Goal: Information Seeking & Learning: Learn about a topic

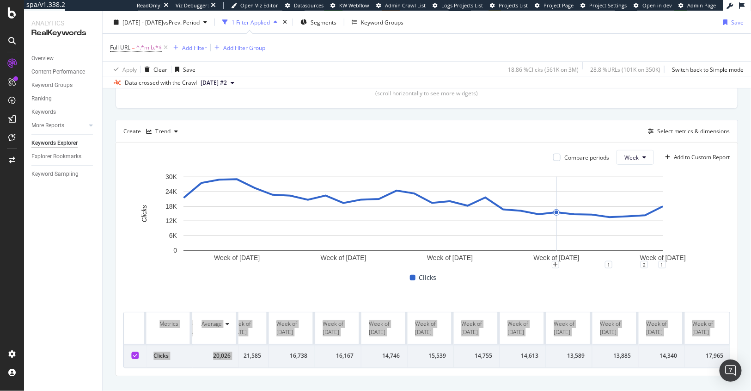
scroll to position [225, 0]
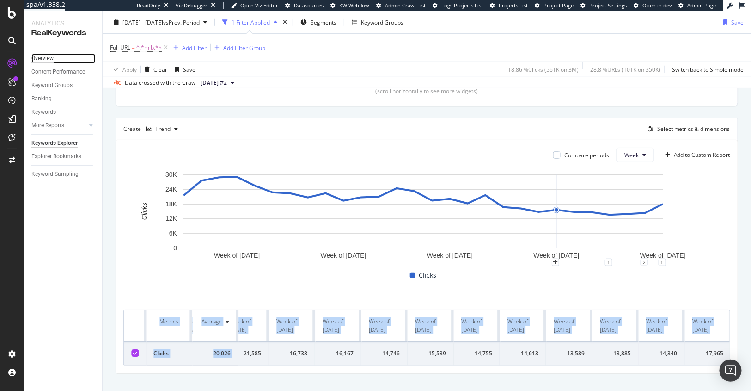
click at [48, 58] on div "Overview" at bounding box center [42, 59] width 22 height 10
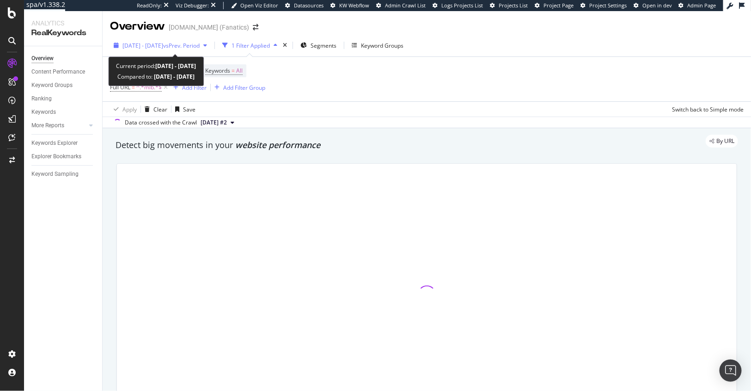
click at [145, 45] on span "[DATE] - [DATE]" at bounding box center [143, 46] width 41 height 8
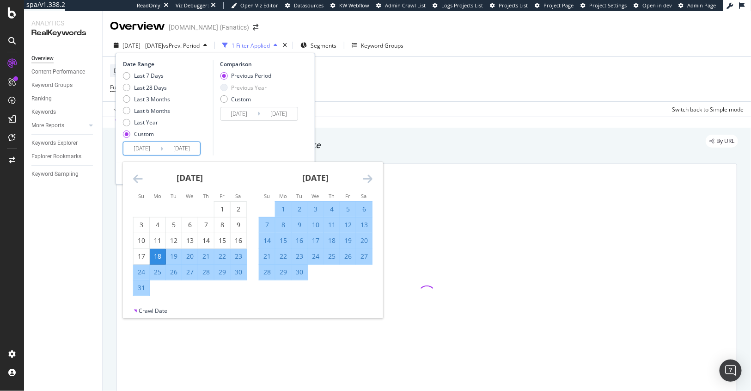
click at [151, 149] on input "[DATE]" at bounding box center [141, 148] width 37 height 13
click at [368, 177] on icon "Move forward to switch to the next month." at bounding box center [368, 178] width 10 height 11
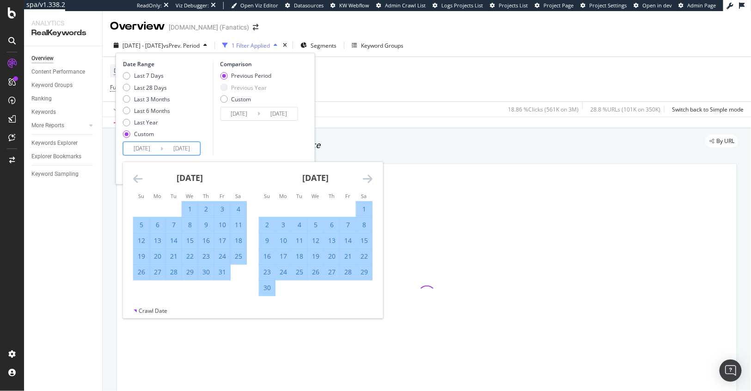
click at [368, 177] on icon "Move forward to switch to the next month." at bounding box center [368, 178] width 10 height 11
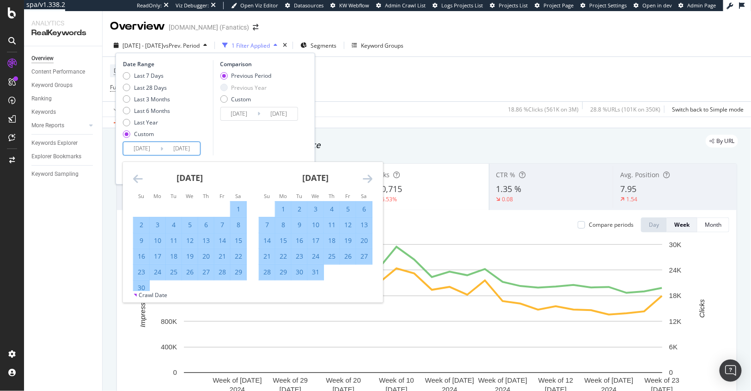
click at [368, 177] on icon "Move forward to switch to the next month." at bounding box center [368, 178] width 10 height 11
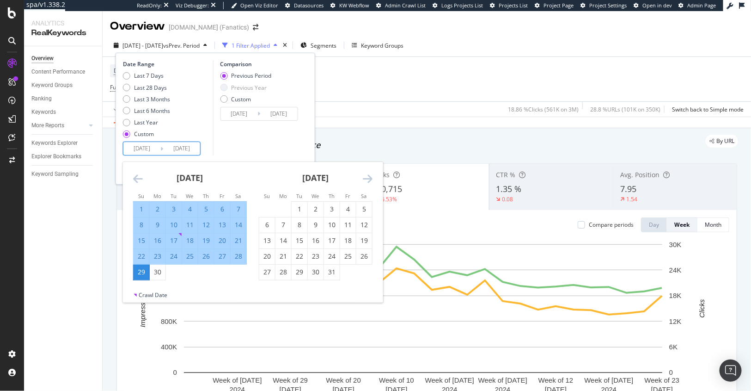
click at [368, 176] on icon "Move forward to switch to the next month." at bounding box center [368, 178] width 10 height 11
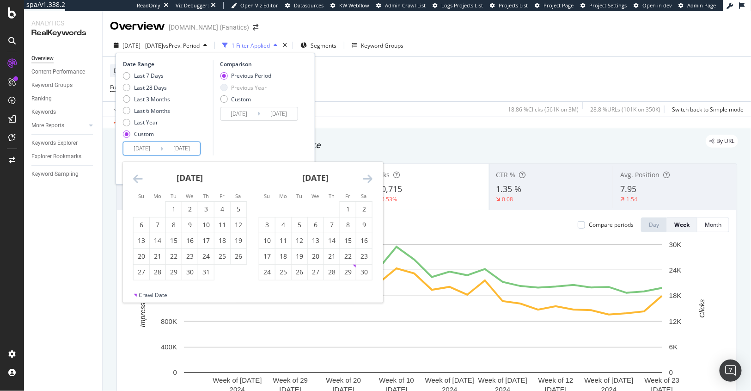
click at [368, 176] on icon "Move forward to switch to the next month." at bounding box center [368, 178] width 10 height 11
click at [143, 181] on div "February 2025" at bounding box center [190, 181] width 114 height 39
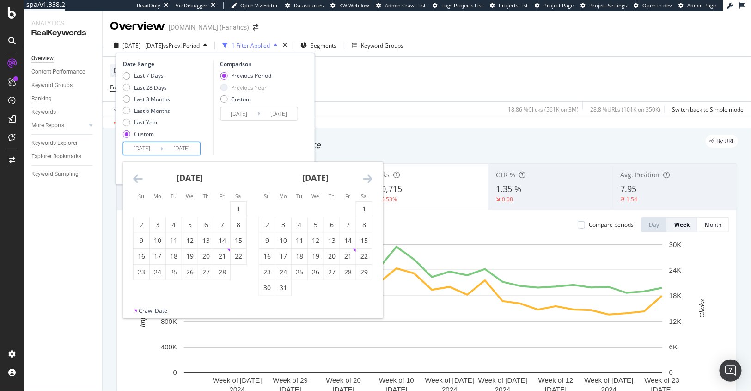
click at [137, 182] on icon "Move backward to switch to the previous month." at bounding box center [138, 178] width 10 height 11
click at [137, 177] on icon "Move backward to switch to the previous month." at bounding box center [138, 178] width 10 height 11
click at [162, 275] on div "30" at bounding box center [158, 271] width 16 height 9
type input "2024/12/30"
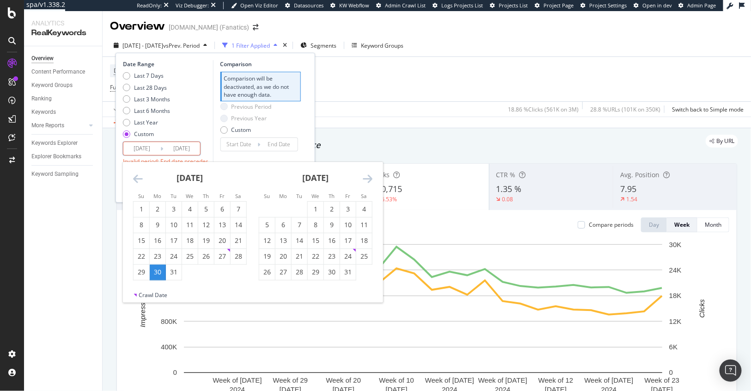
click at [373, 175] on div "January 2025 1 2 3 4 5 6 7 8 9 10 11 12 13 14 15 16 17 18 19 20 21 22 23 24 25 …" at bounding box center [316, 221] width 126 height 118
click at [368, 178] on icon "Move forward to switch to the next month." at bounding box center [368, 178] width 10 height 11
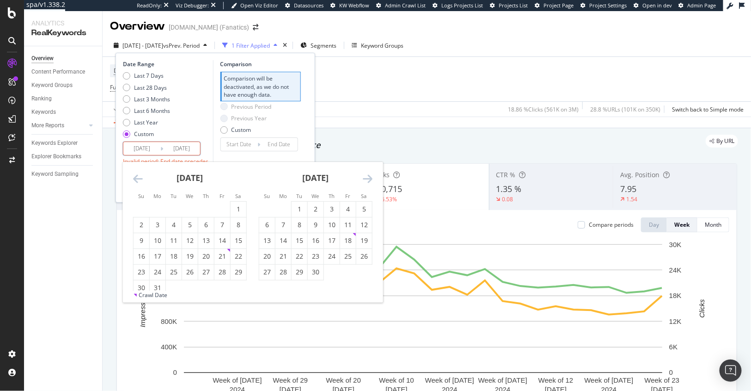
click at [368, 178] on icon "Move forward to switch to the next month." at bounding box center [368, 178] width 10 height 11
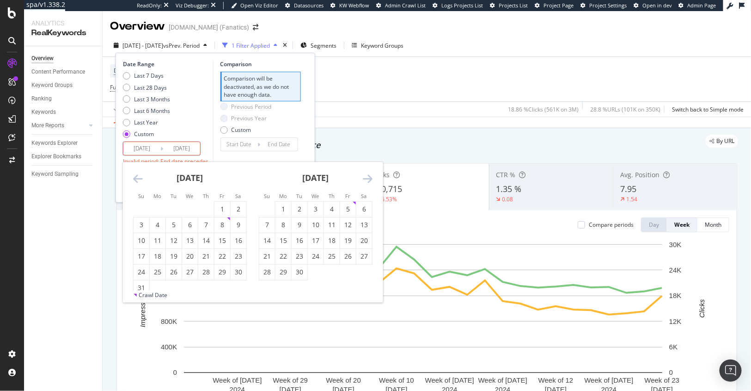
click at [368, 178] on icon "Move forward to switch to the next month." at bounding box center [368, 178] width 10 height 11
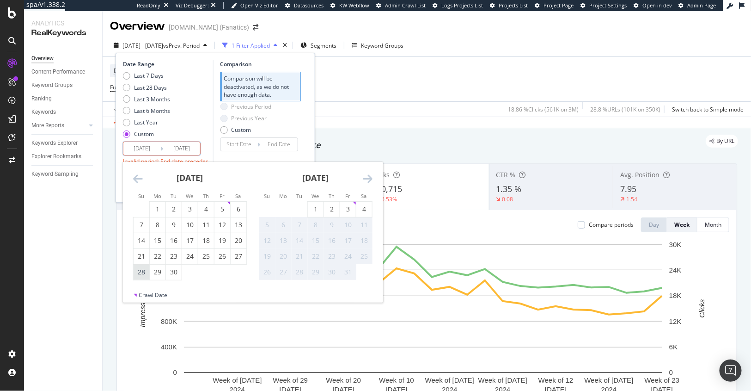
click at [141, 274] on div "28" at bounding box center [142, 271] width 16 height 9
type input "2025/09/28"
type input "2024/03/31"
type input "2024/12/29"
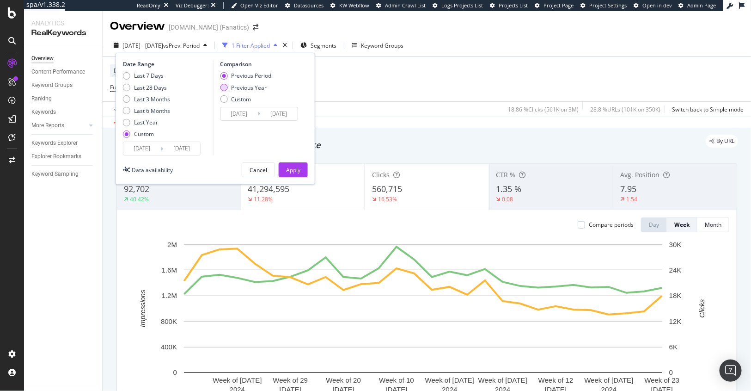
click at [246, 90] on div "Previous Year" at bounding box center [249, 88] width 36 height 8
type input "2024/01/01"
type input "2024/09/29"
click at [284, 169] on button "Apply" at bounding box center [293, 169] width 29 height 15
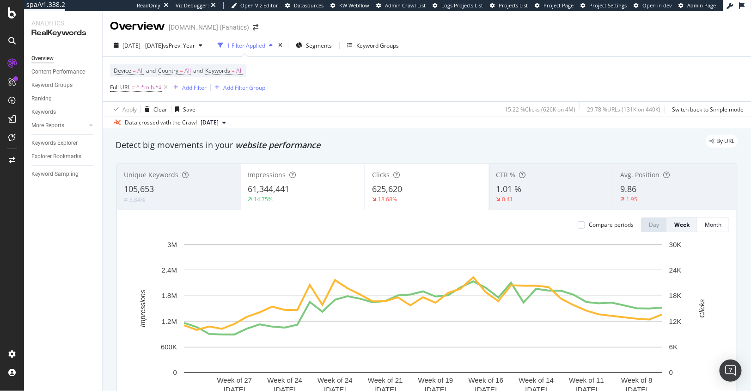
click at [196, 197] on div "3.84%" at bounding box center [179, 199] width 110 height 9
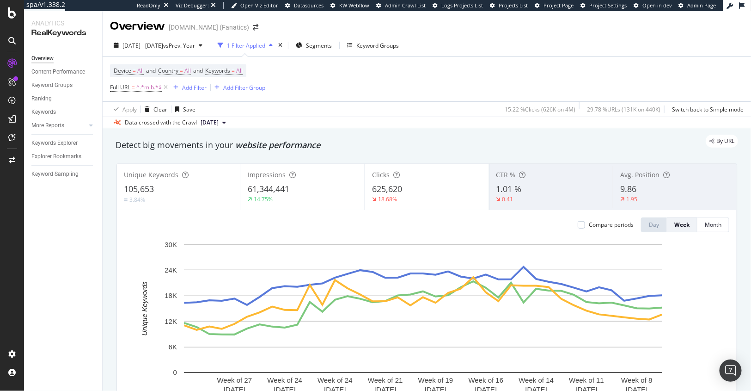
click at [460, 193] on div "625,620" at bounding box center [427, 189] width 110 height 12
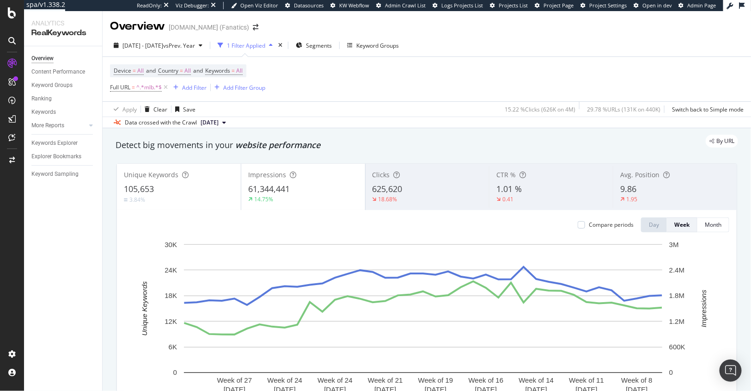
click at [307, 184] on div "61,344,441" at bounding box center [303, 189] width 110 height 12
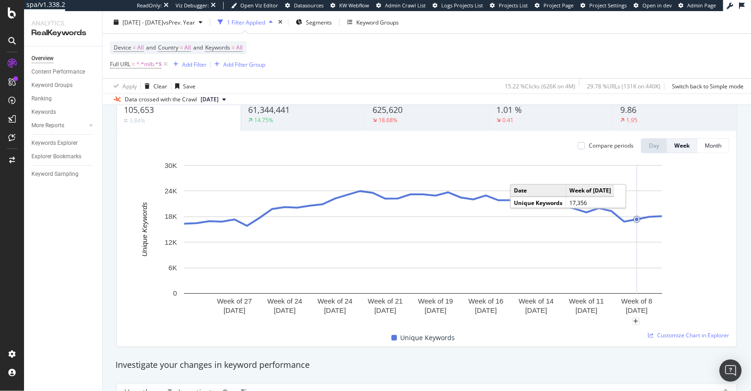
scroll to position [82, 0]
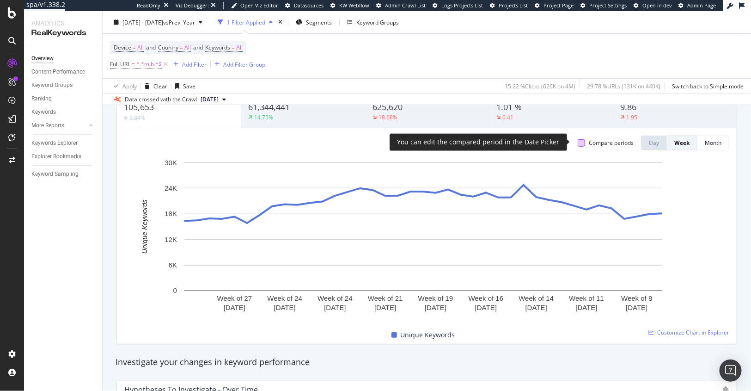
click at [578, 143] on div at bounding box center [581, 142] width 7 height 7
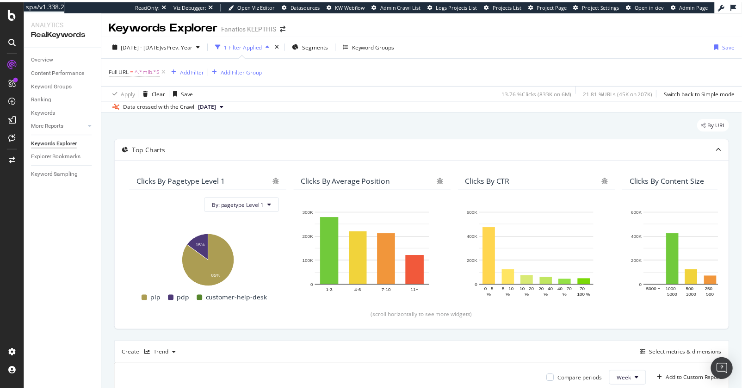
scroll to position [0, 802]
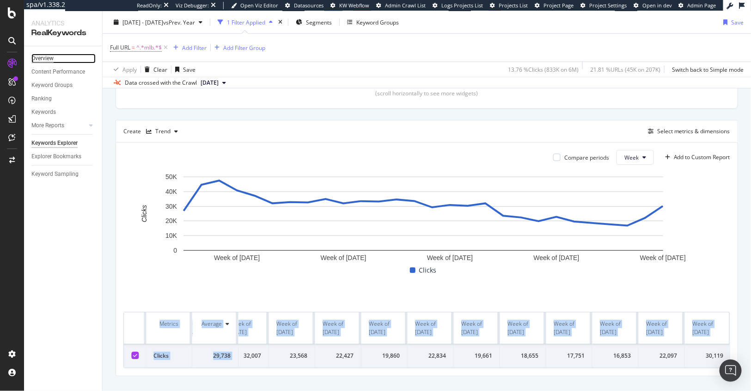
click at [51, 60] on div "Overview" at bounding box center [42, 59] width 22 height 10
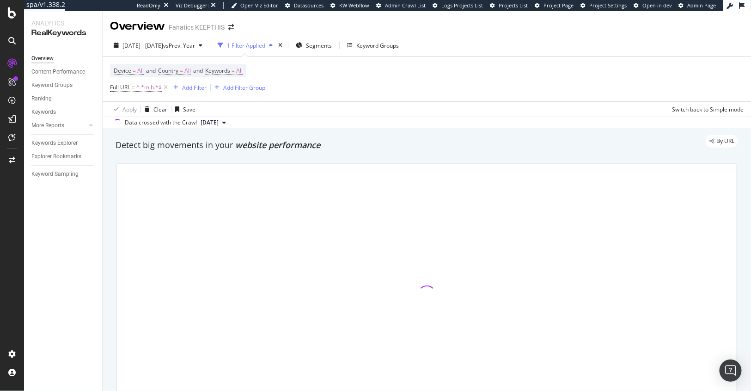
click at [162, 26] on div "Overview" at bounding box center [137, 26] width 55 height 16
click at [136, 27] on div "Overview" at bounding box center [137, 26] width 55 height 16
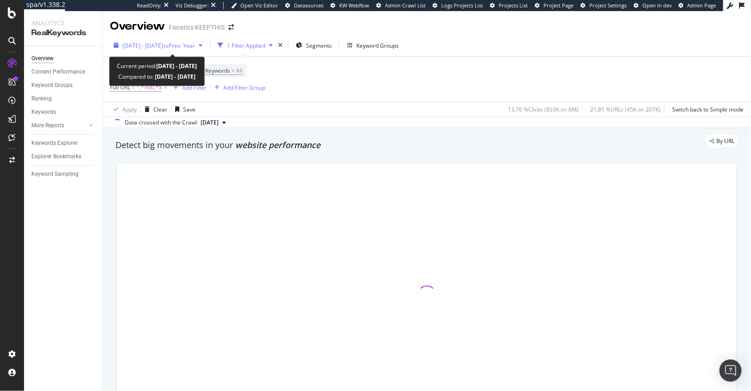
click at [133, 43] on span "2024 Mar. 18th - Sep. 29th" at bounding box center [143, 46] width 41 height 8
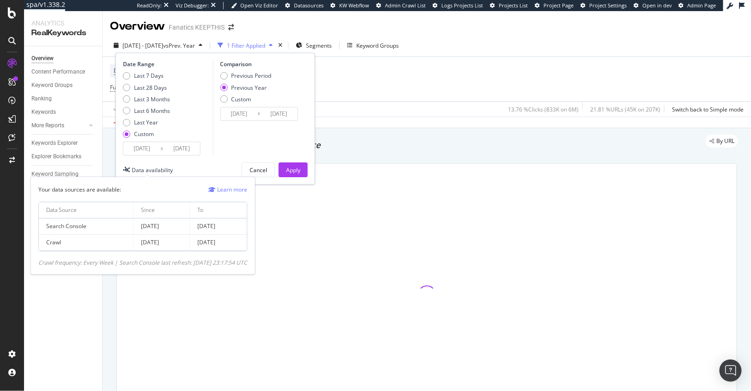
click at [135, 168] on div "Data availability" at bounding box center [152, 170] width 41 height 8
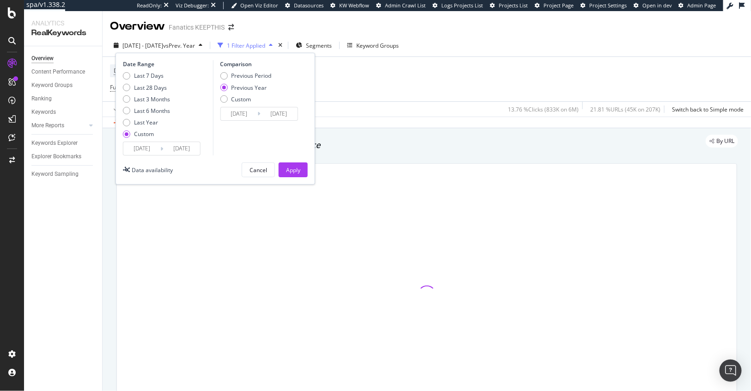
click at [141, 153] on input "[DATE]" at bounding box center [141, 148] width 37 height 13
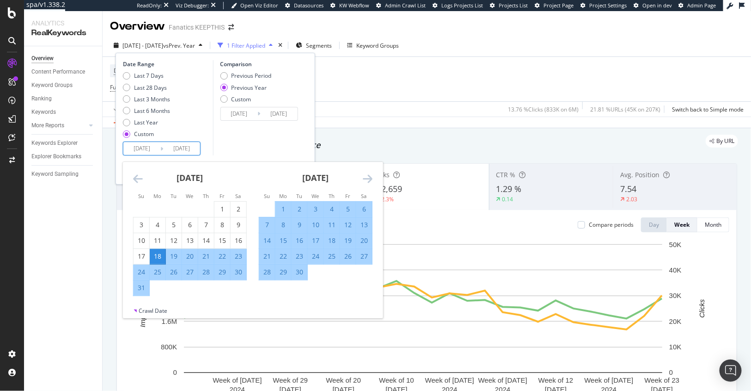
click at [373, 176] on div "April 2024 1 2 3 4 5 6 7 8 9 10 11 12 13 14 15 16 17 18 19 20 21 22 23 24 25 26…" at bounding box center [316, 221] width 126 height 118
click at [368, 178] on icon "Move forward to switch to the next month." at bounding box center [368, 178] width 10 height 11
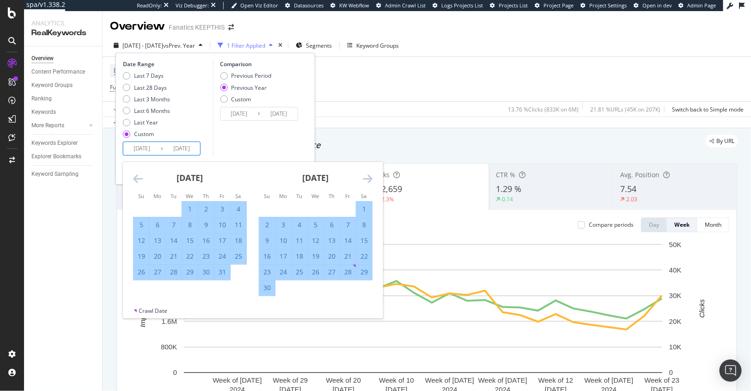
click at [368, 178] on icon "Move forward to switch to the next month." at bounding box center [368, 178] width 10 height 11
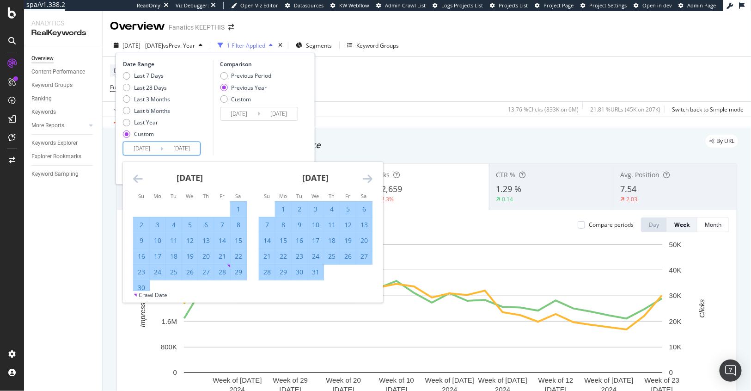
click at [368, 178] on icon "Move forward to switch to the next month." at bounding box center [368, 178] width 10 height 11
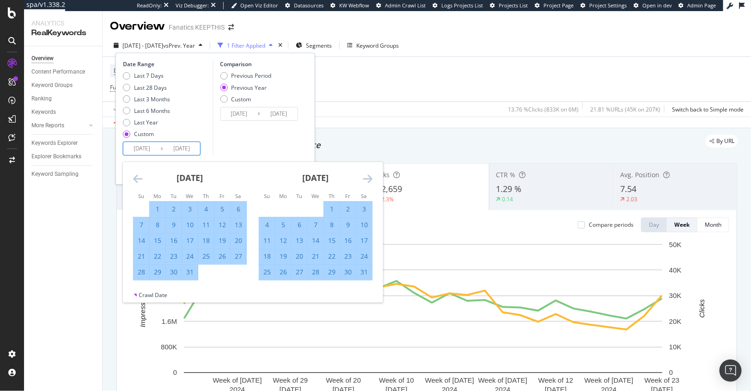
click at [368, 178] on icon "Move forward to switch to the next month." at bounding box center [368, 178] width 10 height 11
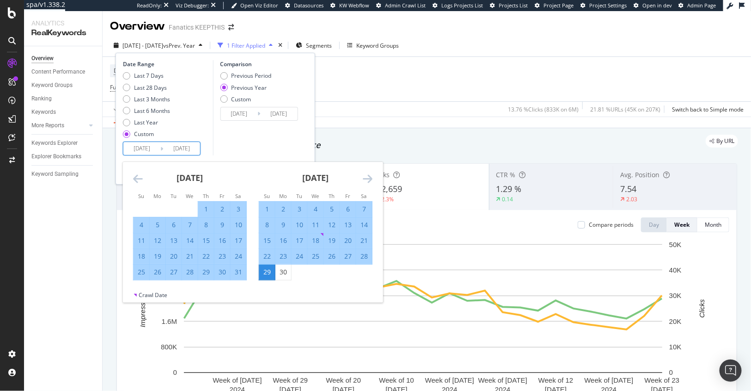
click at [368, 178] on icon "Move forward to switch to the next month." at bounding box center [368, 178] width 10 height 11
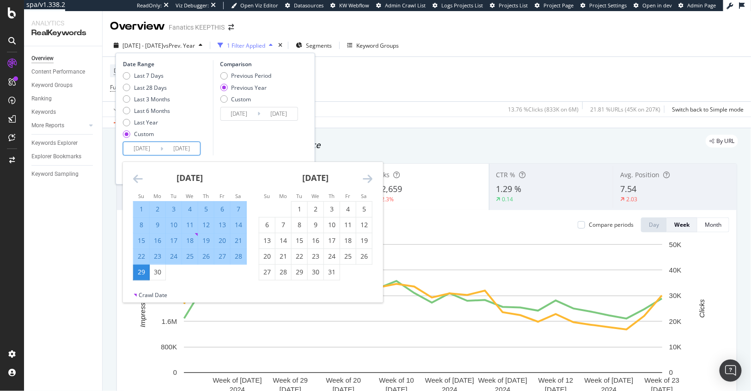
click at [368, 178] on icon "Move forward to switch to the next month." at bounding box center [368, 178] width 10 height 11
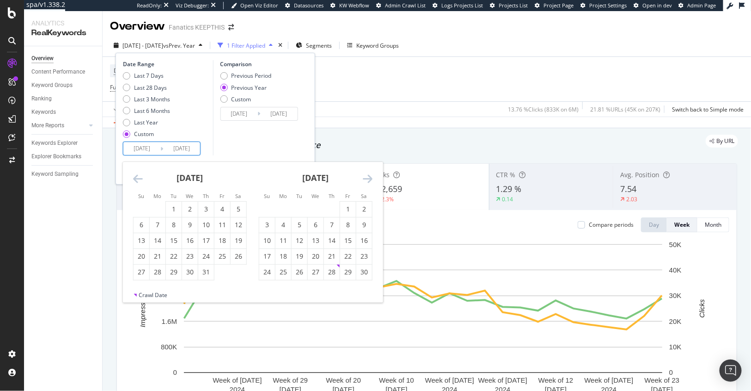
click at [368, 178] on icon "Move forward to switch to the next month." at bounding box center [368, 178] width 10 height 11
click at [155, 271] on div "30" at bounding box center [158, 271] width 16 height 9
type input "[DATE]"
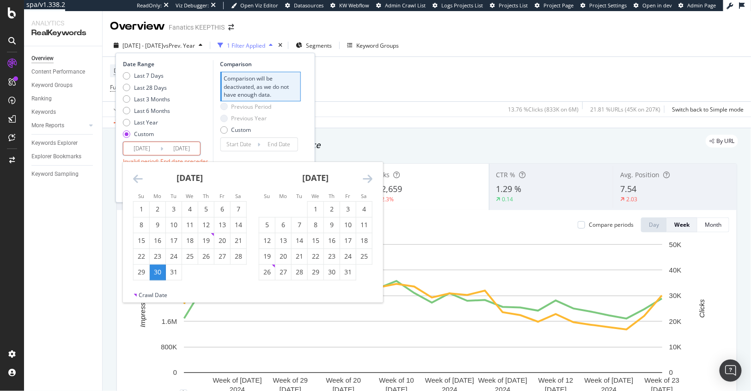
click at [369, 178] on icon "Move forward to switch to the next month." at bounding box center [368, 178] width 10 height 11
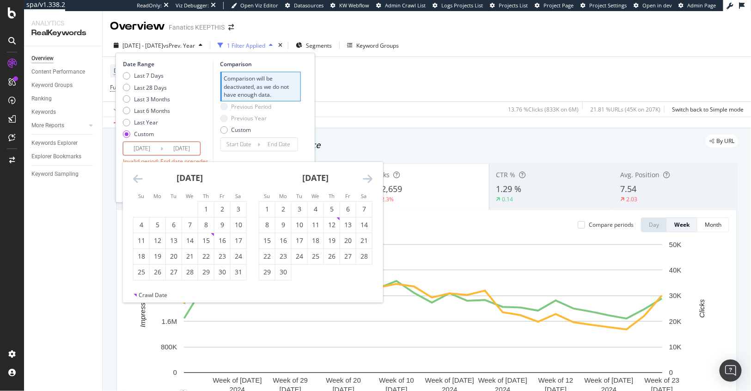
click at [369, 178] on icon "Move forward to switch to the next month." at bounding box center [368, 178] width 10 height 11
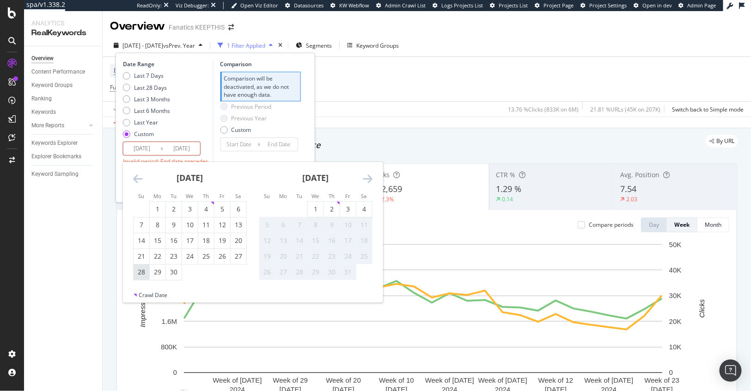
click at [146, 275] on div "28" at bounding box center [142, 271] width 16 height 9
type input "2025/09/28"
type input "2024/03/31"
type input "2024/12/29"
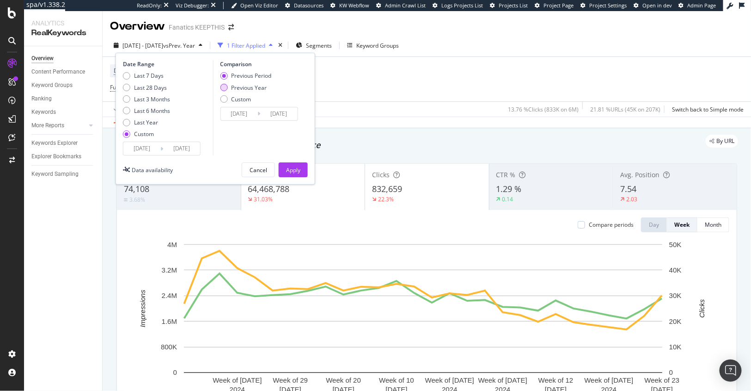
click at [250, 91] on div "Previous Year" at bounding box center [249, 88] width 36 height 8
type input "2024/01/01"
type input "2024/09/29"
click at [291, 166] on div "Apply" at bounding box center [293, 170] width 14 height 8
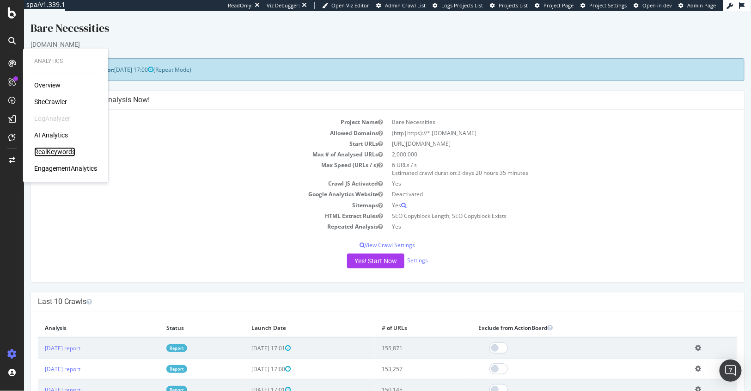
click at [59, 150] on div "RealKeywords" at bounding box center [54, 151] width 41 height 9
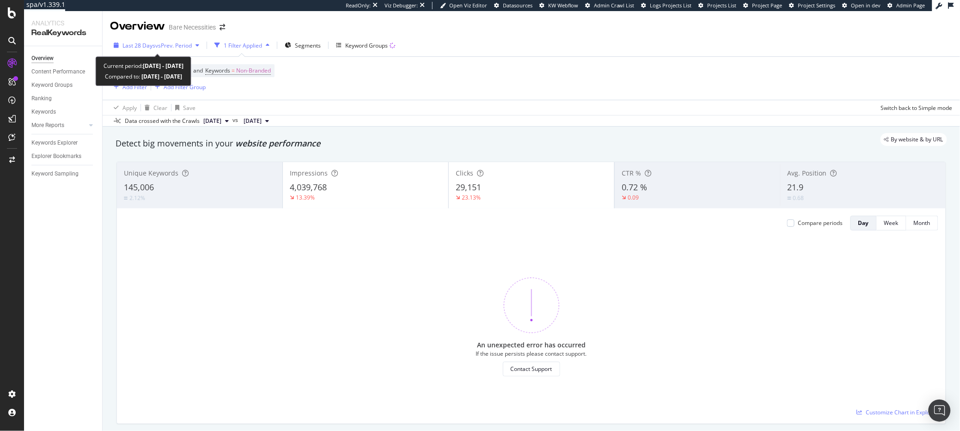
click at [144, 45] on span "Last 28 Days" at bounding box center [139, 46] width 33 height 8
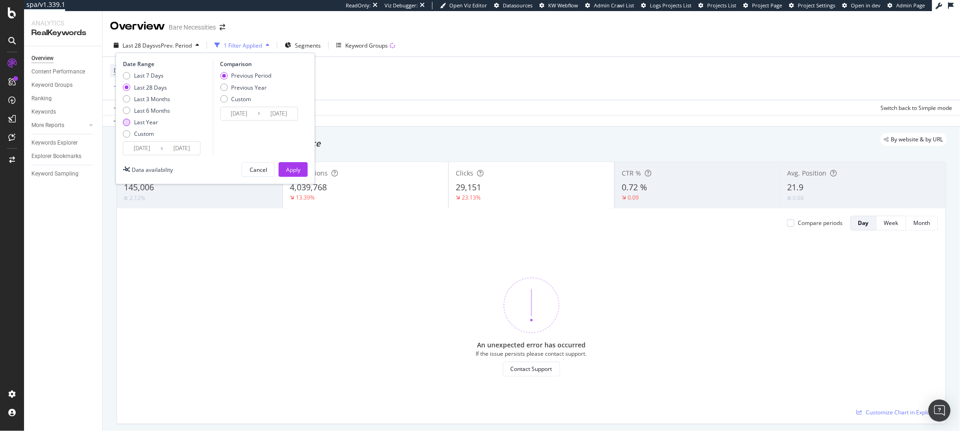
click at [134, 122] on div "Last Year" at bounding box center [146, 122] width 24 height 8
type input "2024/08/24"
type input "2023/08/25"
type input "2024/08/23"
click at [294, 166] on div "Apply" at bounding box center [293, 170] width 14 height 8
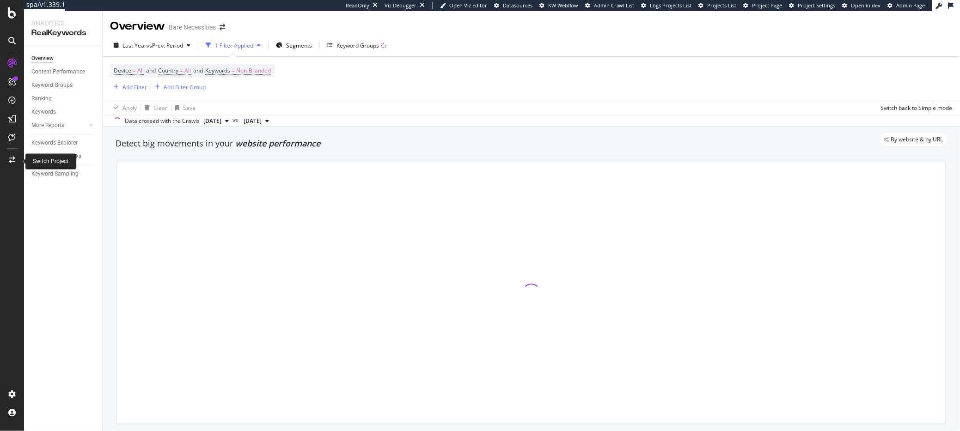
click at [11, 158] on icon at bounding box center [12, 160] width 6 height 6
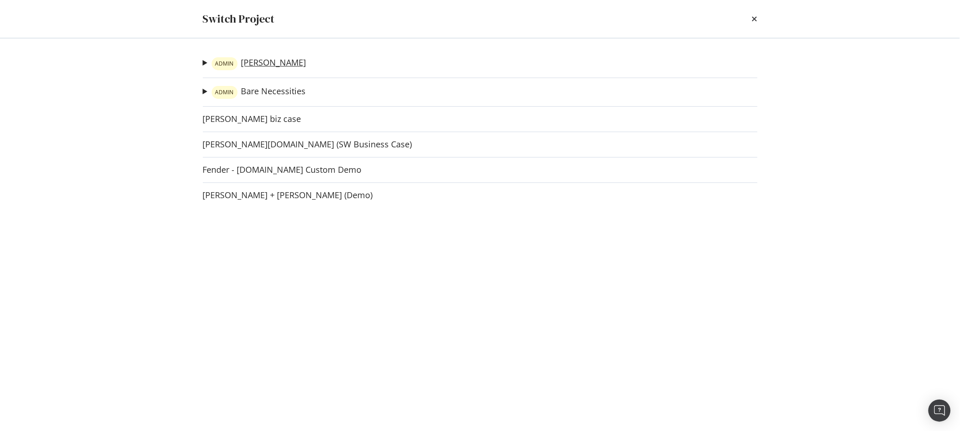
click at [267, 67] on link "ADMIN PJ Salvage" at bounding box center [259, 63] width 95 height 13
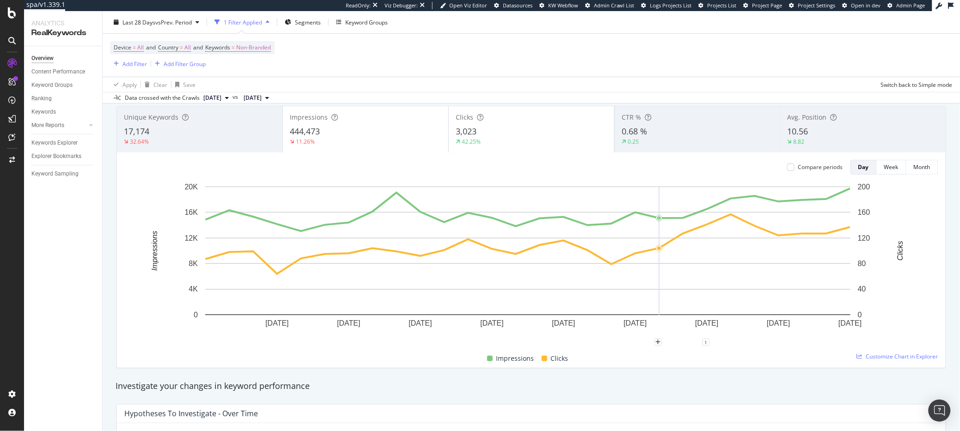
scroll to position [70, 0]
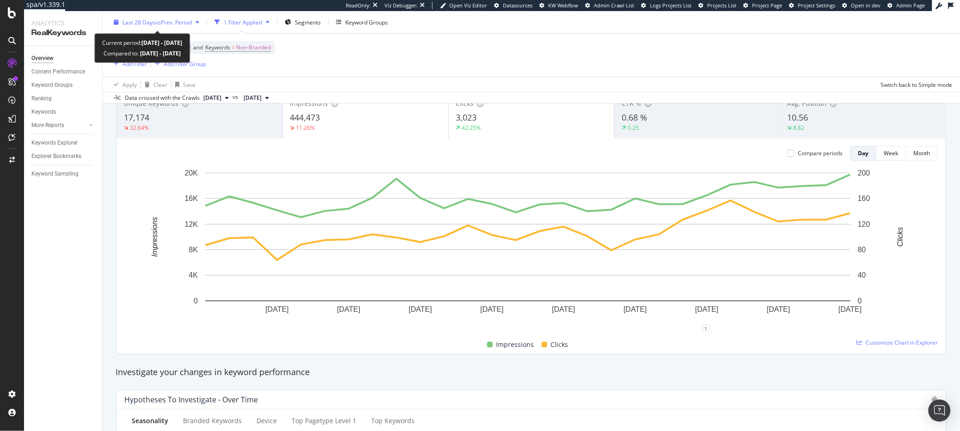
click at [148, 24] on span "Last 28 Days" at bounding box center [139, 22] width 33 height 8
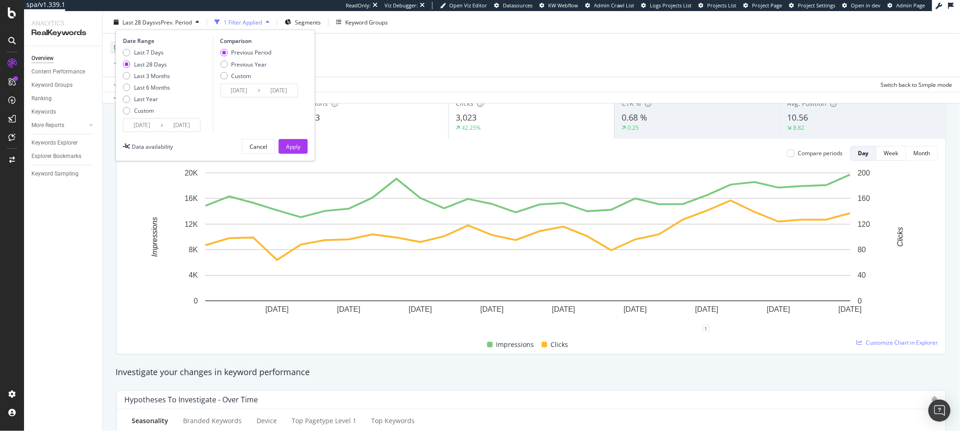
click at [249, 57] on div "Previous Period Previous Year Custom" at bounding box center [245, 66] width 51 height 35
click at [242, 61] on div "Previous Year" at bounding box center [249, 64] width 36 height 8
type input "2024/09/14"
type input "2024/10/11"
click at [158, 99] on div "Last Year" at bounding box center [146, 99] width 47 height 8
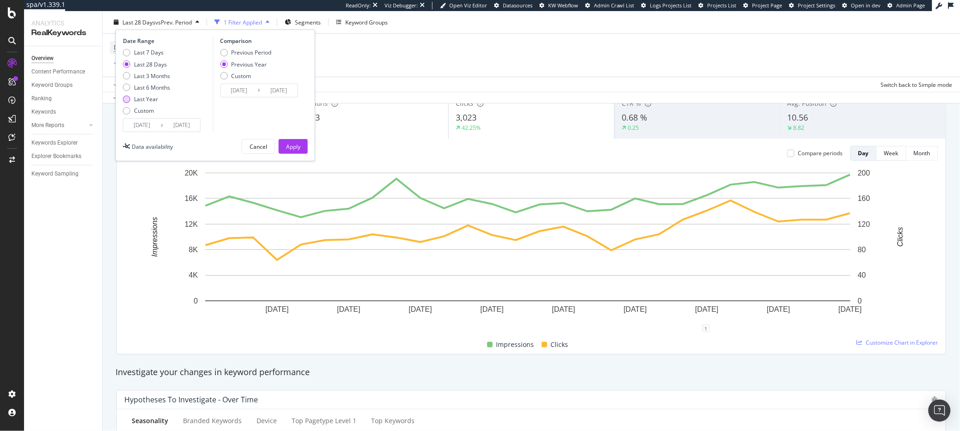
type input "2024/10/11"
type input "2023/10/13"
click at [281, 149] on button "Apply" at bounding box center [293, 146] width 29 height 15
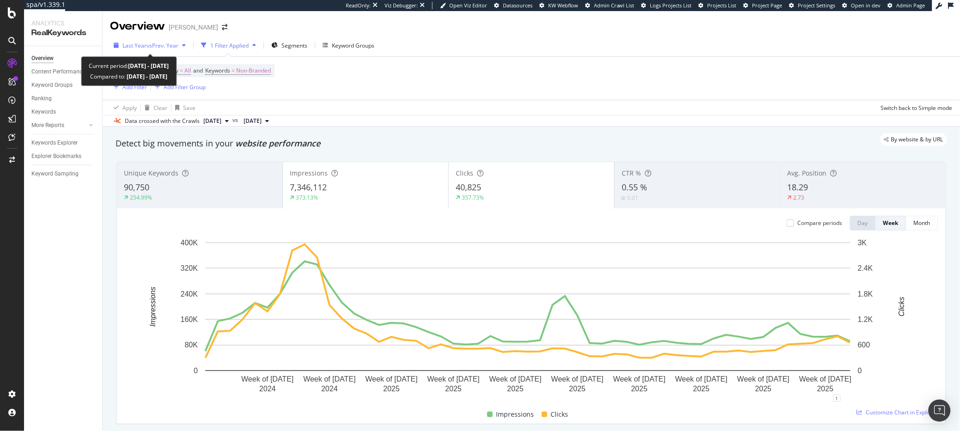
click at [147, 44] on span "vs Prev. Year" at bounding box center [163, 46] width 32 height 8
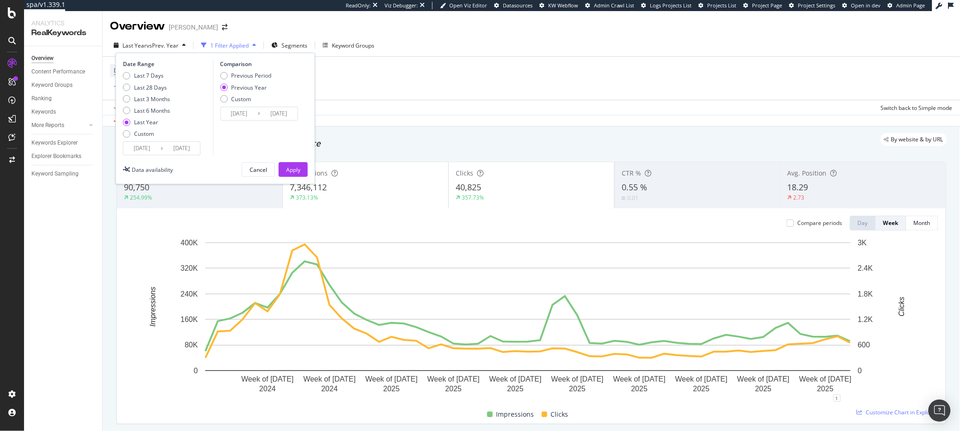
click at [147, 150] on input "2024/10/11" at bounding box center [141, 148] width 37 height 13
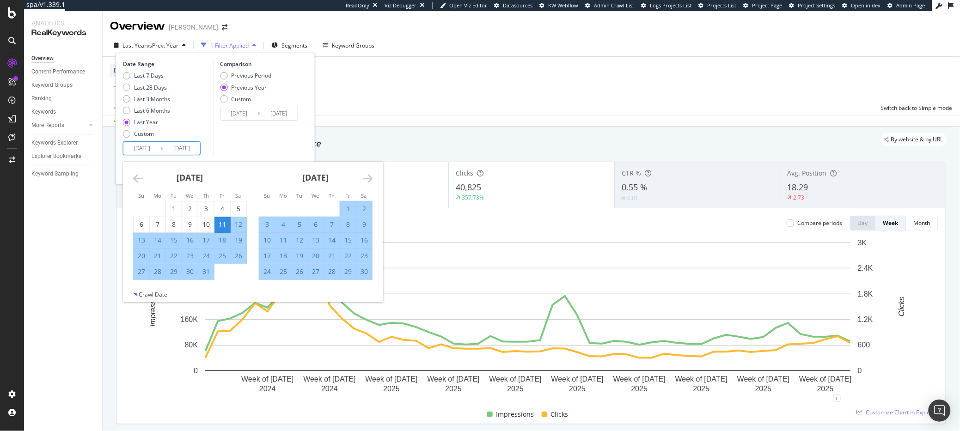
click at [137, 176] on icon "Move backward to switch to the previous month." at bounding box center [138, 178] width 10 height 11
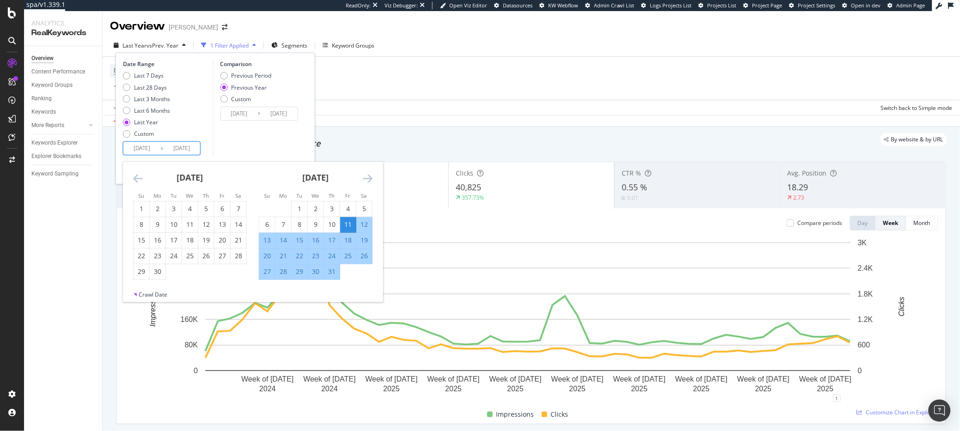
click at [137, 176] on icon "Move backward to switch to the previous month." at bounding box center [138, 178] width 10 height 11
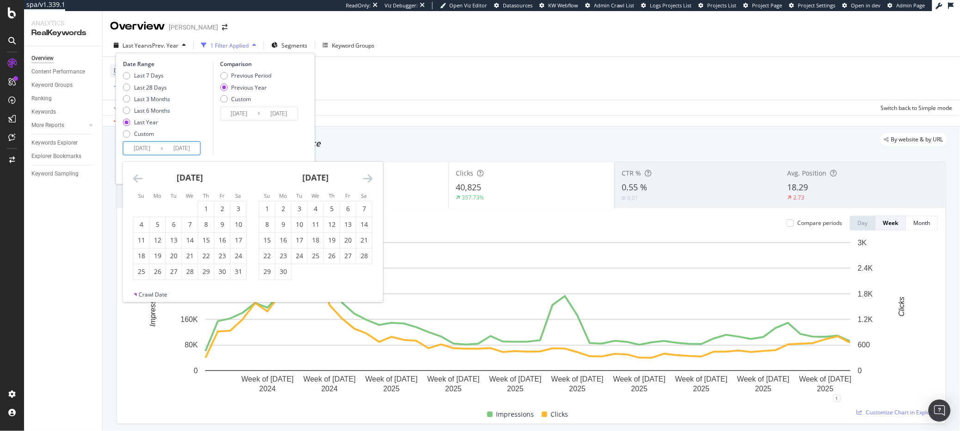
click at [137, 176] on icon "Move backward to switch to the previous month." at bounding box center [138, 178] width 10 height 11
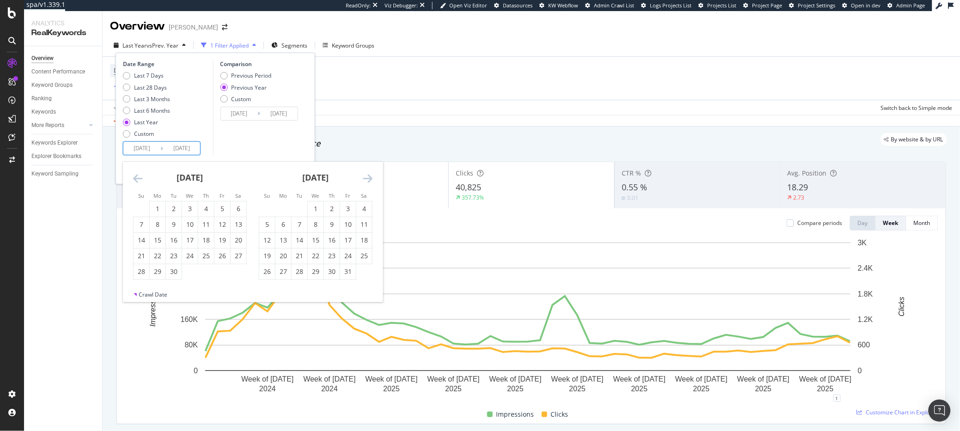
click at [137, 176] on icon "Move backward to switch to the previous month." at bounding box center [138, 178] width 10 height 11
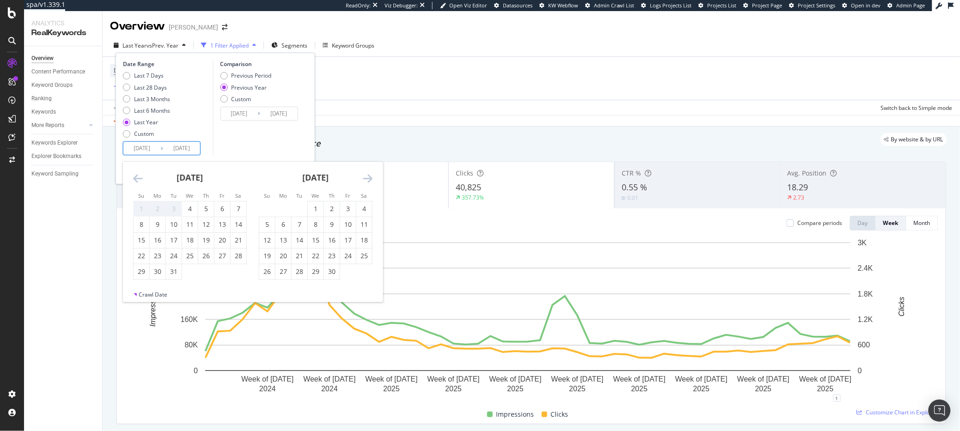
click at [137, 176] on icon "Move backward to switch to the previous month." at bounding box center [138, 178] width 10 height 11
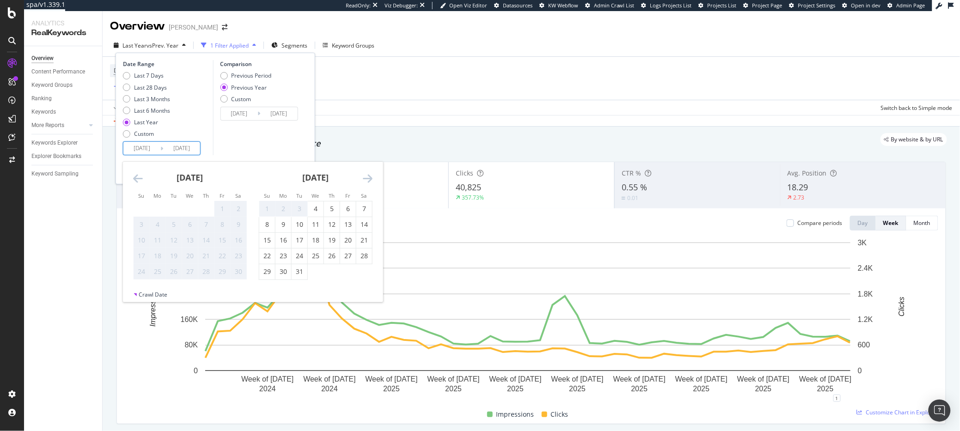
click at [137, 176] on icon "Move backward to switch to the previous month." at bounding box center [138, 178] width 10 height 11
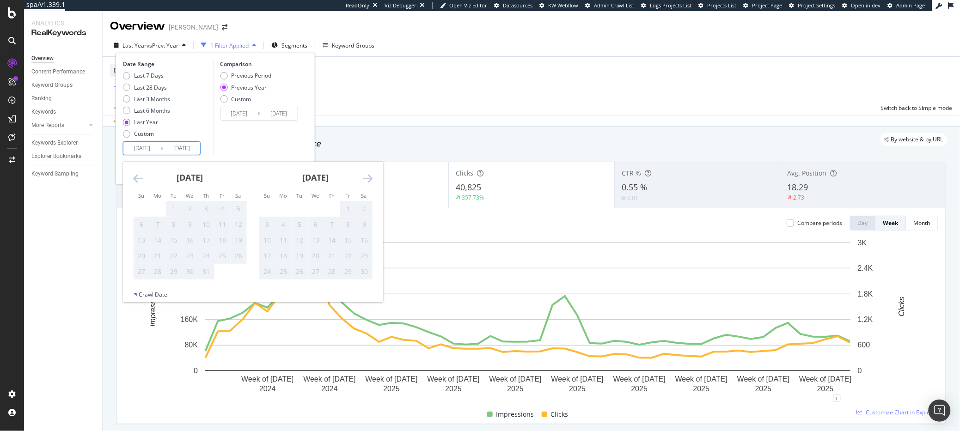
click at [373, 179] on div "September 2023 1 2 3 4 5 6 7 8 9 10 11 12 13 14 15 16 17 18 19 20 21 22 23 24 2…" at bounding box center [316, 221] width 126 height 118
click at [371, 179] on icon "Move forward to switch to the next month." at bounding box center [368, 178] width 10 height 11
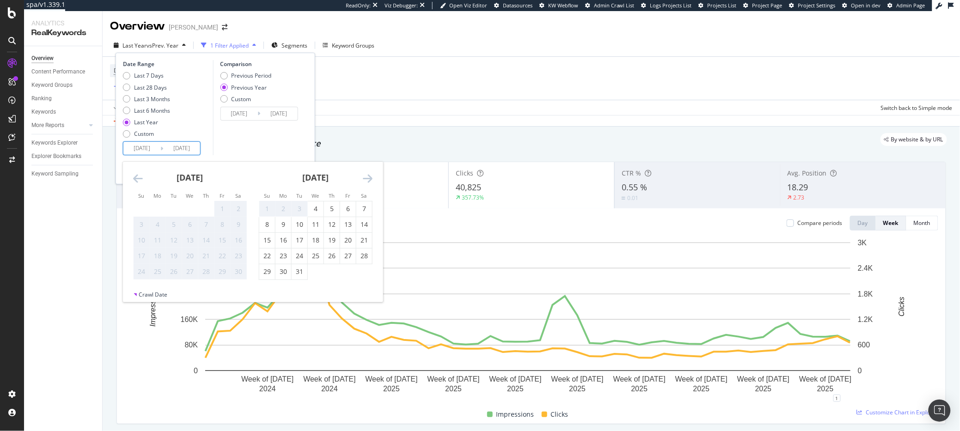
click at [371, 179] on icon "Move forward to switch to the next month." at bounding box center [368, 178] width 10 height 11
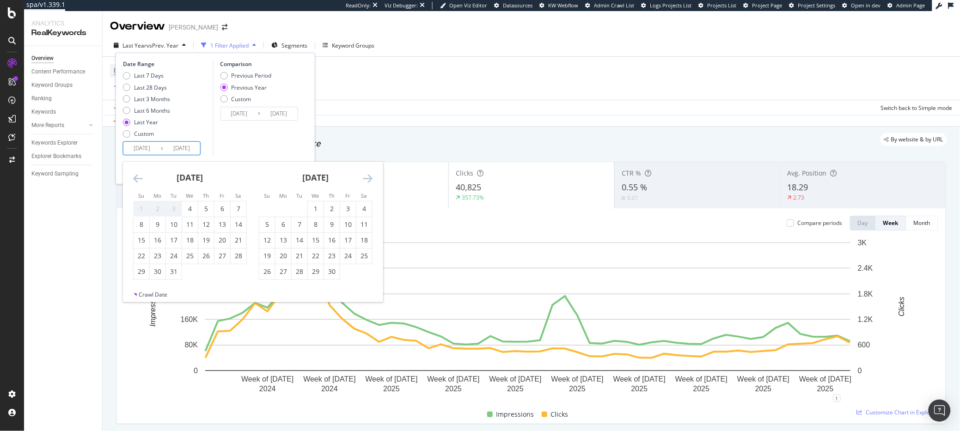
click at [386, 113] on div "Apply Clear Save Switch back to Simple mode" at bounding box center [532, 107] width 858 height 15
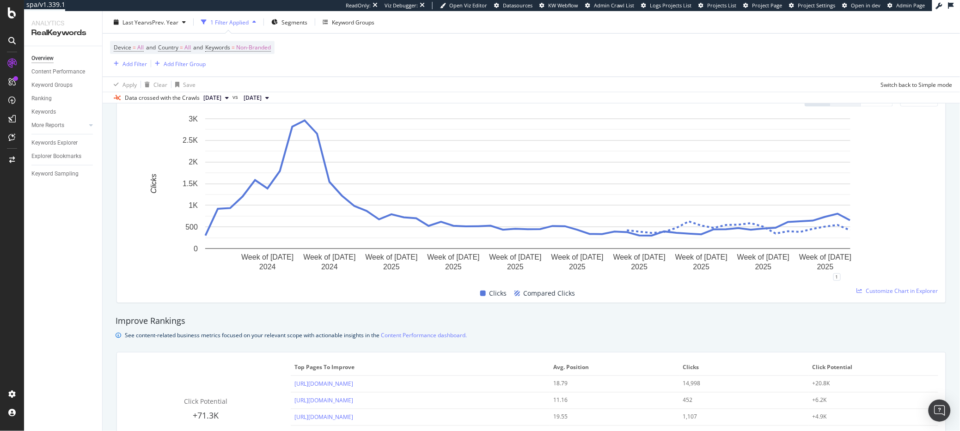
scroll to position [414, 0]
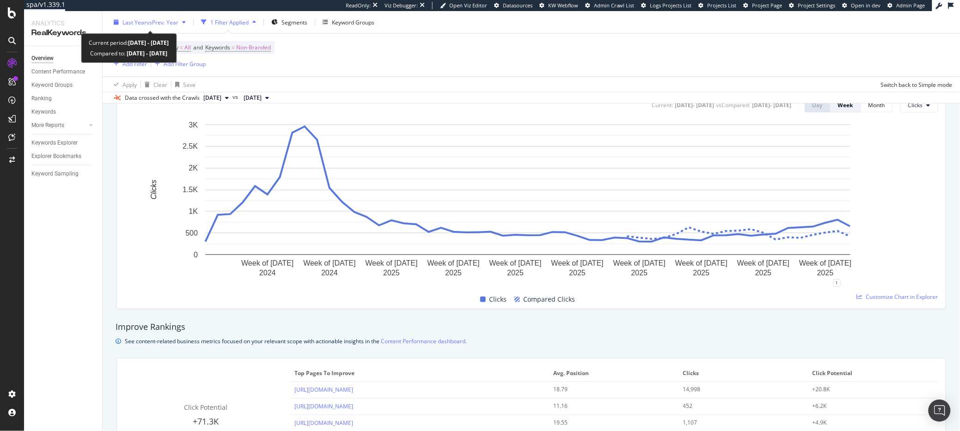
click at [156, 28] on div "Last Year vs Prev. Year" at bounding box center [150, 22] width 80 height 14
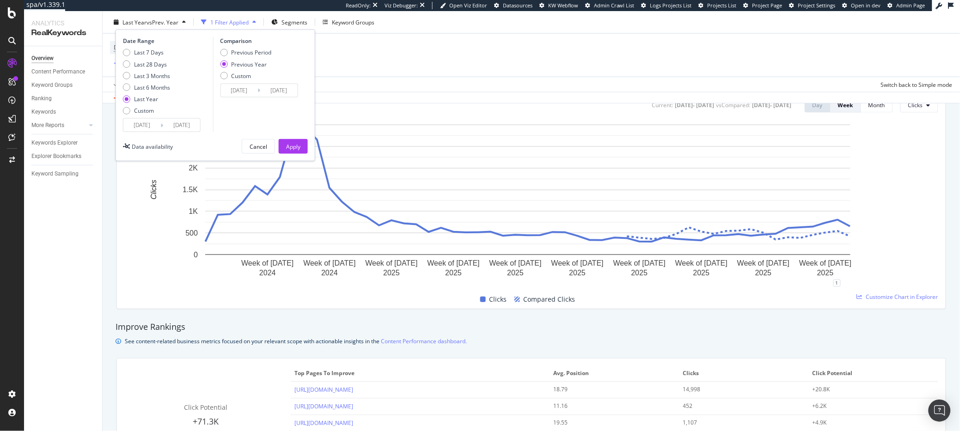
click at [153, 130] on input "2024/10/11" at bounding box center [141, 125] width 37 height 13
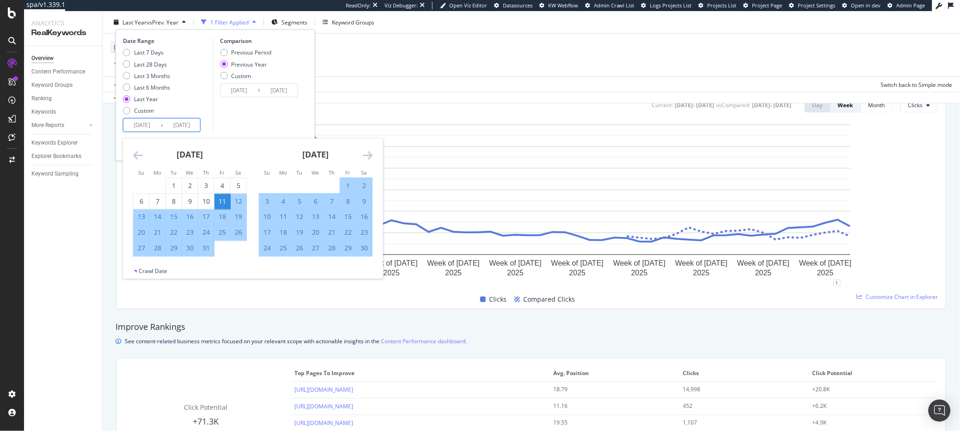
click at [139, 154] on icon "Move backward to switch to the previous month." at bounding box center [138, 155] width 10 height 11
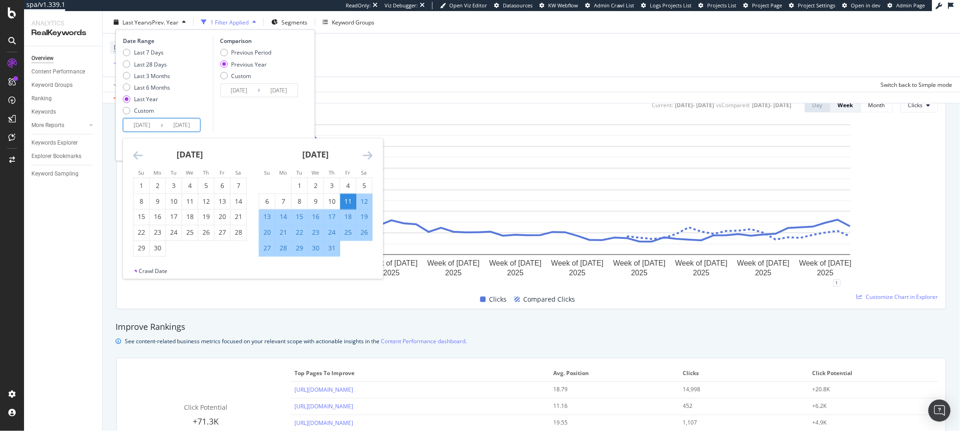
click at [137, 155] on icon "Move backward to switch to the previous month." at bounding box center [138, 155] width 10 height 11
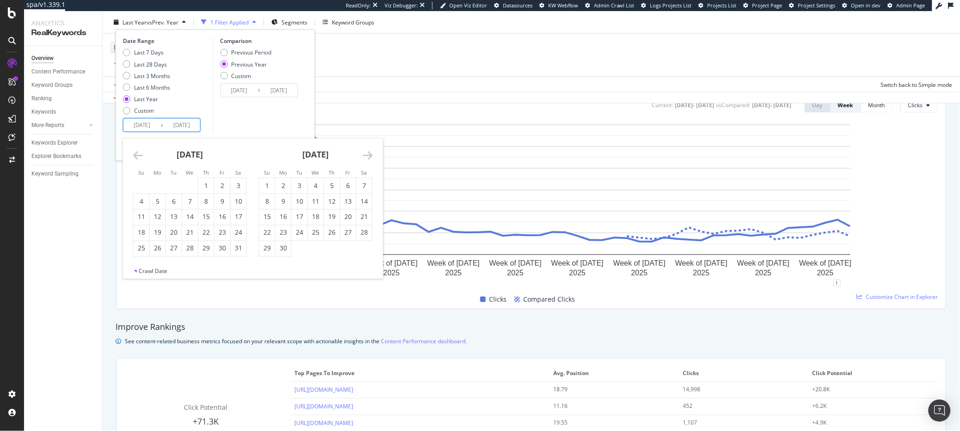
click at [137, 155] on icon "Move backward to switch to the previous month." at bounding box center [138, 155] width 10 height 11
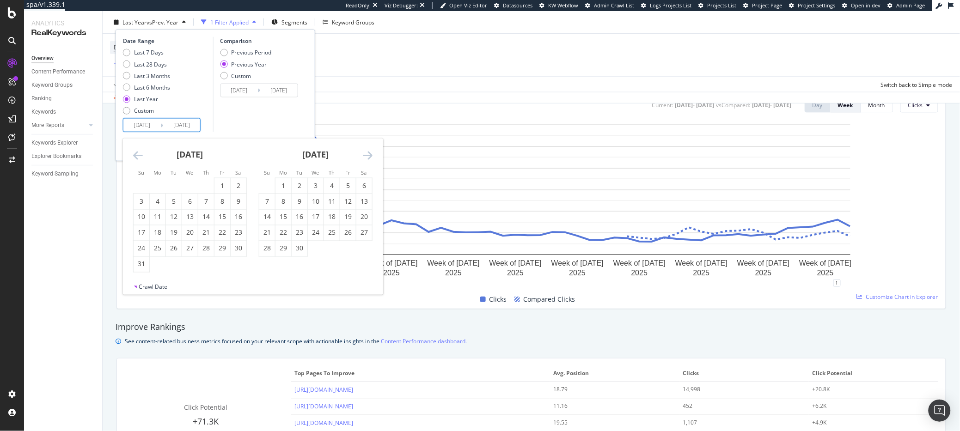
click at [137, 155] on icon "Move backward to switch to the previous month." at bounding box center [138, 155] width 10 height 11
click at [160, 182] on div "1" at bounding box center [158, 185] width 16 height 9
type input "[DATE]"
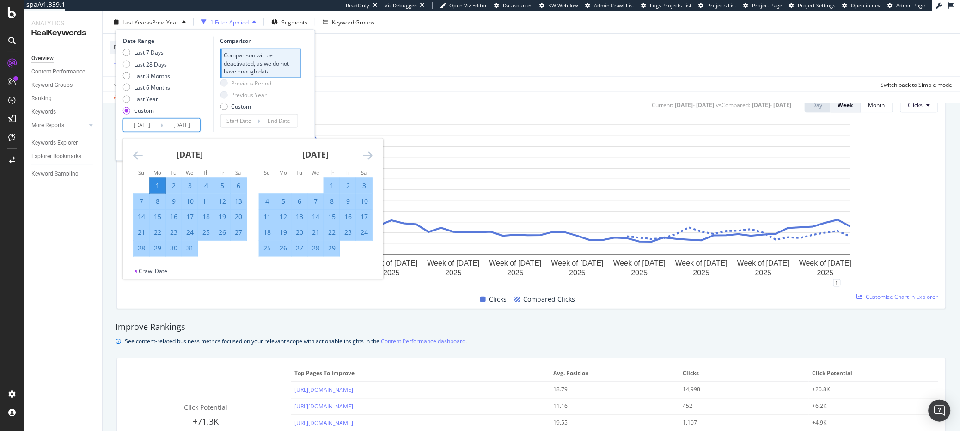
click at [358, 153] on div "February 2024" at bounding box center [316, 158] width 114 height 39
click at [371, 156] on icon "Move forward to switch to the next month." at bounding box center [368, 155] width 10 height 11
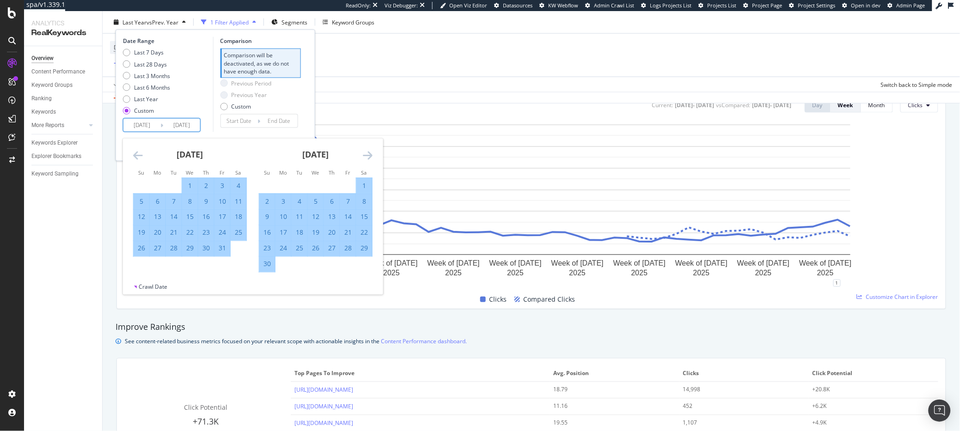
click at [371, 156] on icon "Move forward to switch to the next month." at bounding box center [368, 155] width 10 height 11
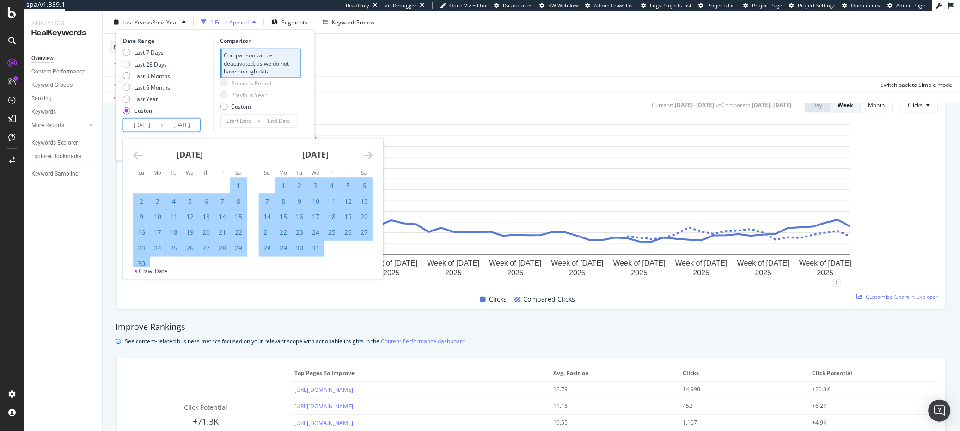
click at [371, 156] on icon "Move forward to switch to the next month." at bounding box center [368, 155] width 10 height 11
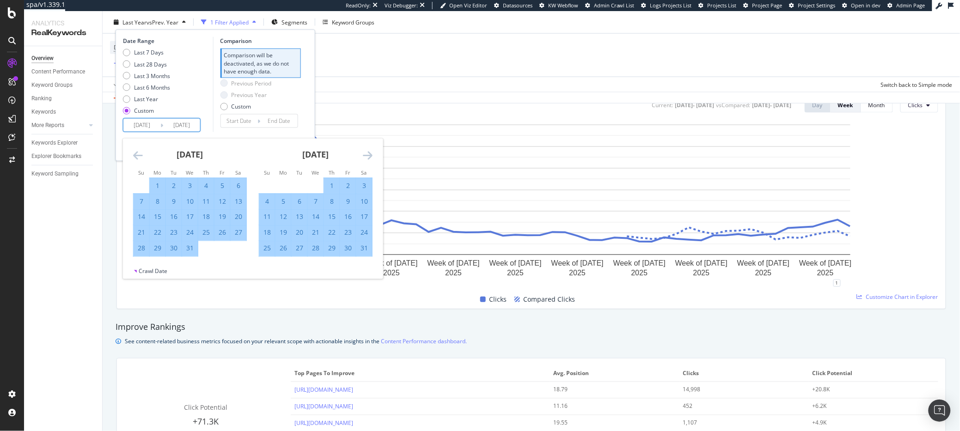
click at [371, 156] on icon "Move forward to switch to the next month." at bounding box center [368, 155] width 10 height 11
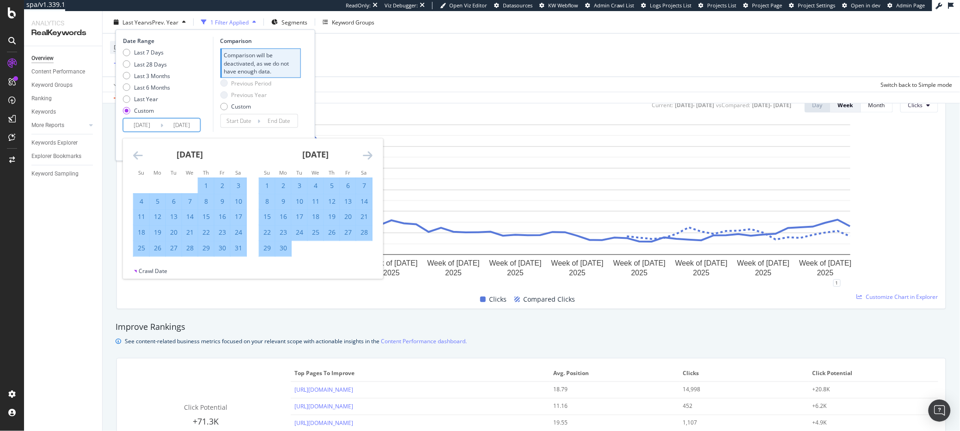
click at [371, 156] on icon "Move forward to switch to the next month." at bounding box center [368, 155] width 10 height 11
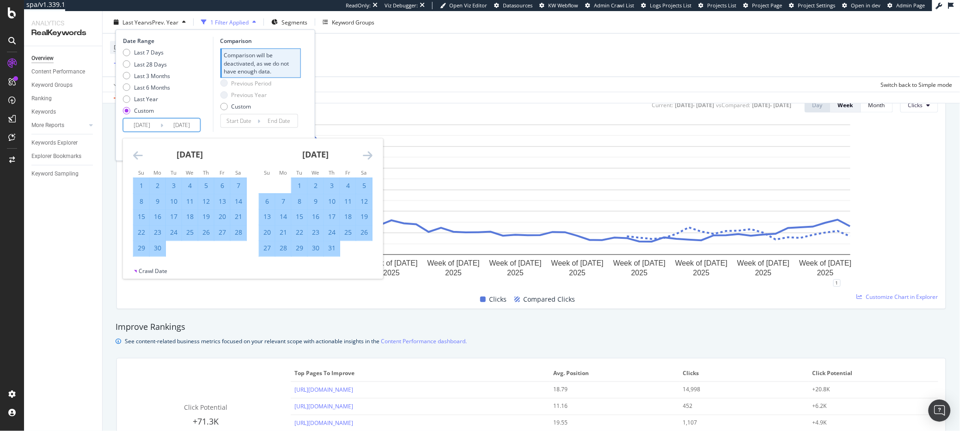
click at [371, 156] on icon "Move forward to switch to the next month." at bounding box center [368, 155] width 10 height 11
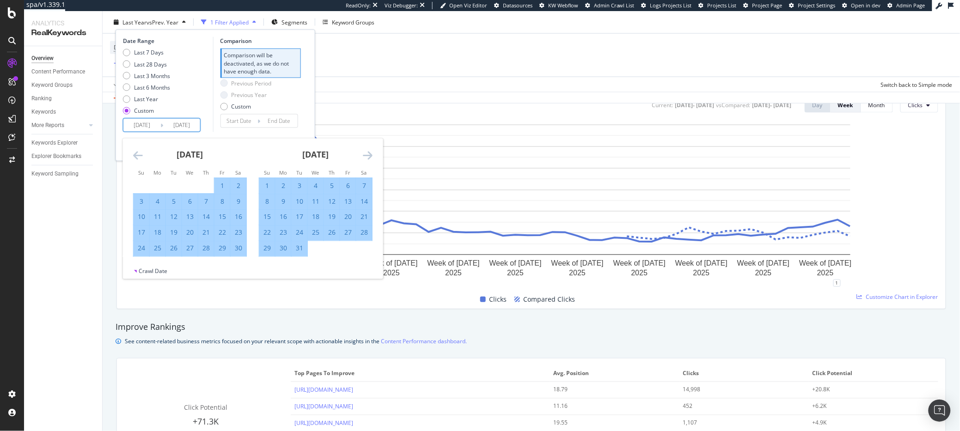
click at [371, 156] on icon "Move forward to switch to the next month." at bounding box center [368, 155] width 10 height 11
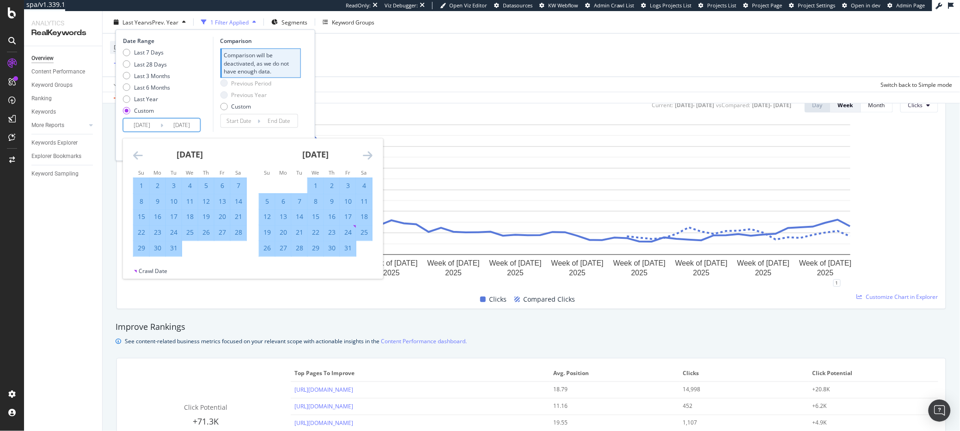
click at [371, 156] on icon "Move forward to switch to the next month." at bounding box center [368, 155] width 10 height 11
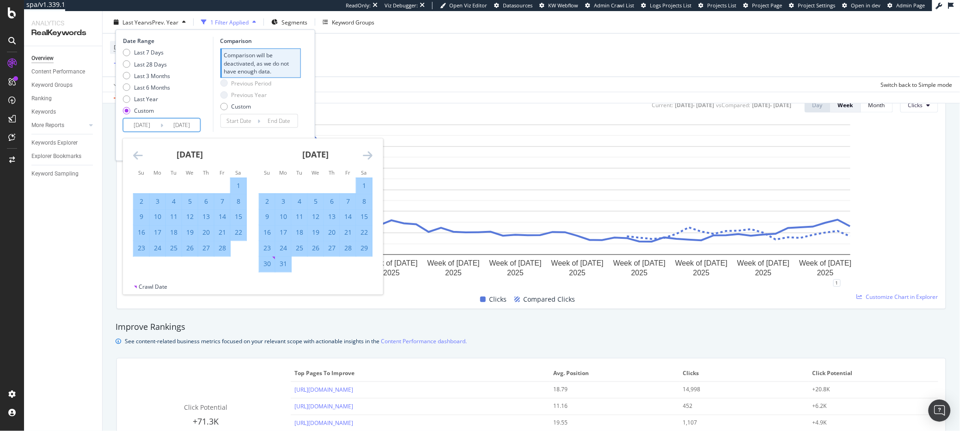
click at [142, 125] on input "2024/01/01" at bounding box center [141, 125] width 37 height 13
click at [141, 154] on icon "Move backward to switch to the previous month." at bounding box center [138, 155] width 10 height 11
click at [138, 150] on icon "Move backward to switch to the previous month." at bounding box center [138, 155] width 10 height 11
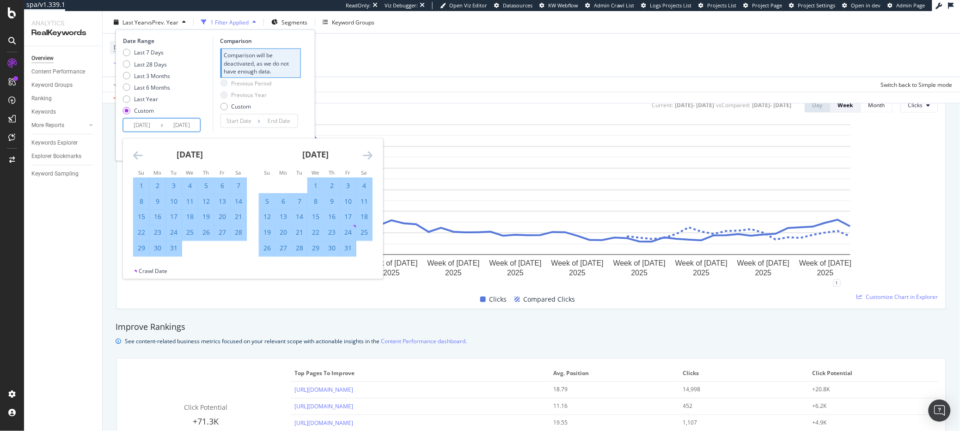
click at [159, 252] on div "30" at bounding box center [158, 248] width 16 height 9
type input "2024/12/30"
type input "2024/03/19"
type input "2024/12/29"
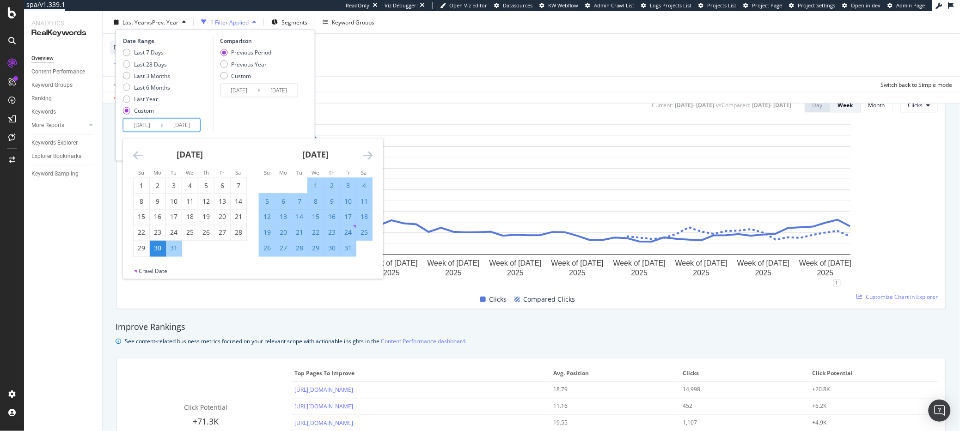
click at [368, 155] on icon "Move forward to switch to the next month." at bounding box center [368, 155] width 10 height 11
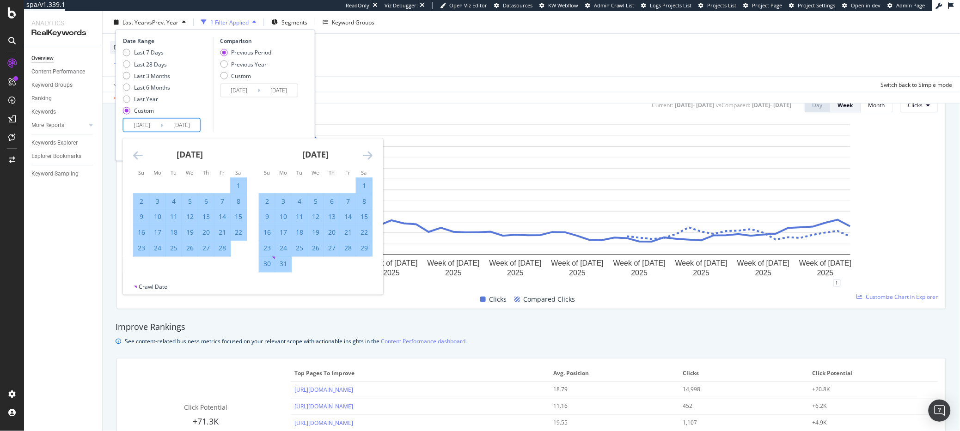
click at [368, 155] on icon "Move forward to switch to the next month." at bounding box center [368, 155] width 10 height 11
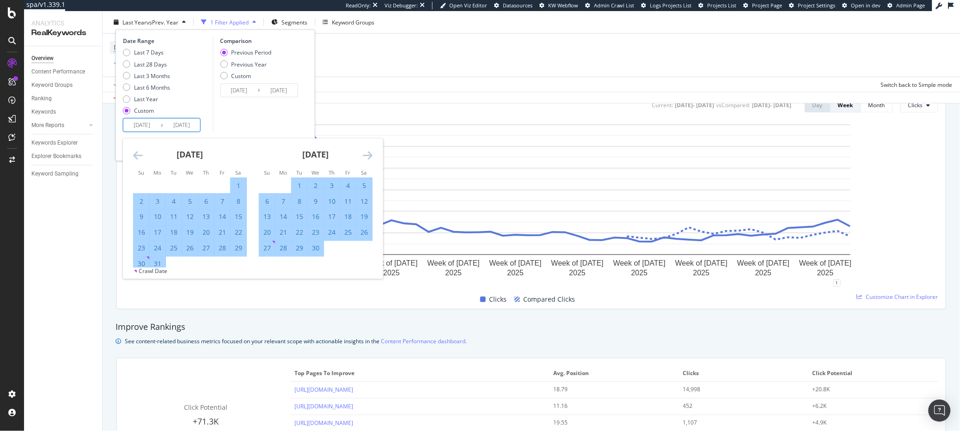
click at [368, 155] on icon "Move forward to switch to the next month." at bounding box center [368, 155] width 10 height 11
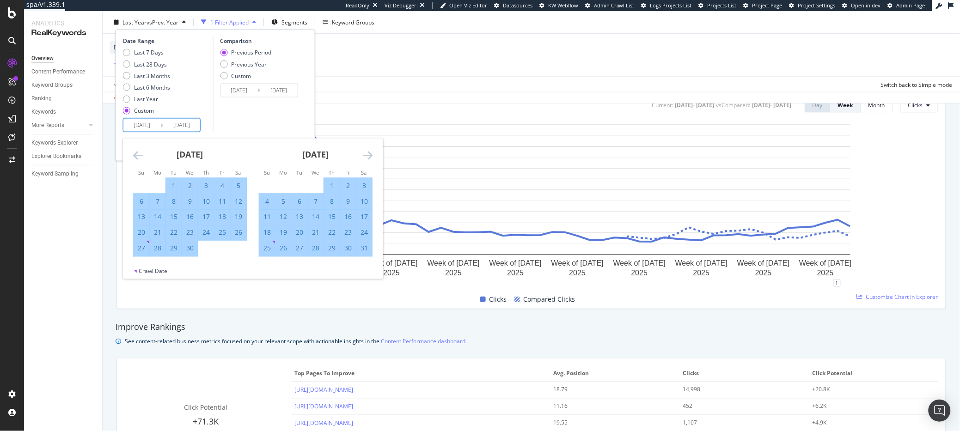
click at [368, 155] on icon "Move forward to switch to the next month." at bounding box center [368, 155] width 10 height 11
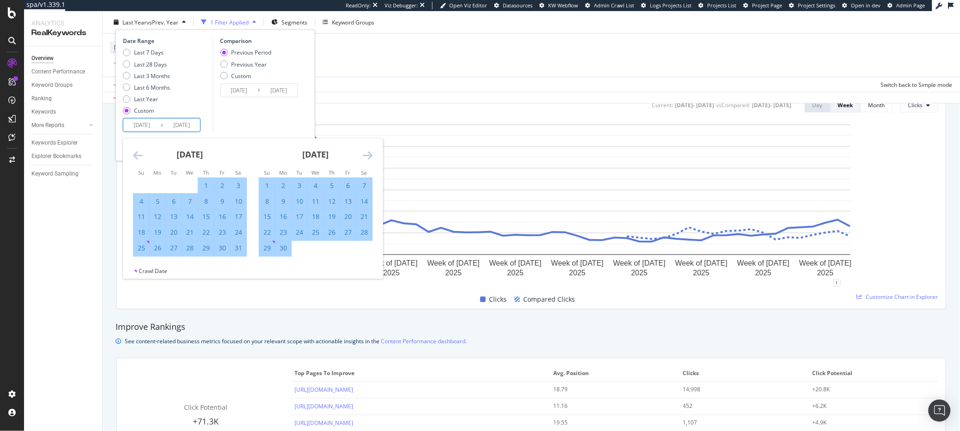
click at [368, 155] on icon "Move forward to switch to the next month." at bounding box center [368, 155] width 10 height 11
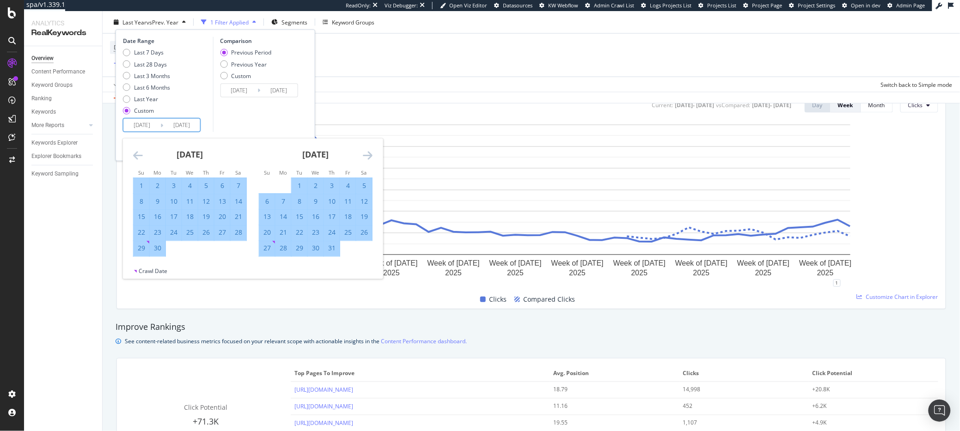
click at [368, 155] on icon "Move forward to switch to the next month." at bounding box center [368, 155] width 10 height 11
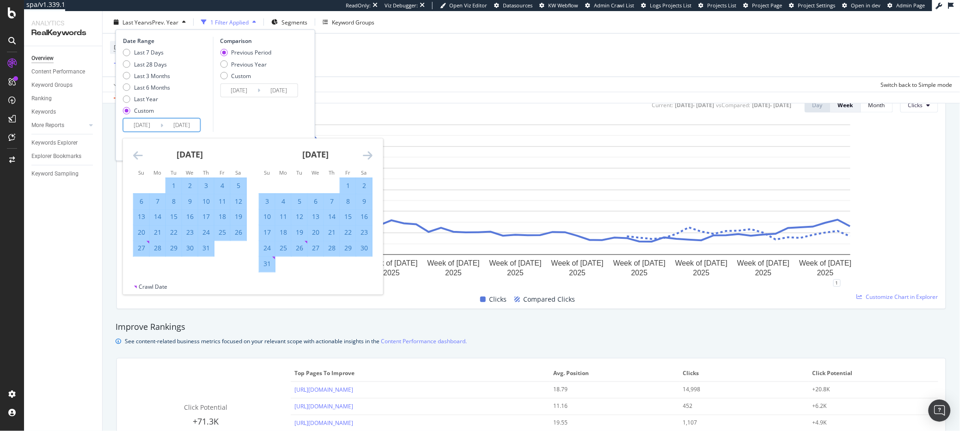
click at [368, 155] on icon "Move forward to switch to the next month." at bounding box center [368, 155] width 10 height 11
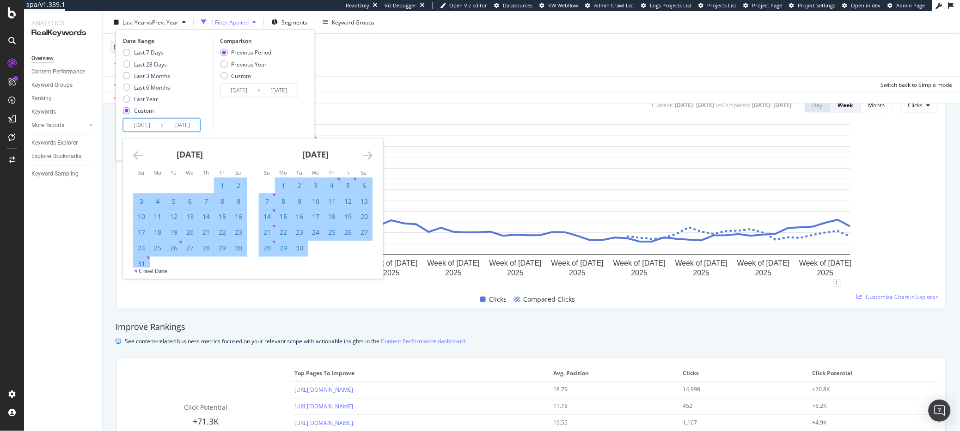
click at [368, 155] on icon "Move forward to switch to the next month." at bounding box center [368, 155] width 10 height 11
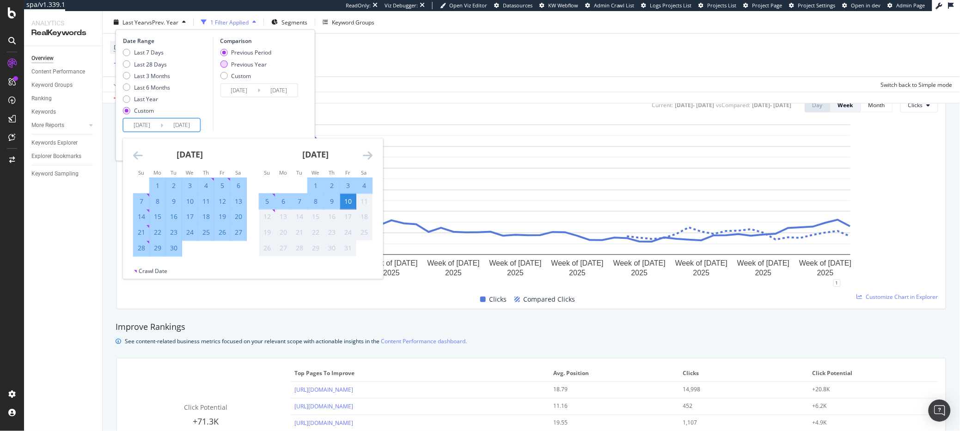
click at [239, 65] on div "Previous Year" at bounding box center [249, 64] width 36 height 8
type input "2024/01/01"
type input "2024/10/11"
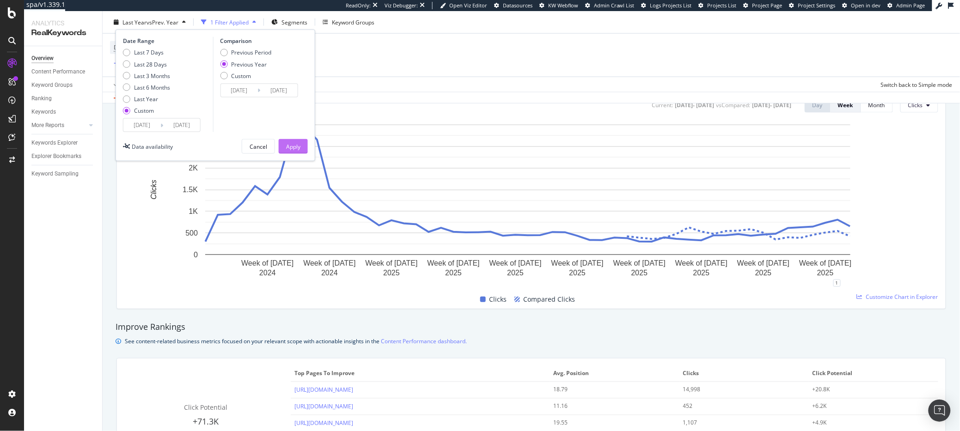
click at [291, 141] on div "Apply" at bounding box center [293, 147] width 14 height 14
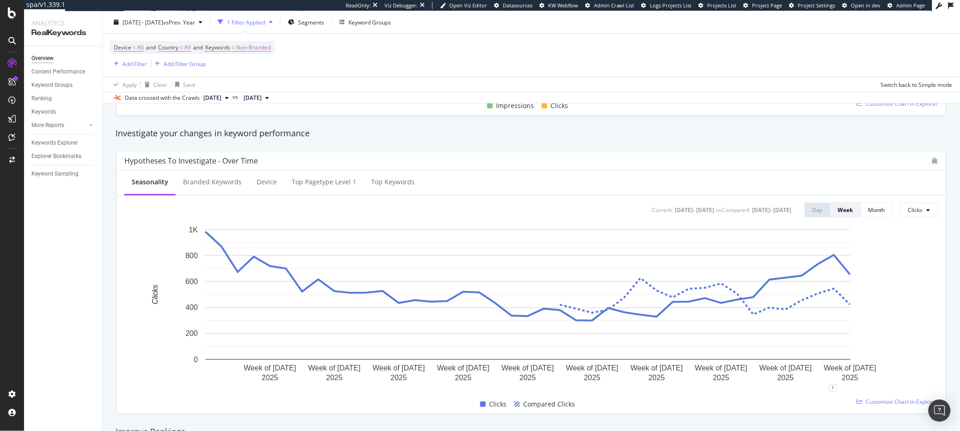
scroll to position [307, 0]
click at [580, 136] on div "Investigate your changes in keyword performance" at bounding box center [532, 135] width 832 height 12
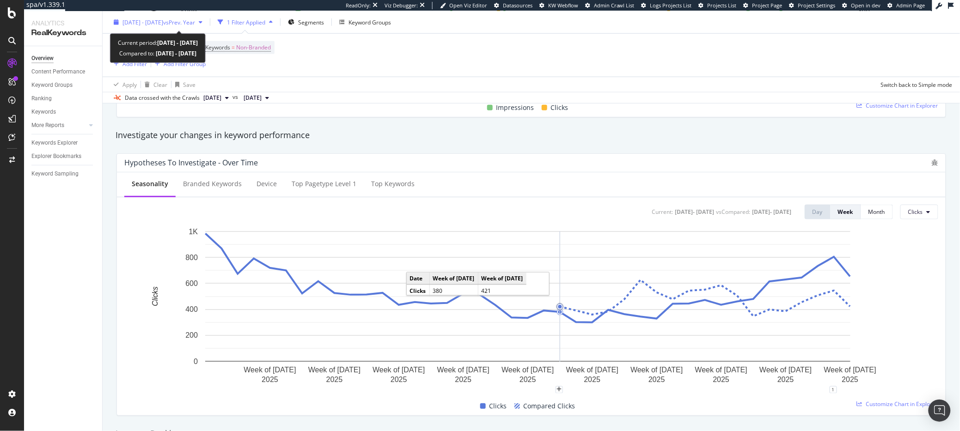
click at [135, 27] on div "2024 Dec. 30th - 2025 Oct. 10th vs Prev. Year" at bounding box center [158, 22] width 96 height 14
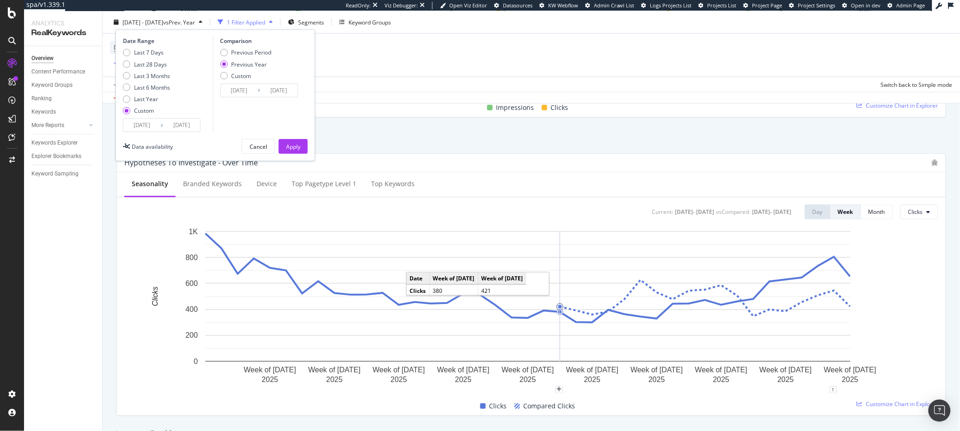
click at [393, 141] on div "Investigate your changes in keyword performance" at bounding box center [532, 135] width 832 height 12
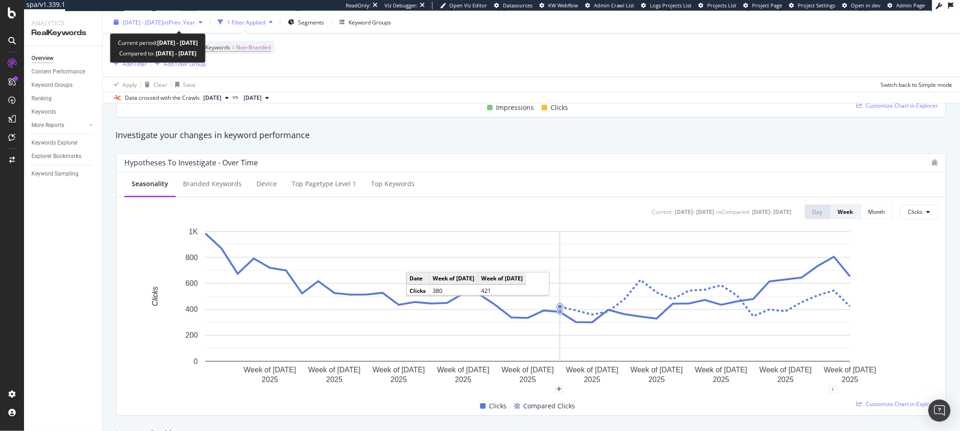
click at [148, 25] on span "2024 Dec. 30th - 2025 Oct. 10th" at bounding box center [143, 22] width 41 height 8
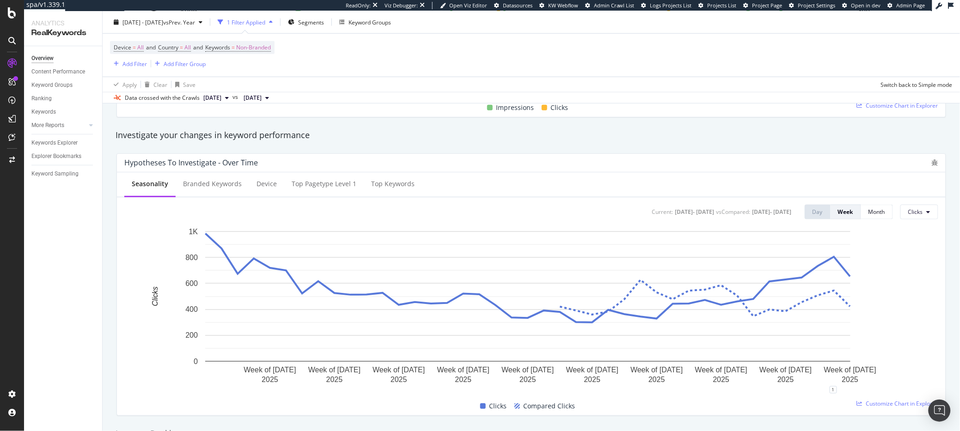
click at [693, 175] on div "Seasonality Branded Keywords Device Top pagetype Level 1 Top Keywords" at bounding box center [531, 184] width 829 height 25
click at [128, 21] on span "2024 Dec. 30th - 2025 Oct. 10th" at bounding box center [143, 22] width 41 height 8
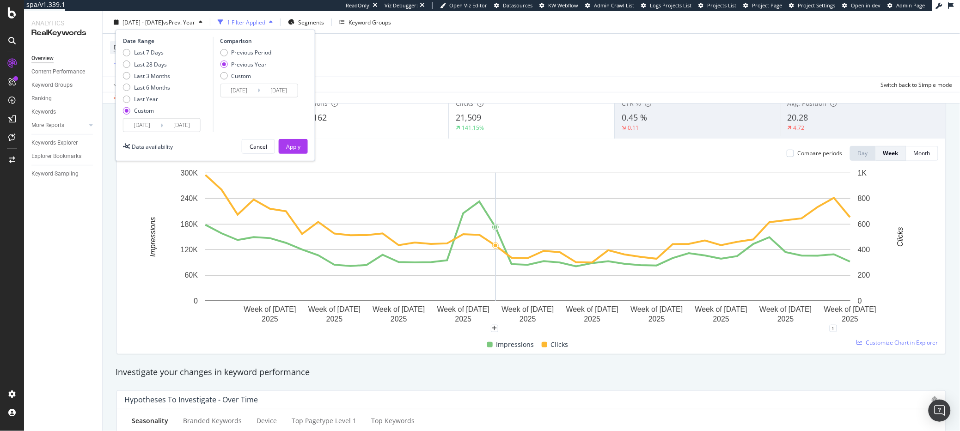
scroll to position [0, 0]
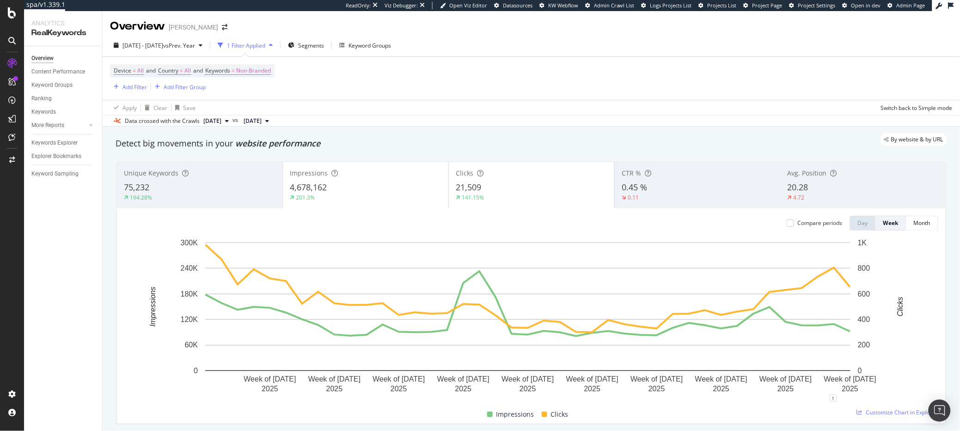
click at [421, 71] on div "Device = All and Country = All and Keywords = Non-Branded Add Filter Add Filter…" at bounding box center [531, 78] width 843 height 43
click at [62, 173] on div "PageWorkers" at bounding box center [53, 172] width 38 height 9
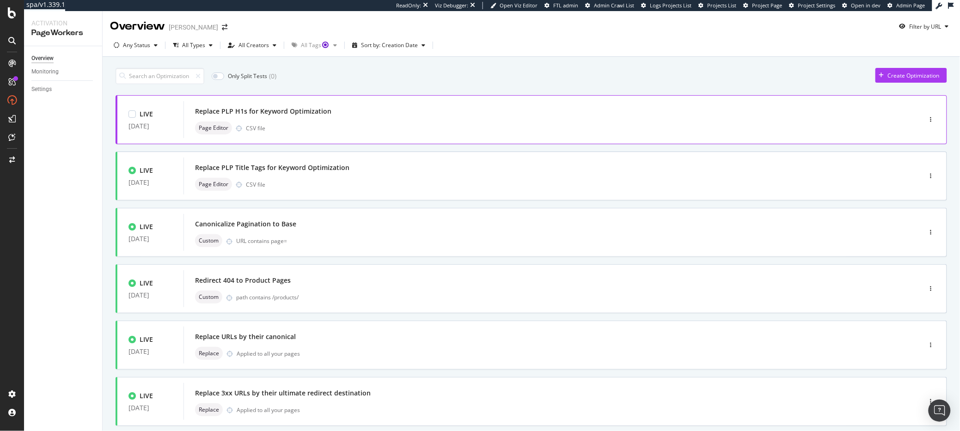
click at [406, 129] on div "Page Editor CSV file" at bounding box center [538, 128] width 687 height 13
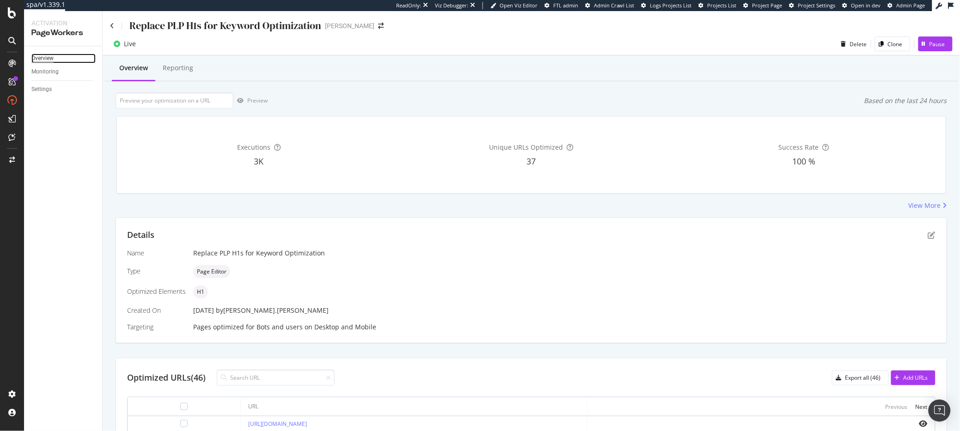
click at [46, 58] on div "Overview" at bounding box center [42, 59] width 22 height 10
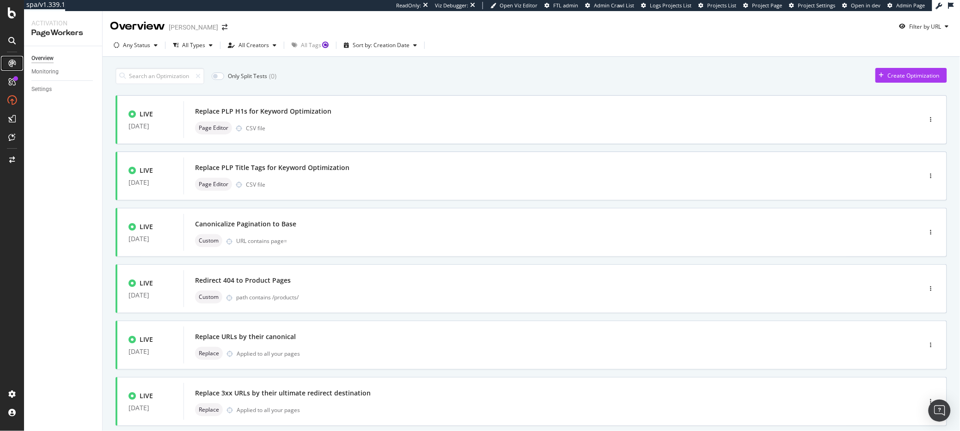
click at [10, 60] on icon at bounding box center [11, 63] width 7 height 7
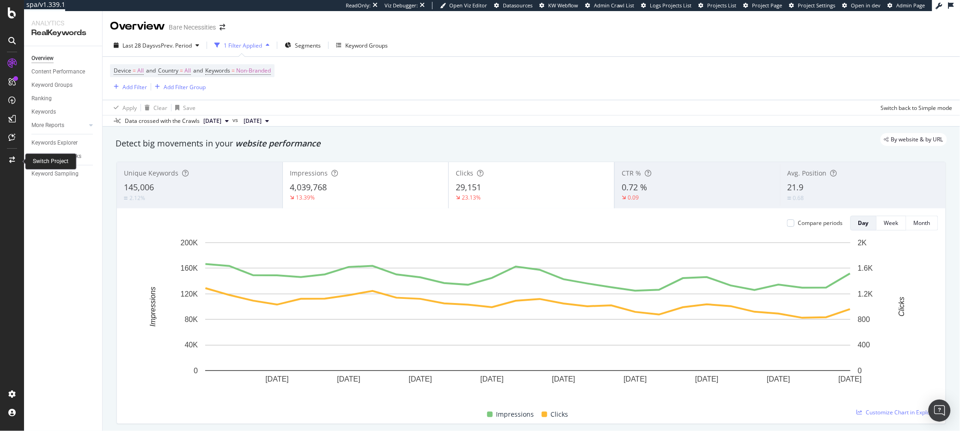
click at [10, 152] on div at bounding box center [12, 221] width 22 height 331
click at [12, 158] on icon at bounding box center [12, 160] width 6 height 6
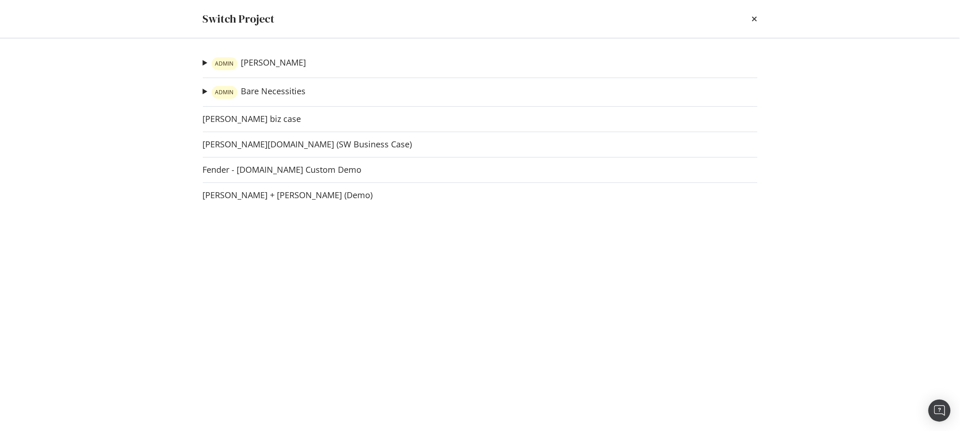
click at [203, 62] on summary "ADMIN PJ Salvage" at bounding box center [255, 63] width 104 height 13
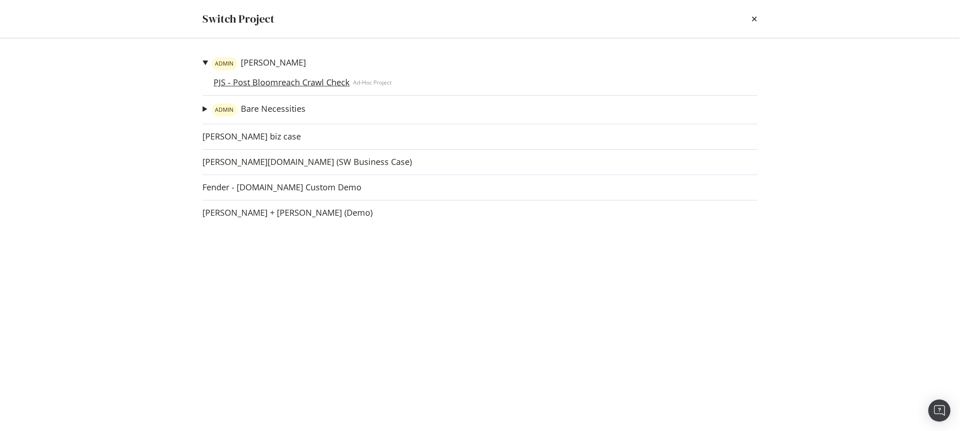
click at [271, 85] on link "PJS - Post Bloomreach Crawl Check" at bounding box center [281, 83] width 143 height 10
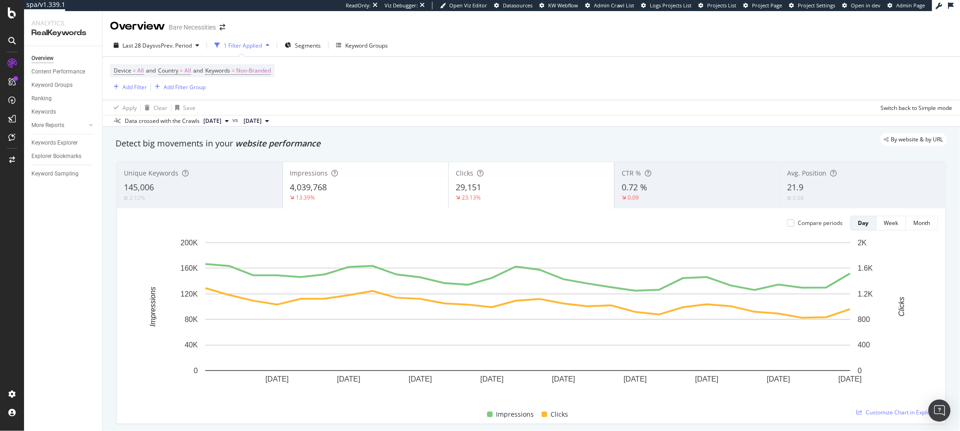
click at [503, 102] on div "Apply Clear Save Switch back to Simple mode" at bounding box center [532, 107] width 858 height 15
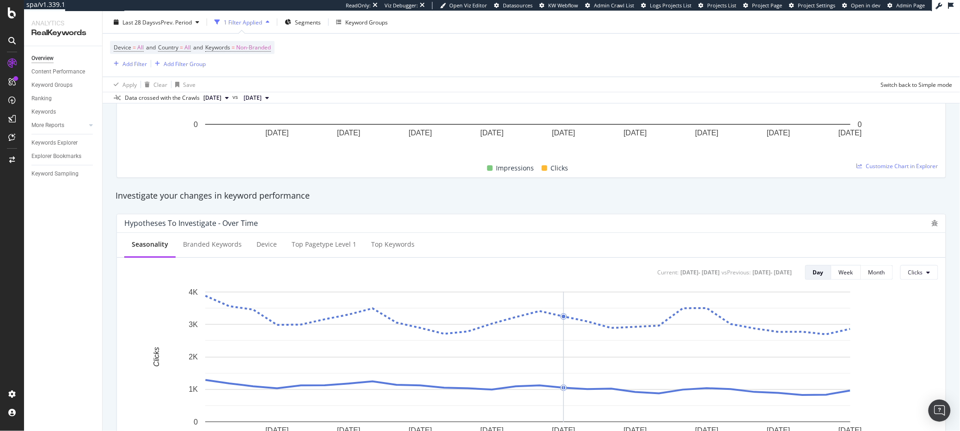
scroll to position [45, 0]
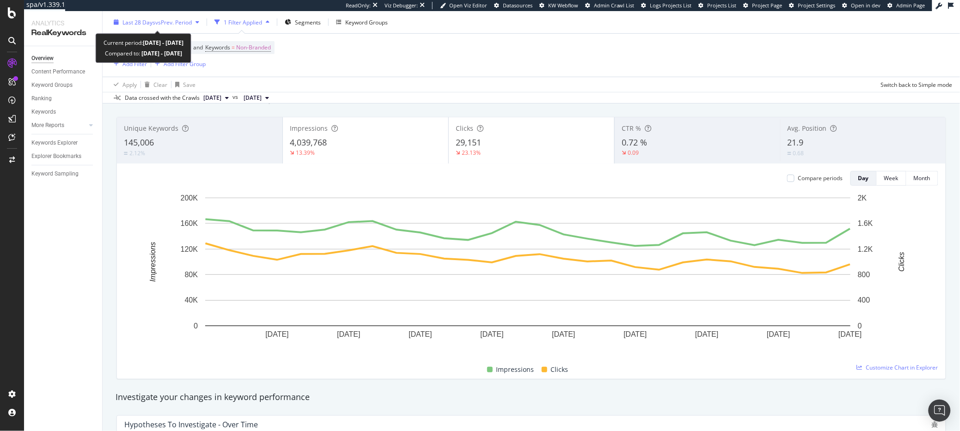
click at [142, 28] on div "Last 28 Days vs Prev. Period" at bounding box center [156, 22] width 93 height 14
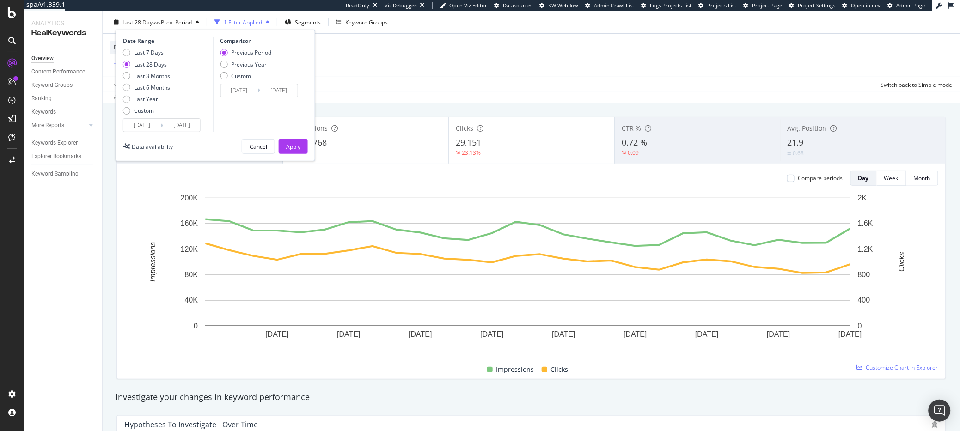
click at [127, 103] on div "Last 7 Days Last 28 Days Last 3 Months Last 6 Months Last Year Custom" at bounding box center [146, 84] width 47 height 70
click at [127, 99] on div "Last Year" at bounding box center [126, 98] width 7 height 7
type input "2024/08/24"
type input "2023/08/25"
type input "2024/08/23"
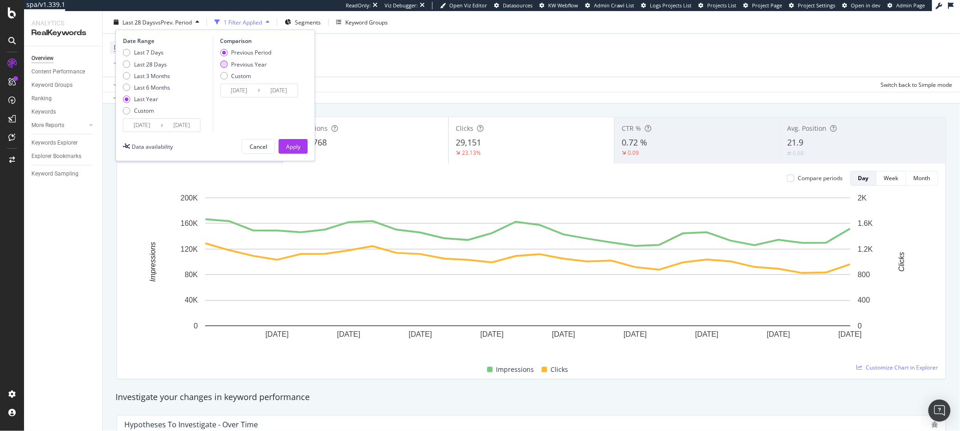
click at [227, 66] on div "Previous Year" at bounding box center [223, 64] width 7 height 7
type input "2023/08/26"
type input "2024/08/24"
click at [297, 146] on div "Apply" at bounding box center [293, 146] width 14 height 8
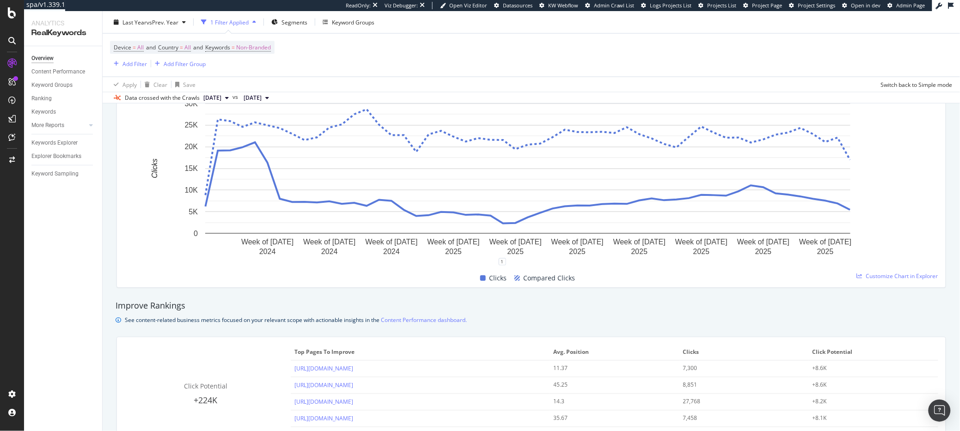
scroll to position [436, 0]
click at [7, 159] on div at bounding box center [12, 160] width 22 height 15
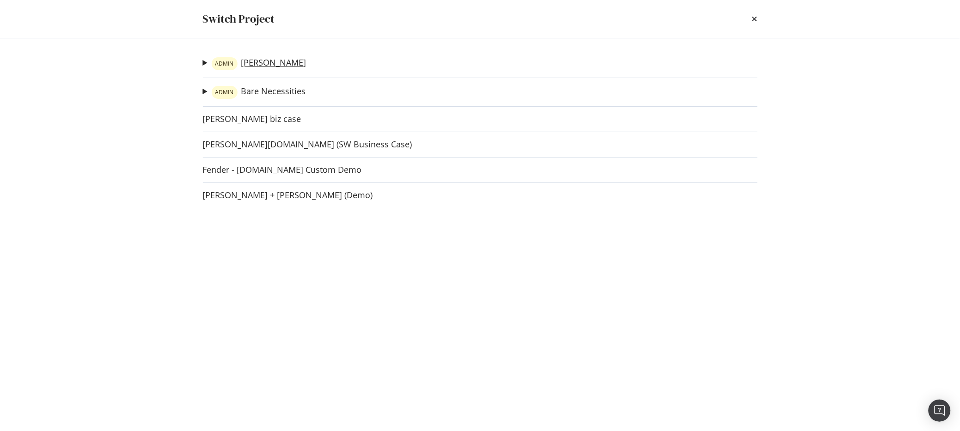
click at [258, 59] on link "ADMIN PJ Salvage" at bounding box center [259, 63] width 95 height 13
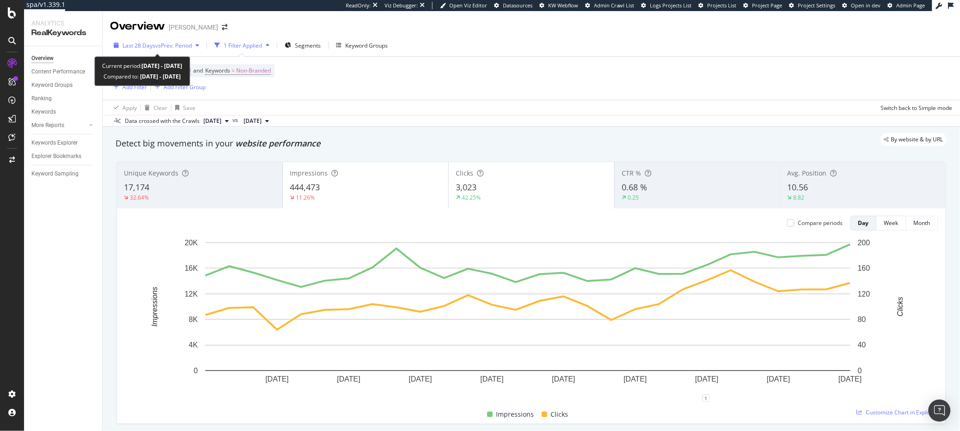
click at [178, 44] on span "vs Prev. Period" at bounding box center [173, 46] width 37 height 8
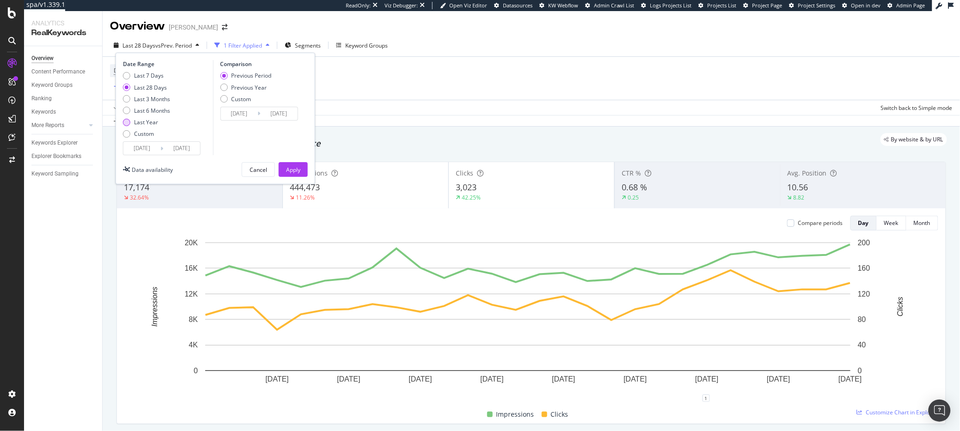
click at [140, 123] on div "Last Year" at bounding box center [146, 122] width 24 height 8
type input "2024/10/11"
type input "2023/10/12"
type input "2024/10/10"
click at [234, 85] on div "Previous Year" at bounding box center [249, 88] width 36 height 8
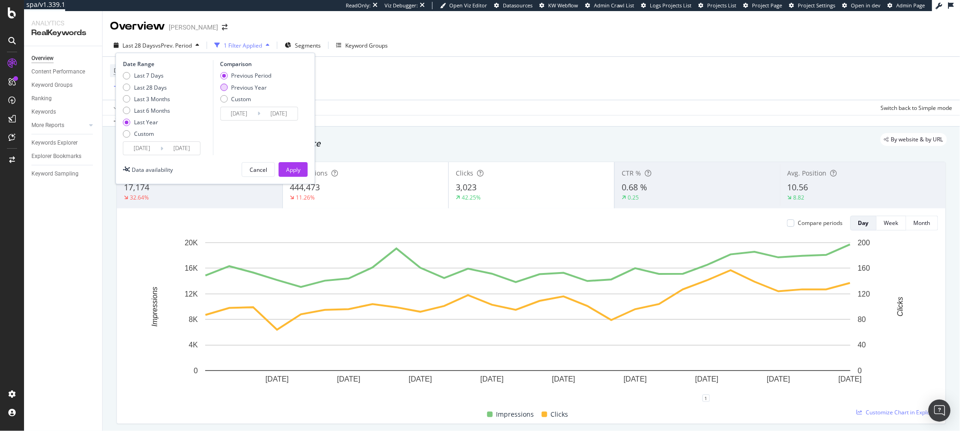
type input "2023/10/13"
type input "2024/10/11"
click at [301, 174] on button "Apply" at bounding box center [293, 169] width 29 height 15
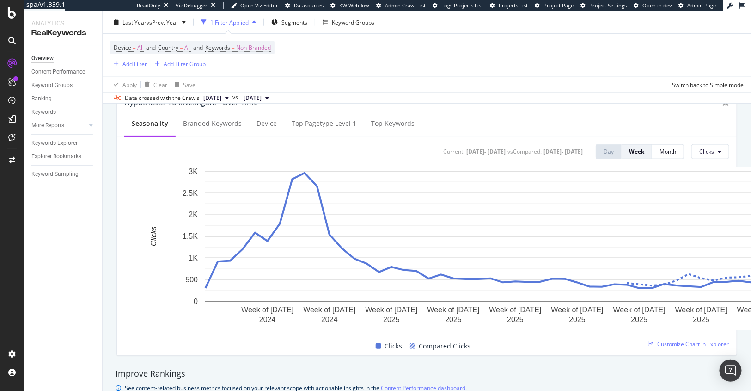
scroll to position [368, 0]
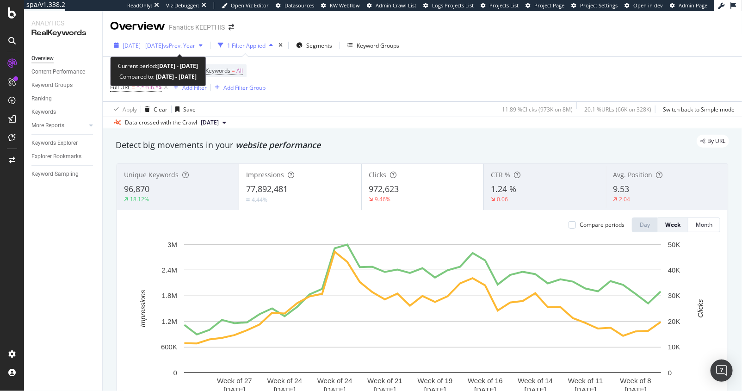
click at [157, 47] on span "[DATE] - [DATE]" at bounding box center [143, 46] width 41 height 8
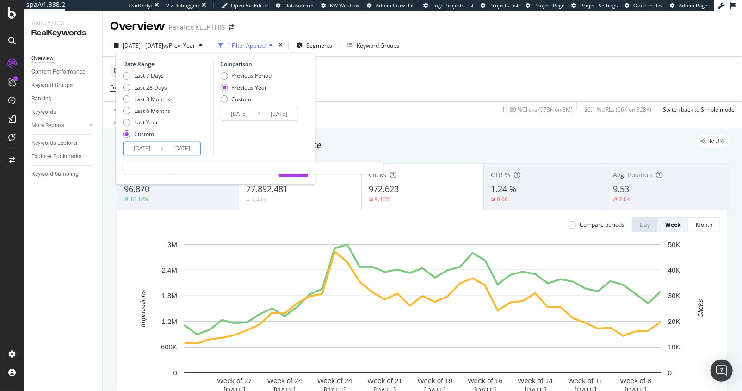
click at [153, 149] on input "[DATE]" at bounding box center [141, 148] width 37 height 13
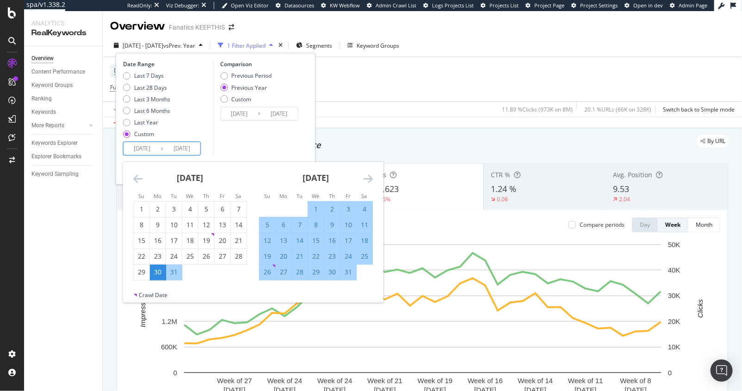
click at [364, 174] on icon "Move forward to switch to the next month." at bounding box center [368, 178] width 10 height 11
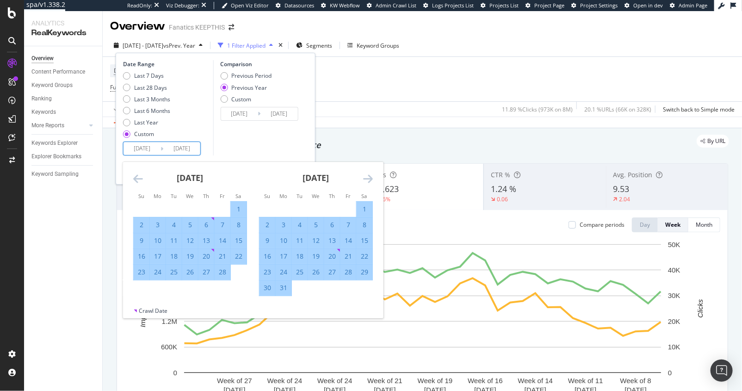
click at [364, 174] on icon "Move forward to switch to the next month." at bounding box center [368, 178] width 10 height 11
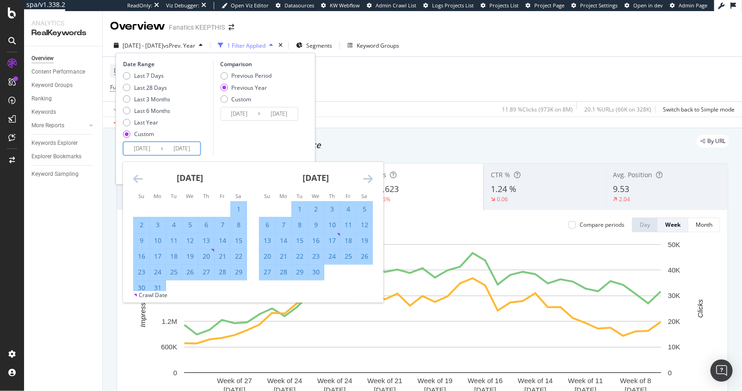
click at [364, 174] on icon "Move forward to switch to the next month." at bounding box center [368, 178] width 10 height 11
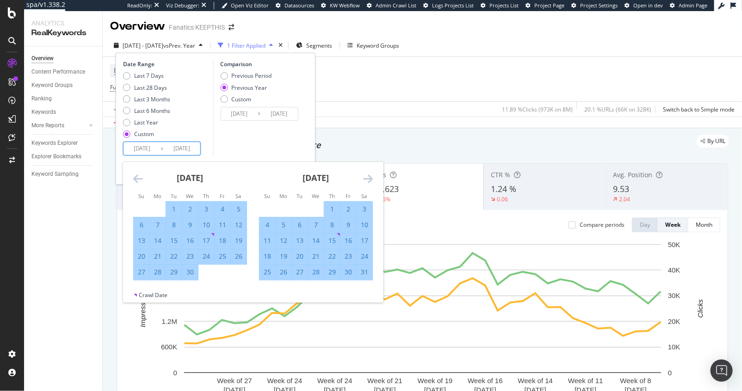
click at [135, 179] on icon "Move backward to switch to the previous month." at bounding box center [138, 178] width 10 height 11
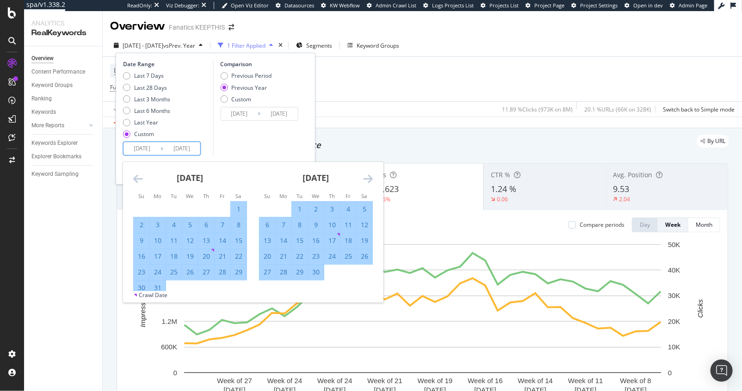
click at [157, 257] on div "17" at bounding box center [158, 256] width 16 height 9
type input "[DATE]"
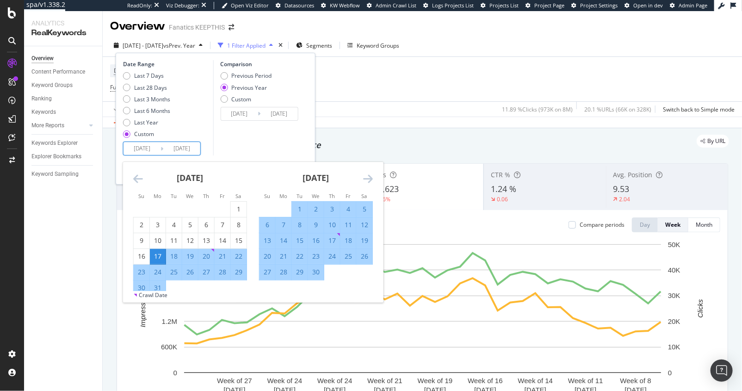
click at [260, 133] on div "Comparison Previous Period Previous Year Custom [DATE] Navigate forward to inte…" at bounding box center [257, 107] width 88 height 95
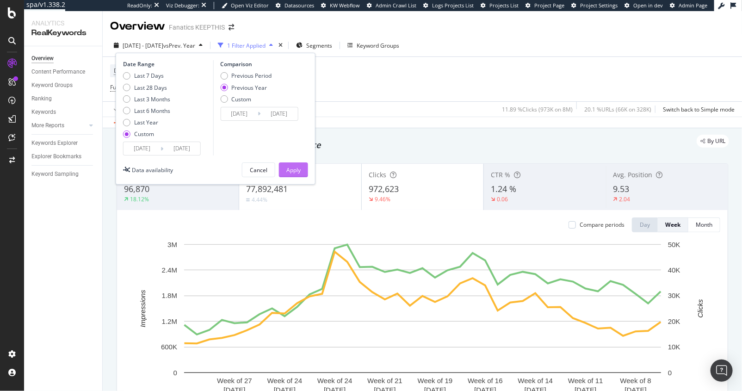
click at [304, 171] on button "Apply" at bounding box center [293, 169] width 29 height 15
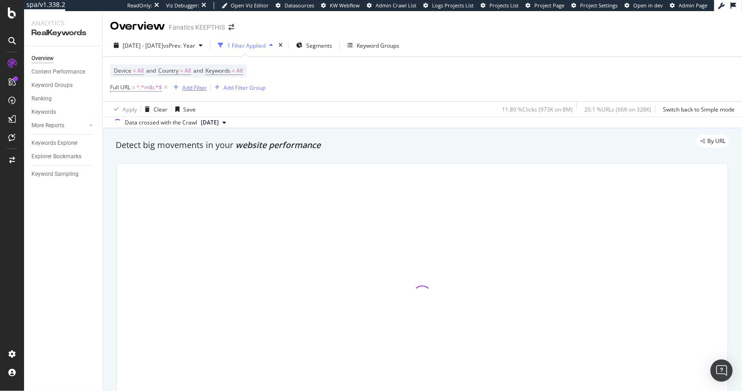
click at [196, 84] on div "Add Filter" at bounding box center [194, 88] width 25 height 8
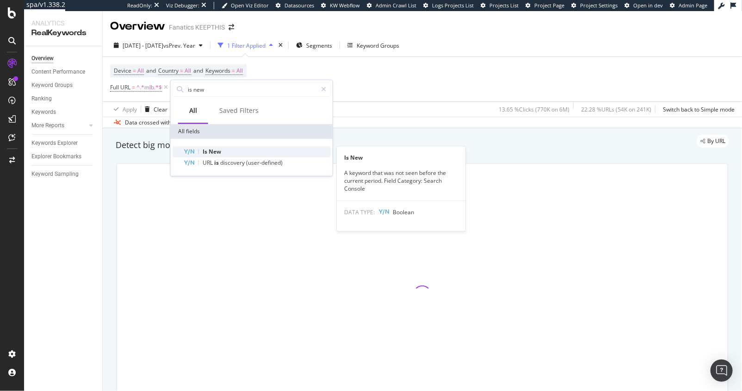
type input "is new"
click at [221, 152] on div "Is New" at bounding box center [257, 151] width 147 height 11
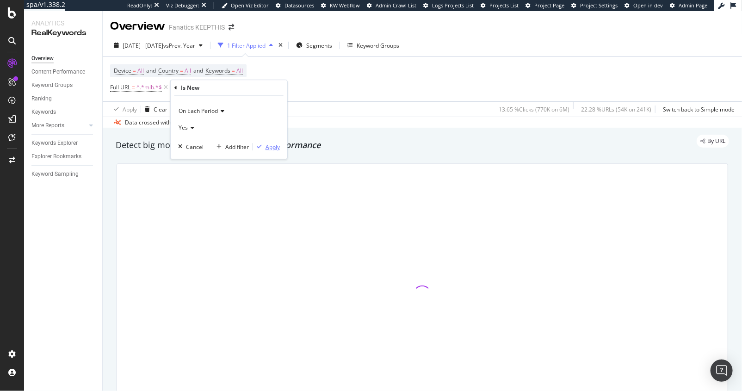
click at [270, 144] on div "Apply" at bounding box center [272, 147] width 14 height 8
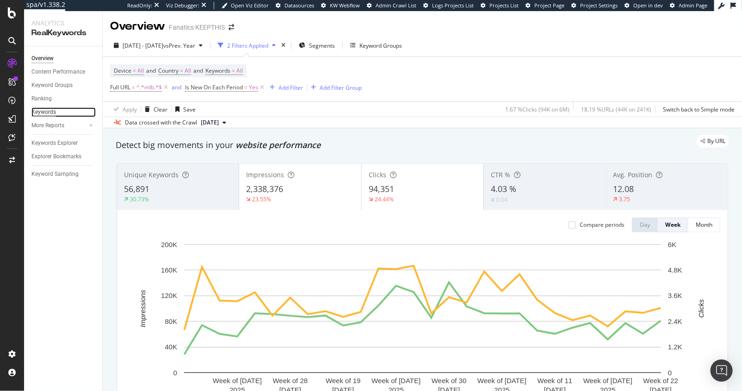
click at [47, 110] on div "Keywords" at bounding box center [43, 112] width 25 height 10
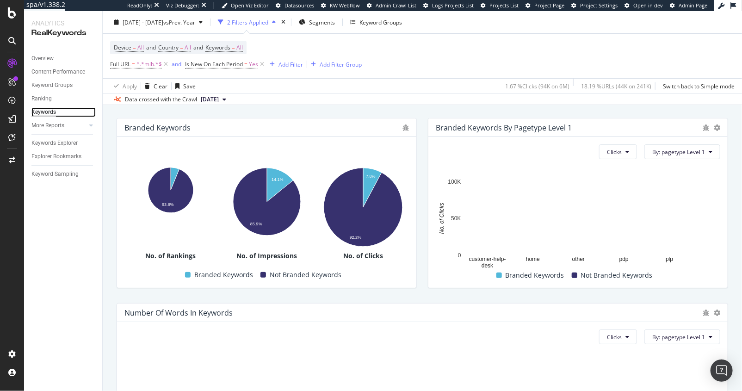
scroll to position [78, 0]
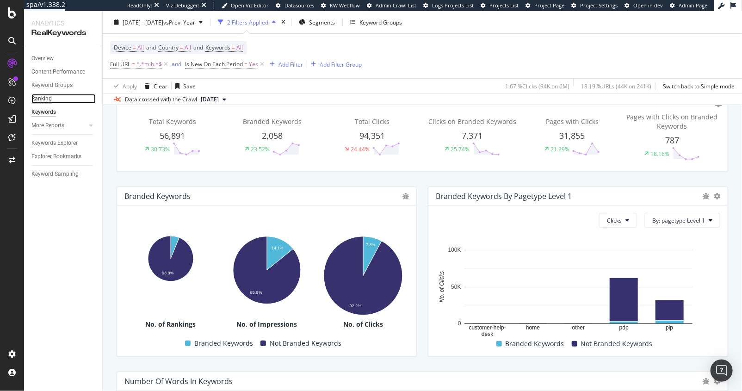
click at [41, 99] on div "Ranking" at bounding box center [41, 99] width 20 height 10
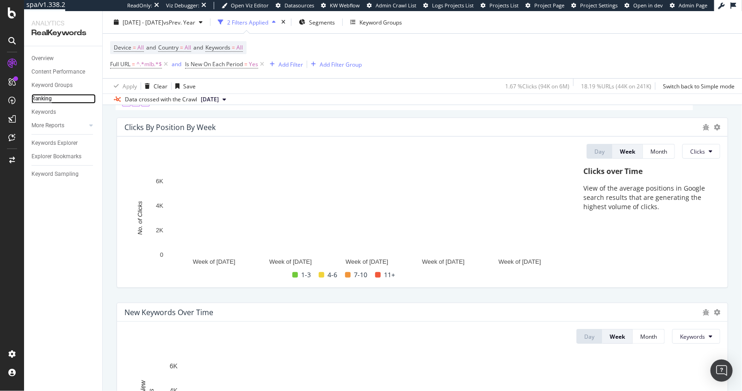
scroll to position [44, 0]
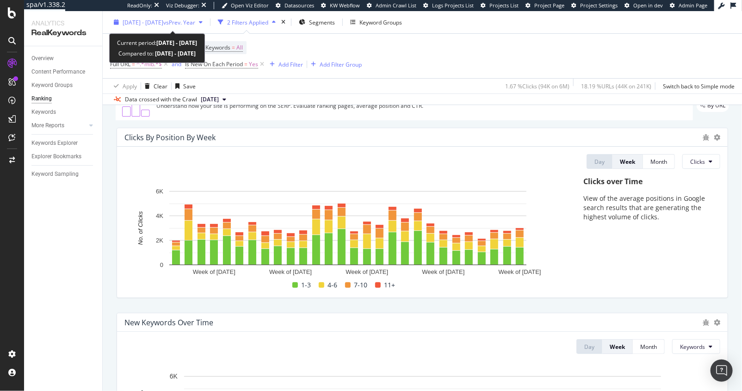
click at [163, 23] on span "[DATE] - [DATE]" at bounding box center [143, 22] width 41 height 8
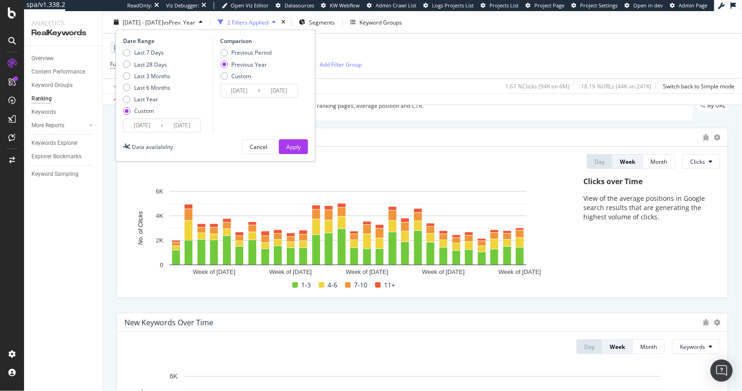
click at [147, 126] on input "[DATE]" at bounding box center [141, 125] width 37 height 13
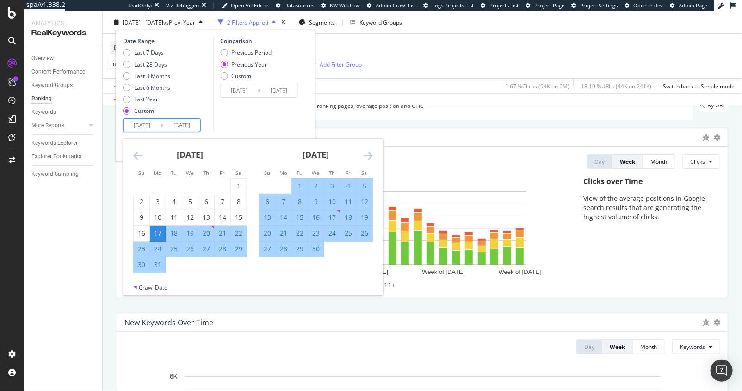
click at [136, 158] on icon "Move backward to switch to the previous month." at bounding box center [138, 155] width 10 height 11
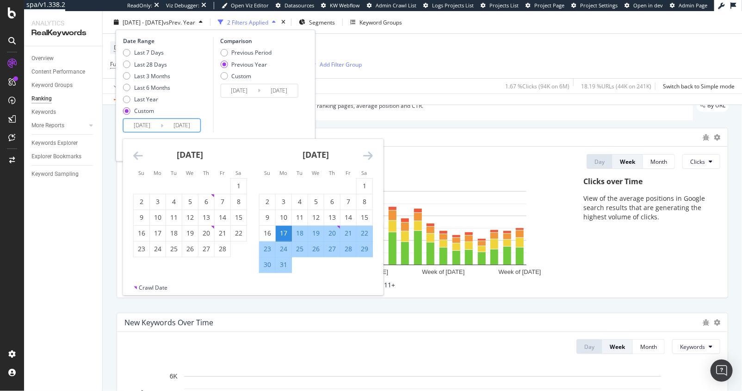
click at [136, 158] on icon "Move backward to switch to the previous month." at bounding box center [138, 155] width 10 height 11
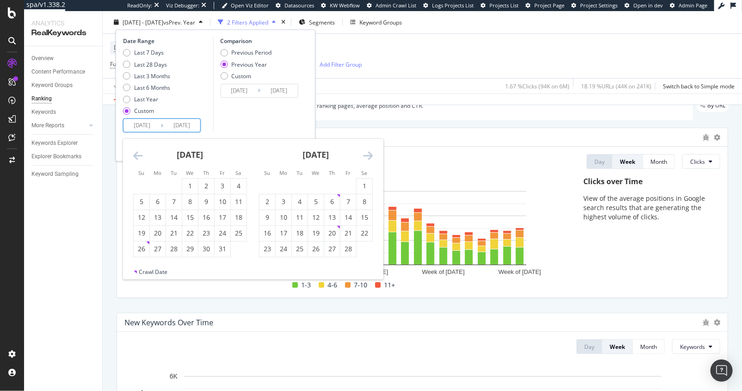
click at [136, 158] on icon "Move backward to switch to the previous month." at bounding box center [138, 155] width 10 height 11
click at [368, 153] on icon "Move forward to switch to the next month." at bounding box center [368, 155] width 10 height 11
click at [160, 249] on div "30" at bounding box center [158, 248] width 16 height 9
type input "[DATE]"
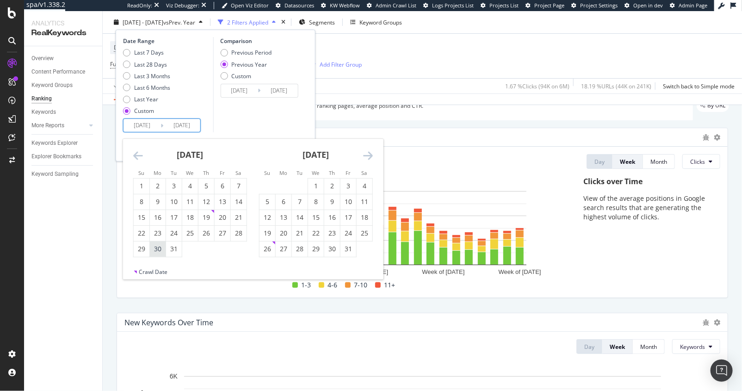
type input "[DATE]"
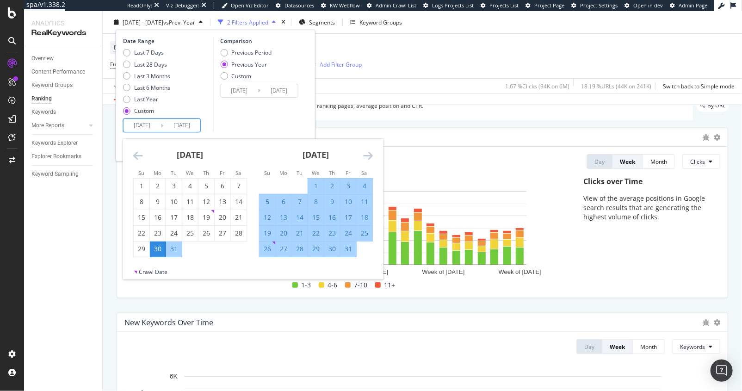
click at [258, 115] on div "Comparison Previous Period Previous Year Custom [DATE] Navigate forward to inte…" at bounding box center [257, 84] width 88 height 95
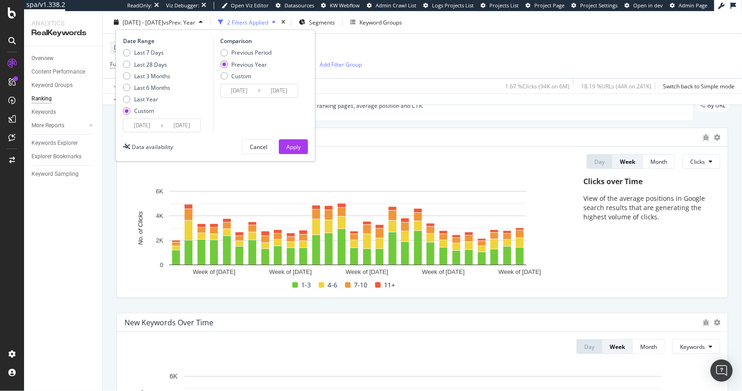
click at [288, 137] on div "Date Range Last 7 Days Last 28 Days Last 3 Months Last 6 Months Last Year Custo…" at bounding box center [216, 96] width 200 height 132
click at [288, 148] on div "Apply" at bounding box center [293, 146] width 14 height 8
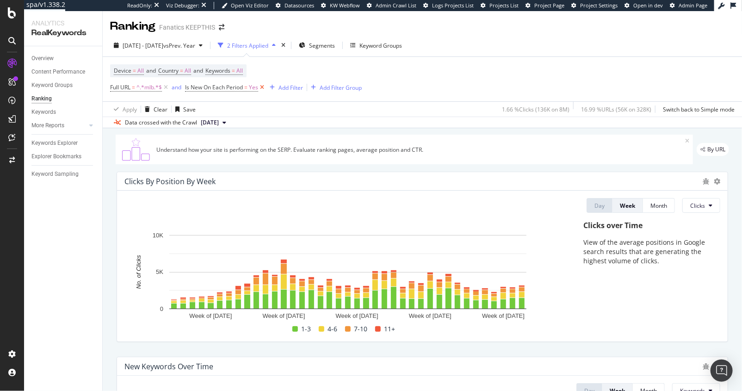
click at [263, 87] on icon at bounding box center [262, 87] width 8 height 9
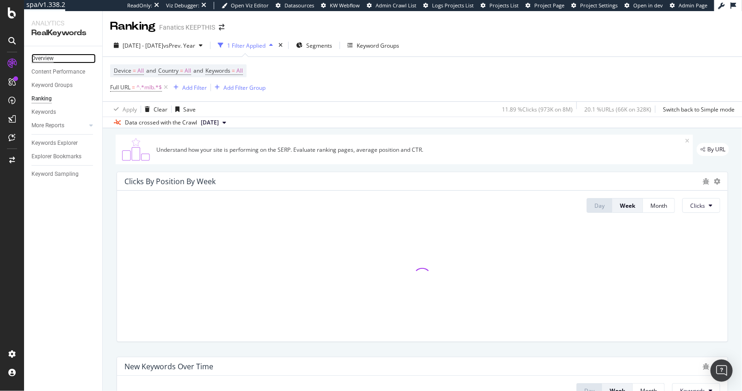
click at [49, 59] on div "Overview" at bounding box center [42, 59] width 22 height 10
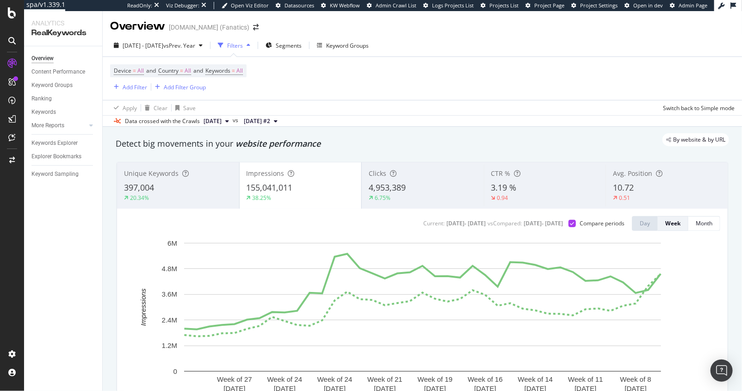
scroll to position [1, 0]
click at [190, 201] on div "Unique Keywords 397,004 20.34%" at bounding box center [178, 184] width 122 height 42
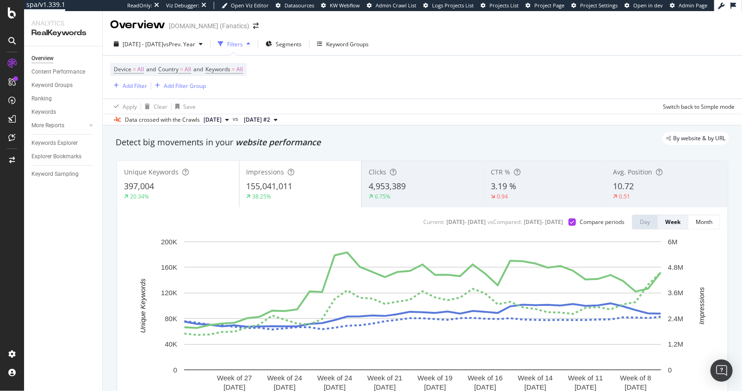
click at [303, 203] on div "Impressions 155,041,011 38.25%" at bounding box center [300, 184] width 122 height 42
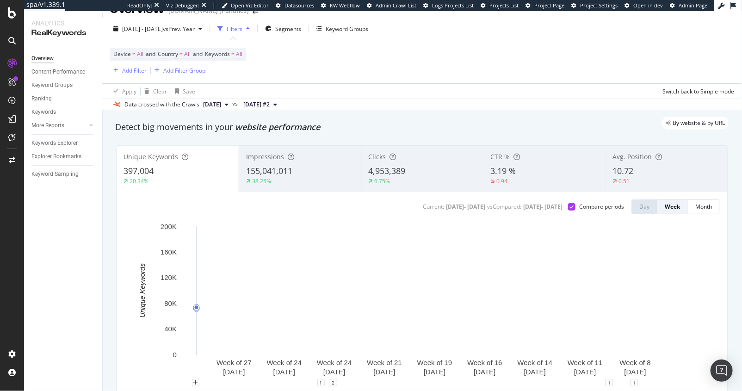
scroll to position [17, 0]
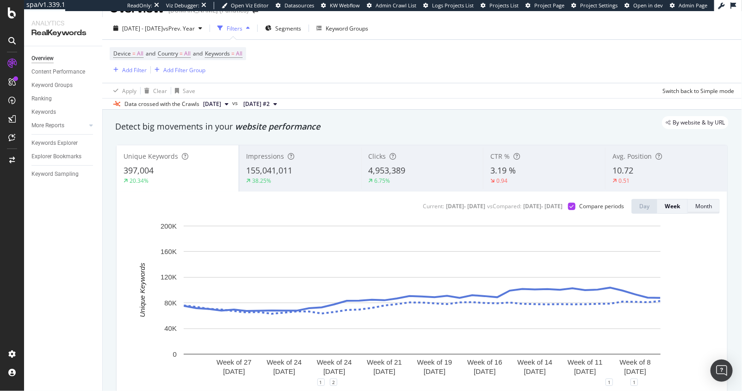
click at [709, 204] on div "Month" at bounding box center [703, 206] width 17 height 8
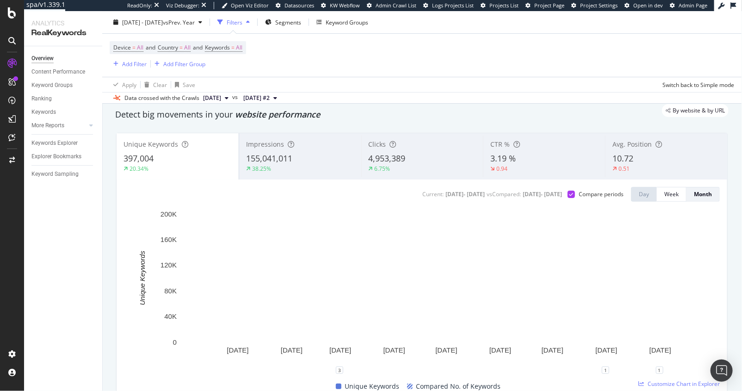
scroll to position [29, 0]
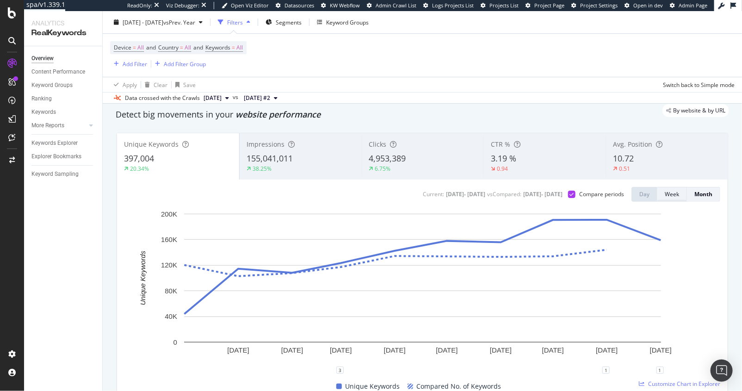
click at [670, 196] on div "Week" at bounding box center [671, 194] width 14 height 8
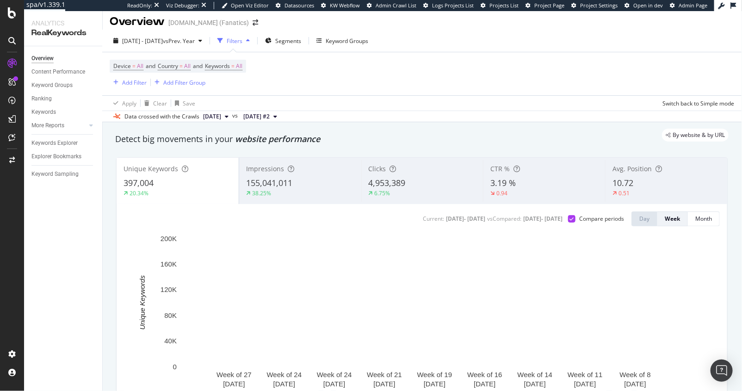
scroll to position [6, 0]
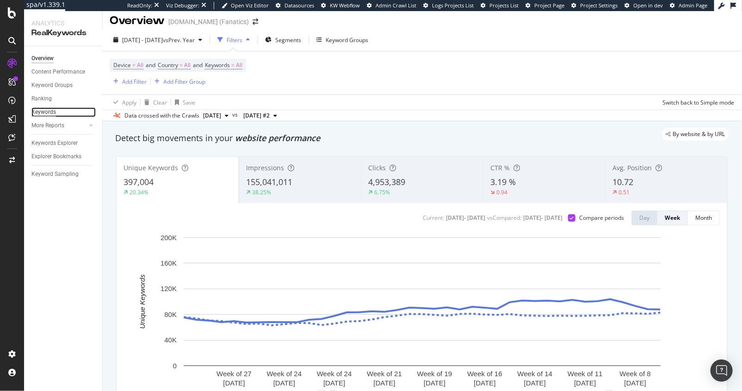
click at [44, 110] on div "Keywords" at bounding box center [43, 112] width 25 height 10
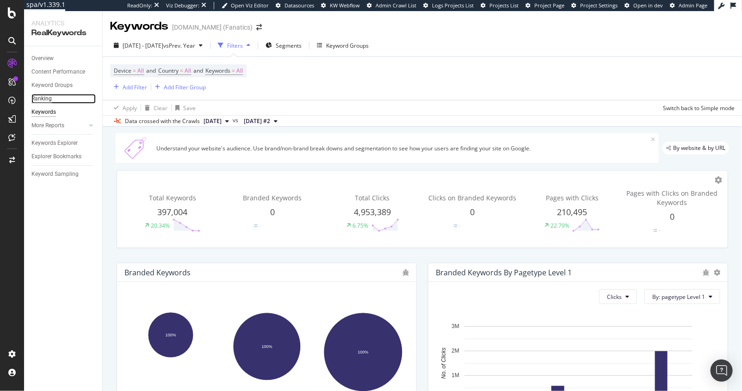
click at [39, 102] on div "Ranking" at bounding box center [41, 99] width 20 height 10
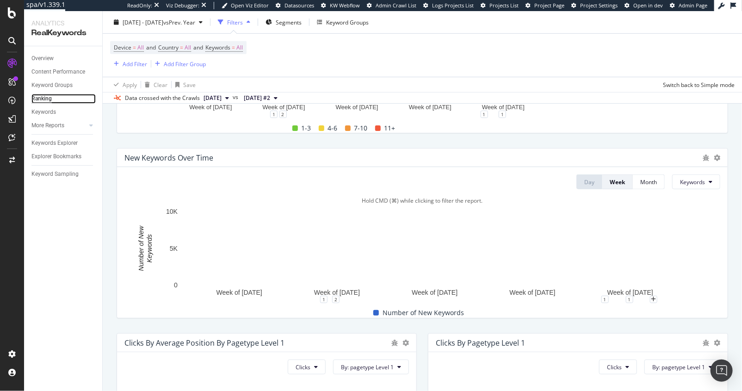
scroll to position [210, 0]
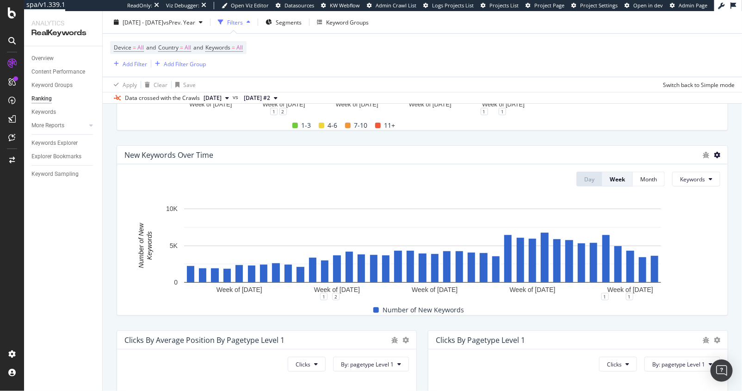
click at [716, 156] on icon at bounding box center [716, 155] width 6 height 6
click at [705, 167] on span "Export as CSV" at bounding box center [687, 171] width 37 height 8
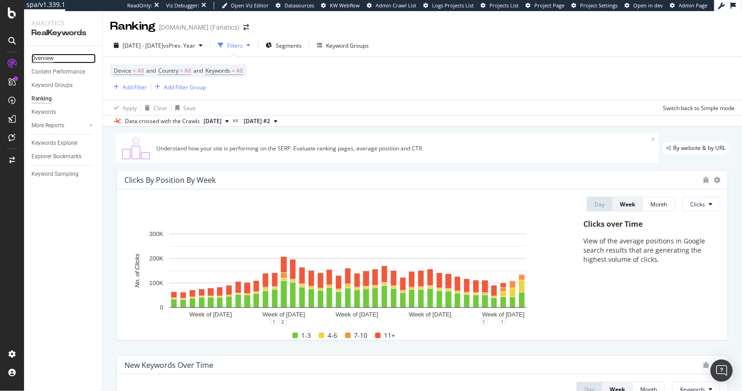
click at [41, 58] on div "Overview" at bounding box center [42, 59] width 22 height 10
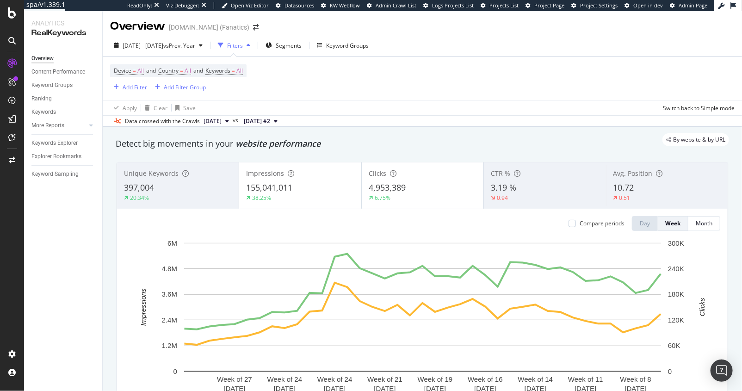
click at [133, 87] on div "Add Filter" at bounding box center [135, 87] width 25 height 8
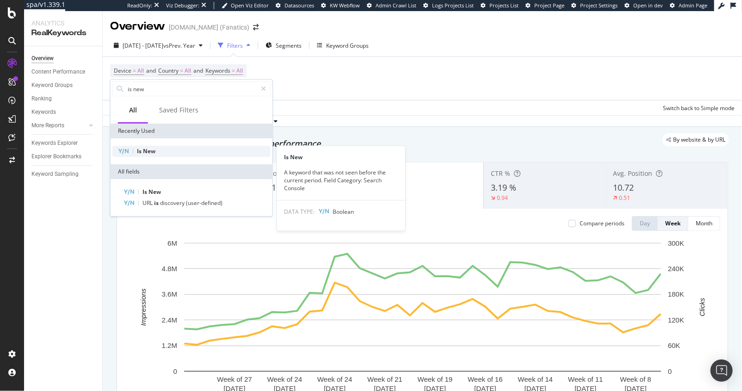
type input "is new"
click at [161, 151] on div "Is New" at bounding box center [191, 151] width 158 height 11
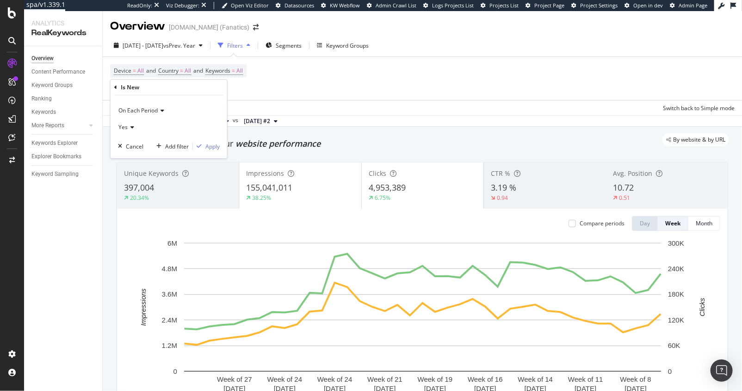
click at [151, 107] on span "On Each Period" at bounding box center [137, 110] width 39 height 8
click at [150, 142] on span "On Current Period" at bounding box center [146, 141] width 47 height 8
click at [115, 125] on div "On Current Period Yes Cancel Add filter Apply" at bounding box center [168, 126] width 117 height 63
click at [123, 126] on span "Yes" at bounding box center [122, 127] width 9 height 8
click at [151, 125] on div "Yes" at bounding box center [169, 126] width 102 height 15
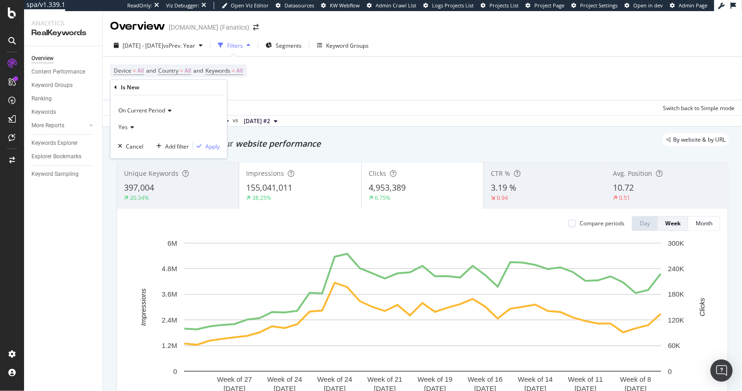
click at [152, 117] on div "On Current Period Yes" at bounding box center [169, 118] width 102 height 31
click at [160, 106] on span "On Current Period" at bounding box center [141, 110] width 47 height 8
click at [153, 125] on span "On Each Period" at bounding box center [142, 129] width 39 height 8
click at [219, 150] on div "Add filter Apply" at bounding box center [186, 145] width 67 height 9
click at [215, 147] on div "Apply" at bounding box center [212, 146] width 14 height 8
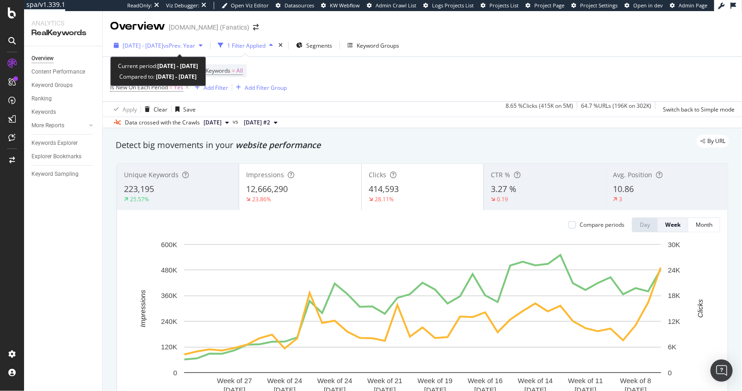
click at [163, 44] on span "[DATE] - [DATE]" at bounding box center [143, 46] width 41 height 8
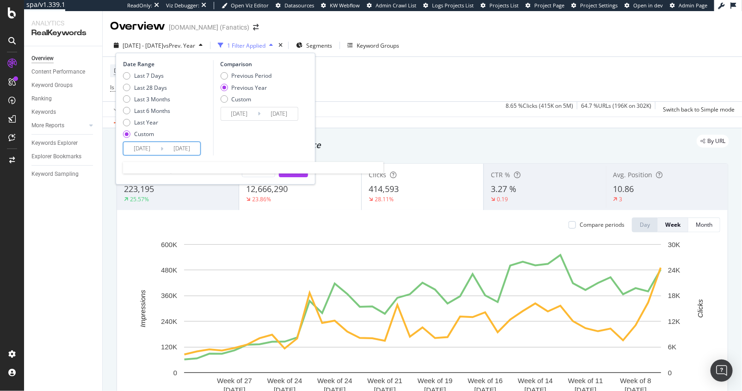
click at [140, 148] on input "[DATE]" at bounding box center [141, 148] width 37 height 13
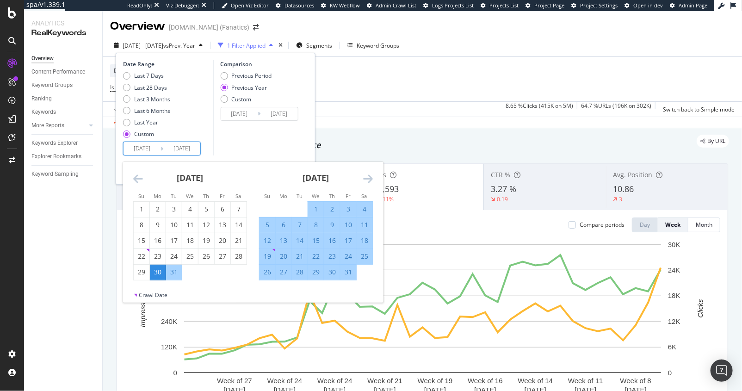
click at [367, 178] on icon "Move forward to switch to the next month." at bounding box center [368, 178] width 10 height 11
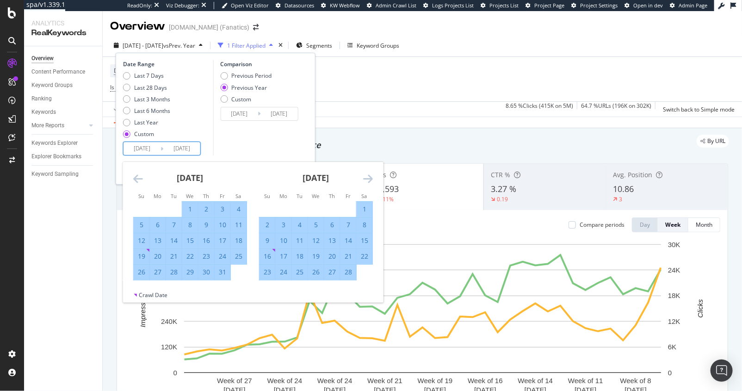
click at [367, 178] on icon "Move forward to switch to the next month." at bounding box center [368, 178] width 10 height 11
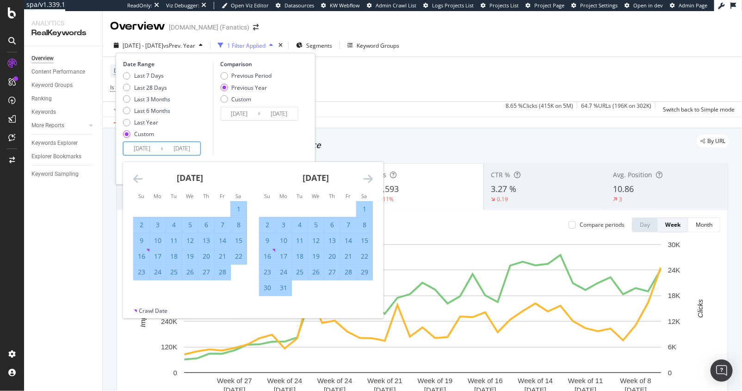
click at [367, 178] on icon "Move forward to switch to the next month." at bounding box center [368, 178] width 10 height 11
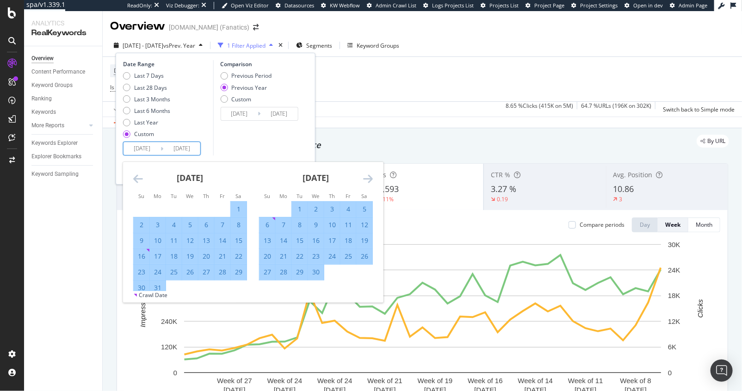
click at [159, 256] on div "17" at bounding box center [158, 256] width 16 height 9
type input "[DATE]"
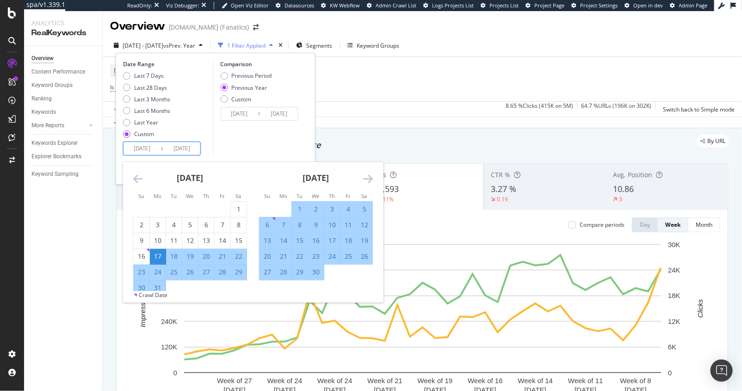
click at [251, 146] on div "Comparison Previous Period Previous Year Custom [DATE] Navigate forward to inte…" at bounding box center [257, 107] width 88 height 95
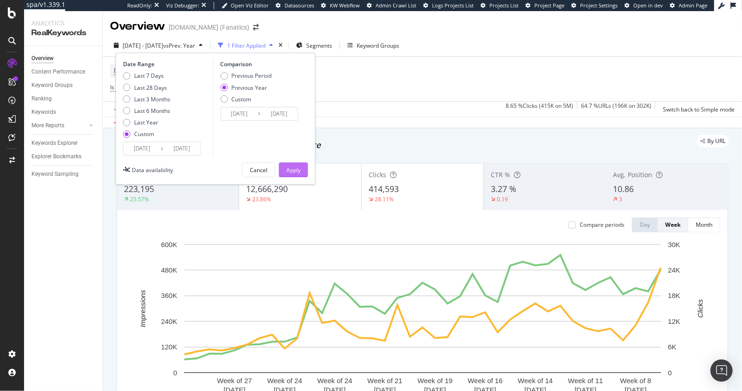
click at [289, 167] on div "Apply" at bounding box center [293, 170] width 14 height 8
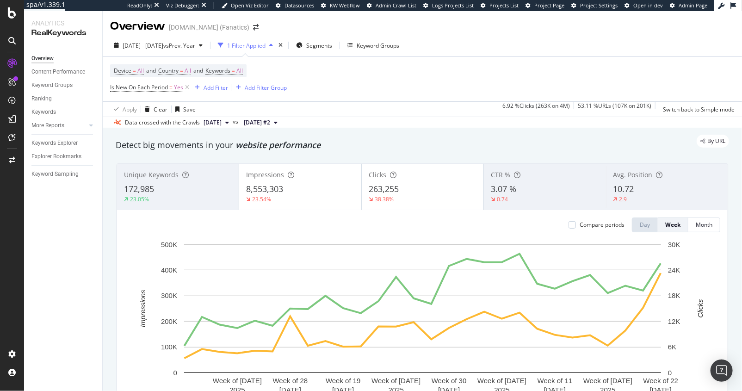
click at [620, 25] on div "Overview [DOMAIN_NAME] (Fanatics)" at bounding box center [422, 22] width 639 height 23
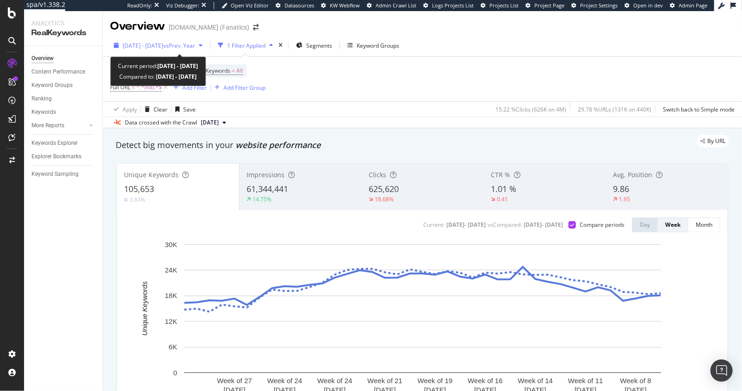
click at [144, 49] on div "[DATE] - [DATE] vs Prev. Year" at bounding box center [159, 46] width 73 height 8
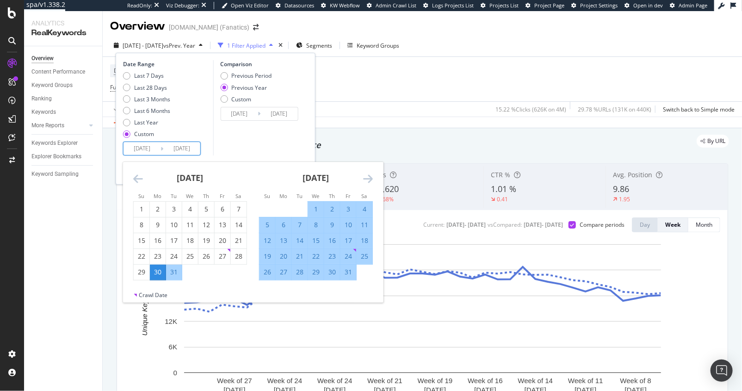
click at [150, 146] on input "[DATE]" at bounding box center [141, 148] width 37 height 13
click at [369, 179] on icon "Move forward to switch to the next month." at bounding box center [368, 178] width 10 height 11
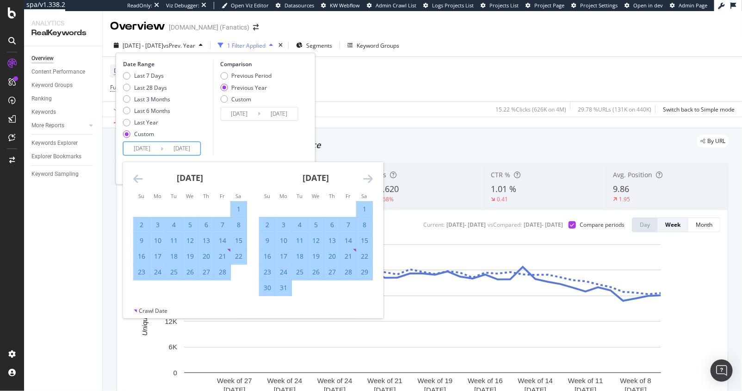
click at [285, 260] on div "17" at bounding box center [284, 256] width 16 height 15
type input "[DATE]"
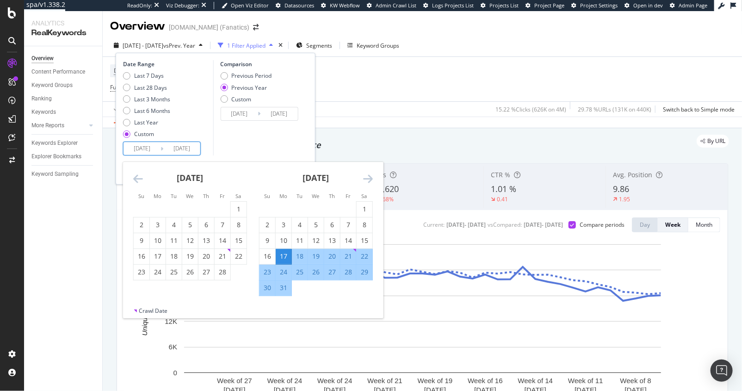
click at [263, 129] on div "Comparison Previous Period Previous Year Custom [DATE] Navigate forward to inte…" at bounding box center [257, 107] width 88 height 95
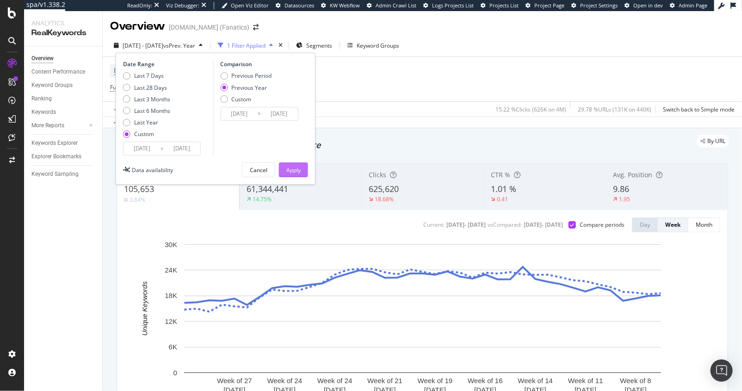
click at [294, 166] on div "Apply" at bounding box center [293, 170] width 14 height 8
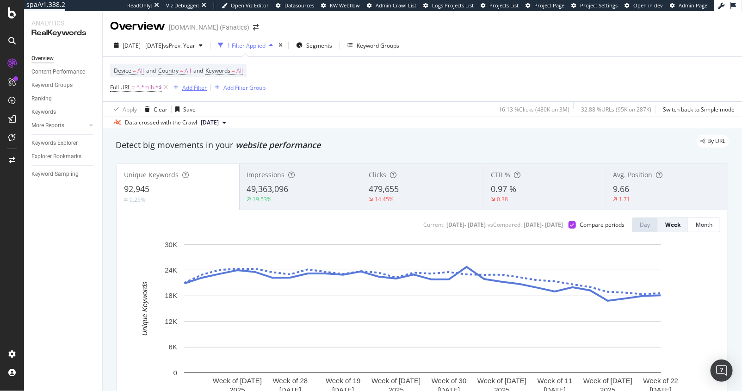
click at [201, 91] on div "Add Filter" at bounding box center [194, 88] width 25 height 8
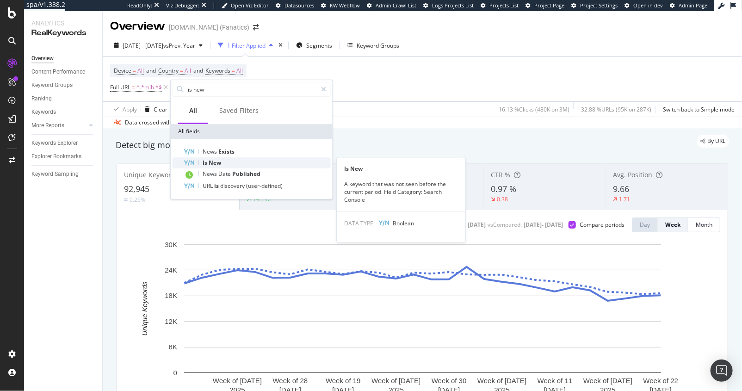
type input "is new"
click at [247, 161] on div "Is New" at bounding box center [257, 162] width 147 height 11
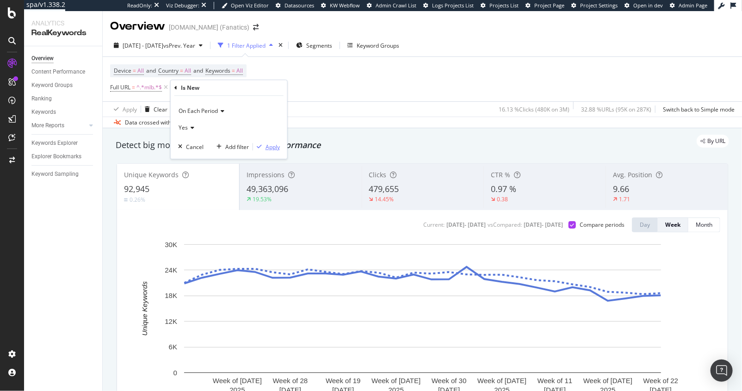
click at [264, 147] on div "button" at bounding box center [259, 147] width 12 height 6
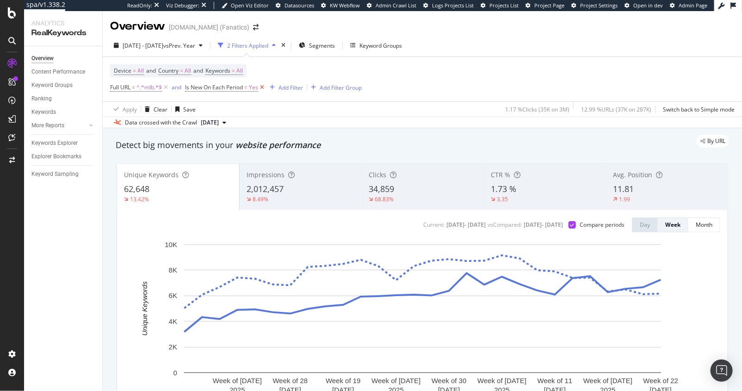
click at [265, 88] on icon at bounding box center [262, 87] width 8 height 9
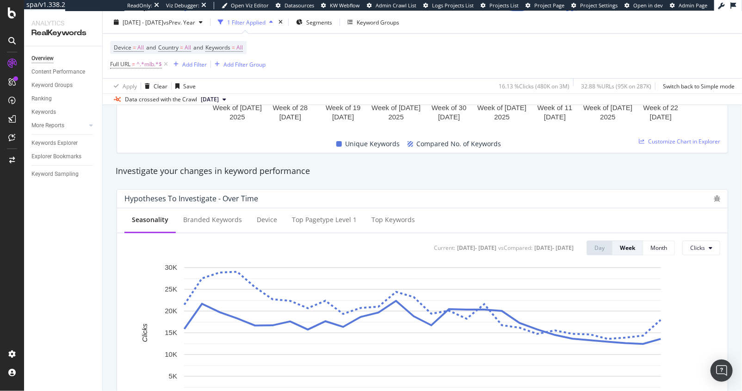
scroll to position [311, 0]
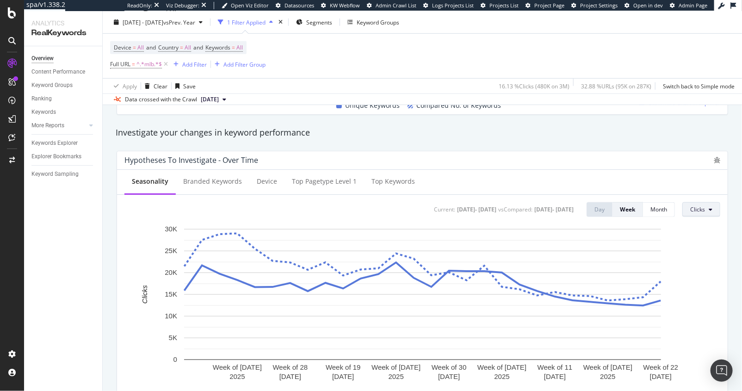
click at [698, 212] on span "Clicks" at bounding box center [697, 209] width 15 height 8
click at [645, 206] on div "Impressions" at bounding box center [654, 199] width 58 height 13
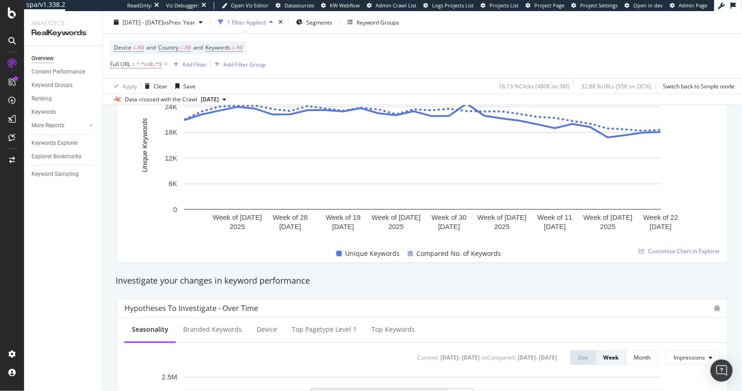
scroll to position [0, 0]
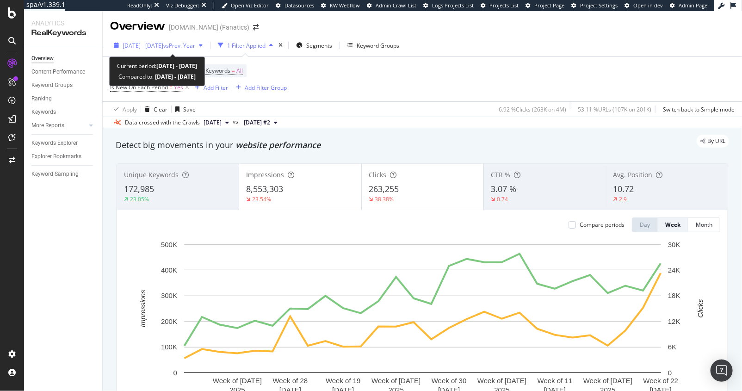
click at [150, 48] on span "[DATE] - [DATE]" at bounding box center [143, 46] width 41 height 8
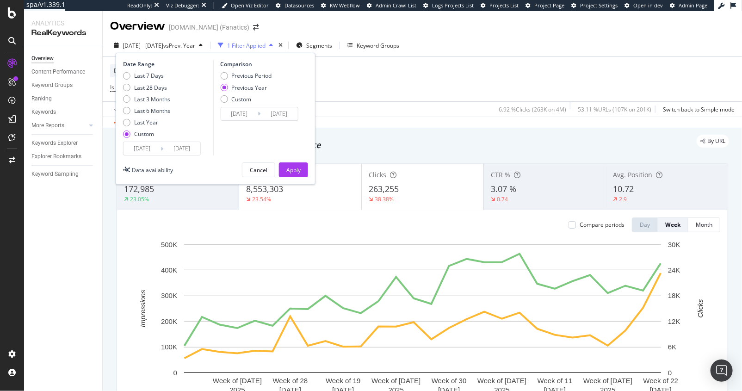
click at [141, 153] on input "[DATE]" at bounding box center [141, 148] width 37 height 13
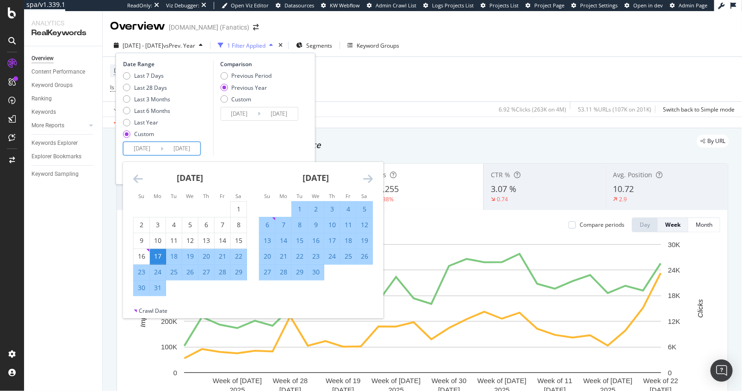
click at [138, 179] on icon "Move backward to switch to the previous month." at bounding box center [138, 178] width 10 height 11
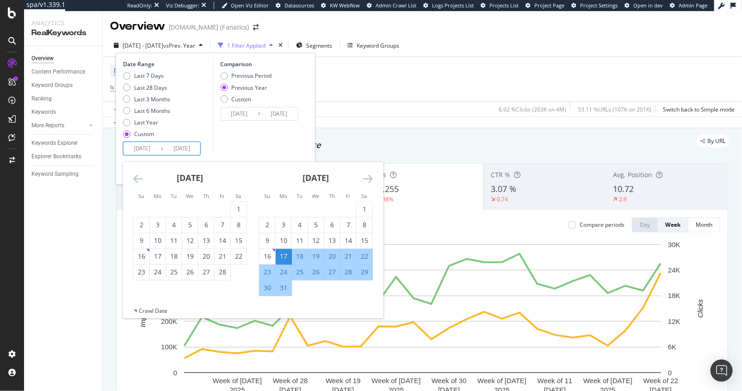
click at [138, 179] on icon "Move backward to switch to the previous month." at bounding box center [138, 178] width 10 height 11
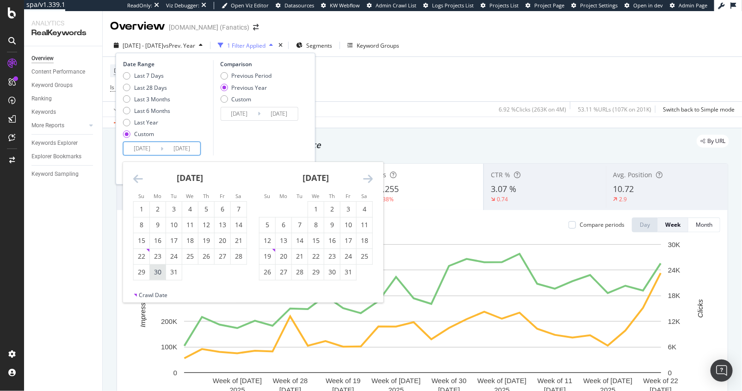
click at [158, 272] on div "30" at bounding box center [158, 271] width 16 height 9
type input "[DATE]"
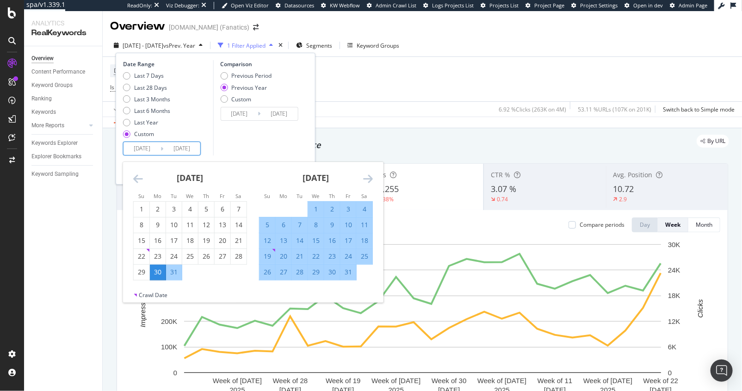
click at [252, 141] on div "Comparison Previous Period Previous Year Custom [DATE] Navigate forward to inte…" at bounding box center [257, 107] width 88 height 95
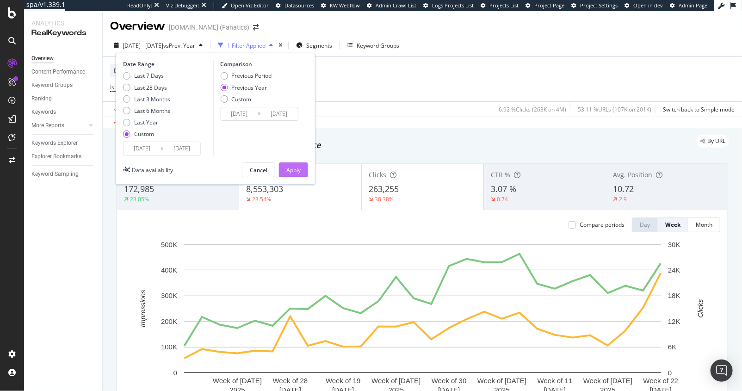
click at [292, 163] on div "Apply" at bounding box center [293, 170] width 14 height 14
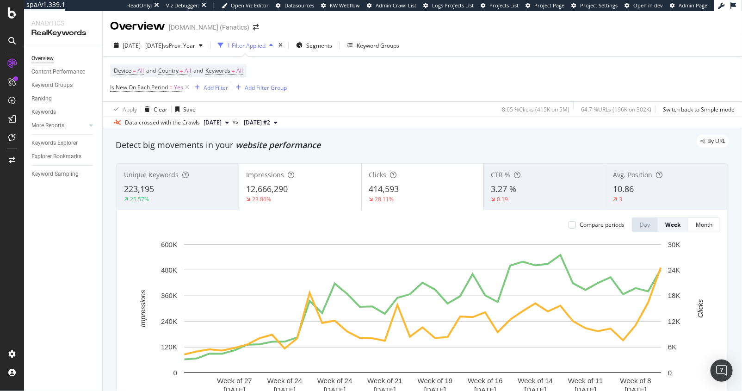
click at [322, 202] on div "Impressions 12,666,290 23.86%" at bounding box center [300, 187] width 122 height 42
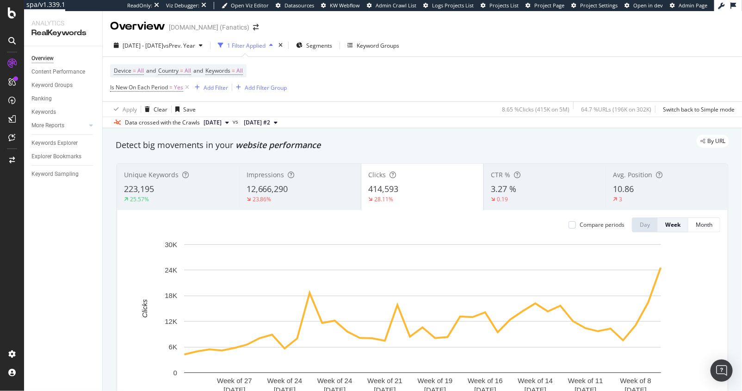
click at [409, 190] on div "414,593" at bounding box center [422, 189] width 108 height 12
click at [166, 205] on div "Unique Keywords 223,195 25.57%" at bounding box center [178, 187] width 122 height 42
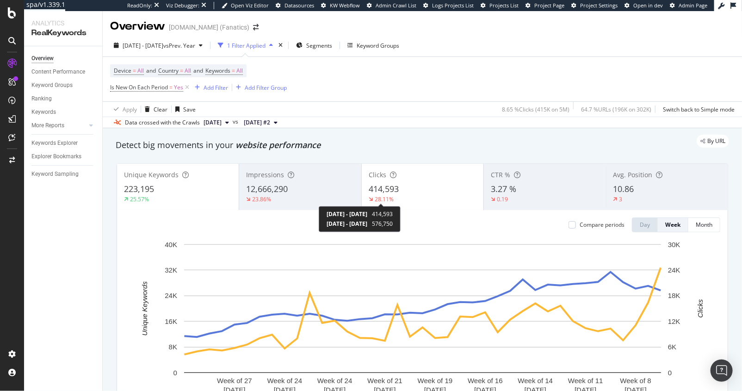
click at [400, 206] on div "[DATE] - [DATE] 414,593 [DATE] - [DATE] 576,750" at bounding box center [360, 219] width 82 height 26
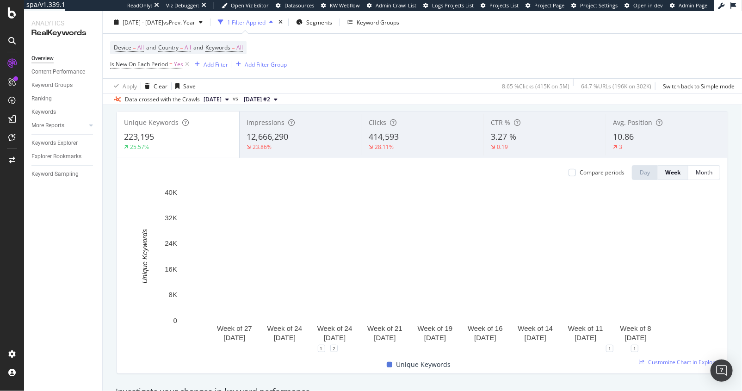
scroll to position [54, 0]
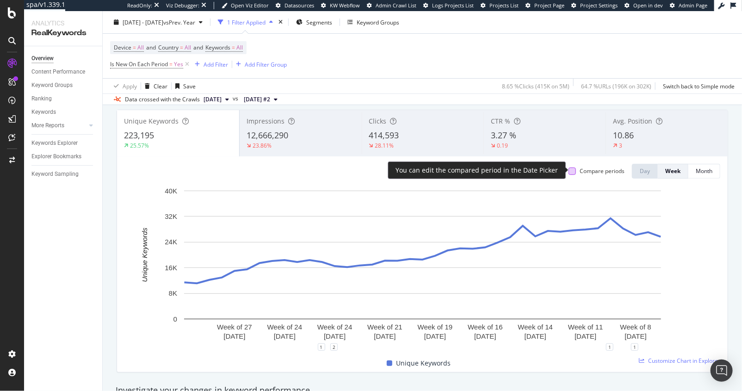
click at [574, 172] on div at bounding box center [571, 170] width 7 height 7
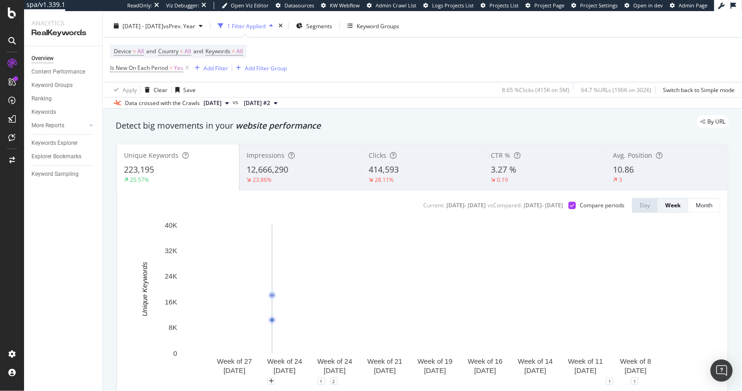
scroll to position [21, 0]
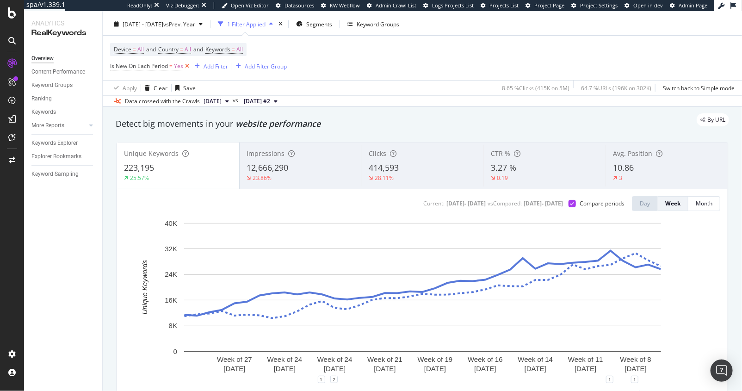
click at [189, 67] on icon at bounding box center [187, 65] width 8 height 9
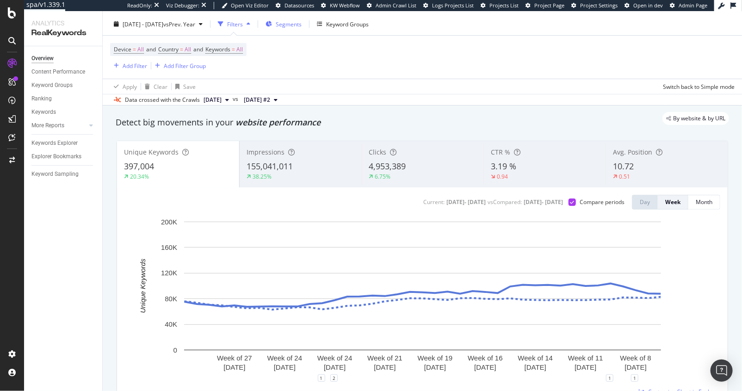
click at [301, 20] on span "Segments" at bounding box center [289, 24] width 26 height 8
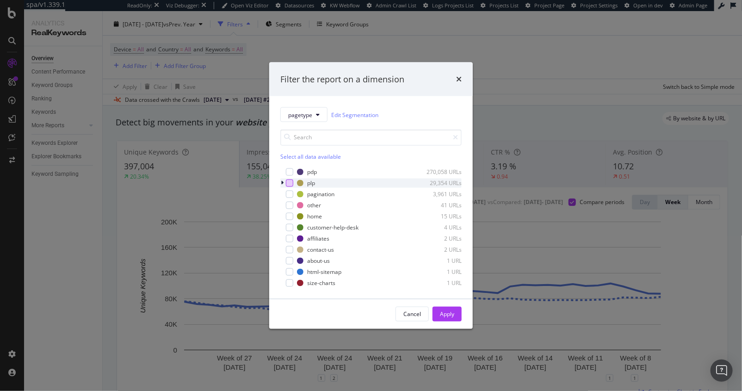
click at [289, 185] on div "modal" at bounding box center [289, 182] width 7 height 7
click at [440, 317] on div "Apply" at bounding box center [447, 314] width 14 height 8
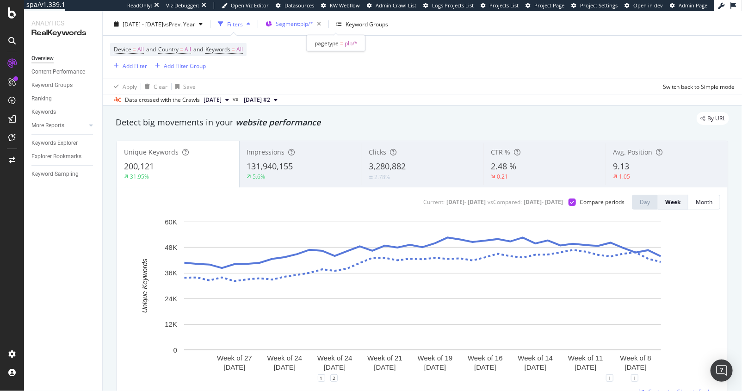
click at [313, 24] on span "Segment: plp/*" at bounding box center [294, 24] width 37 height 8
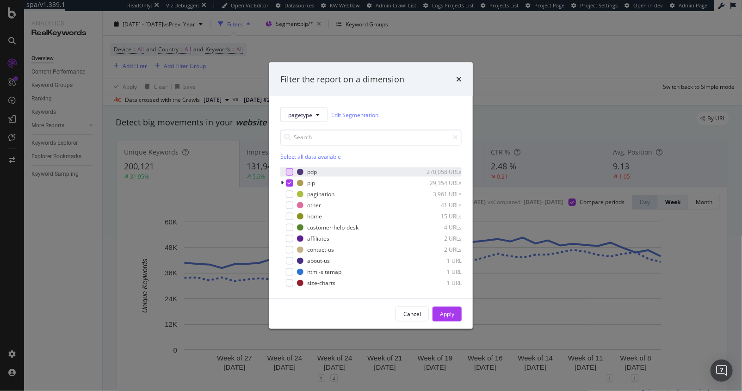
click at [291, 172] on div "modal" at bounding box center [289, 171] width 7 height 7
click at [442, 316] on div "Apply" at bounding box center [447, 314] width 14 height 8
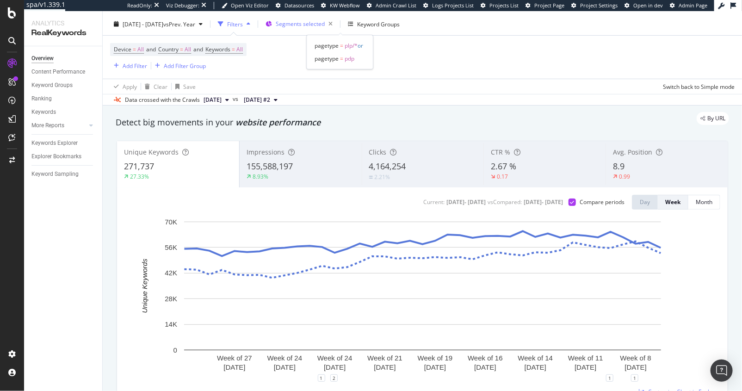
click at [325, 27] on span "Segments selected" at bounding box center [300, 24] width 49 height 8
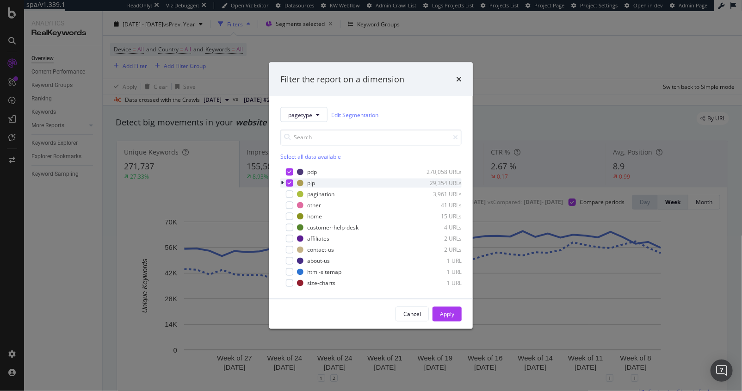
click at [288, 182] on icon "modal" at bounding box center [290, 183] width 4 height 5
click at [451, 316] on div "Apply" at bounding box center [447, 314] width 14 height 8
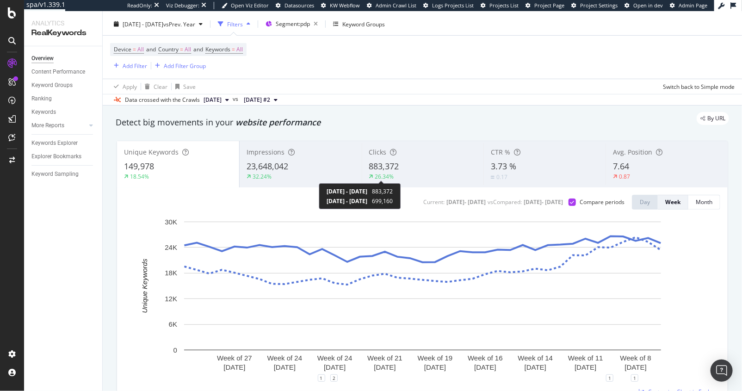
click at [334, 184] on div "[DATE] - [DATE] 883,372 [DATE] - [DATE] 699,160" at bounding box center [360, 196] width 82 height 26
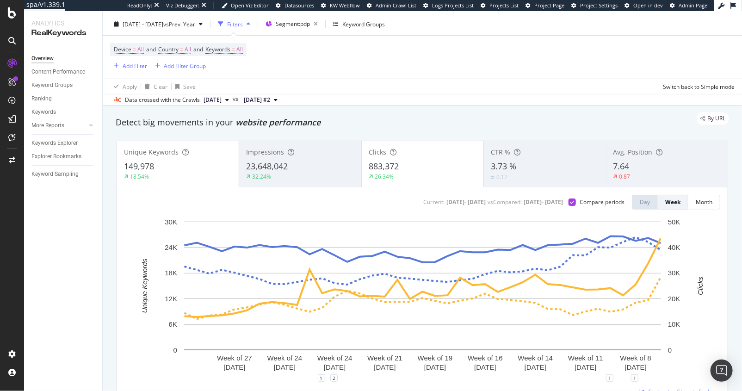
click at [208, 175] on div "18.54%" at bounding box center [178, 176] width 108 height 8
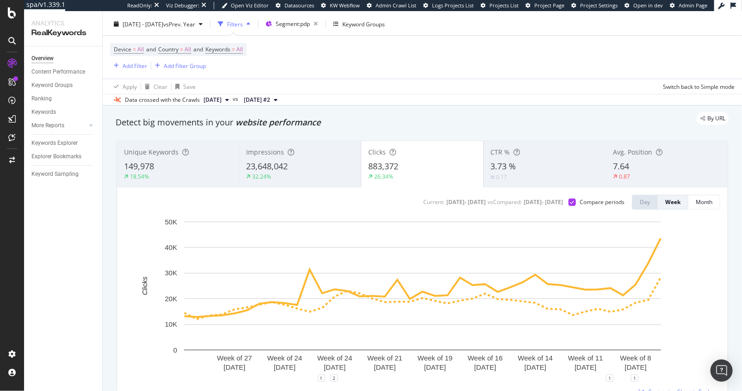
click at [328, 173] on div "32.24%" at bounding box center [300, 176] width 108 height 8
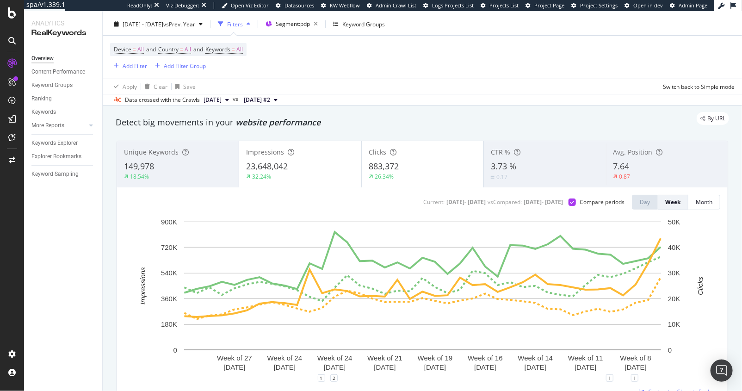
click at [426, 172] on div "26.34%" at bounding box center [422, 176] width 108 height 8
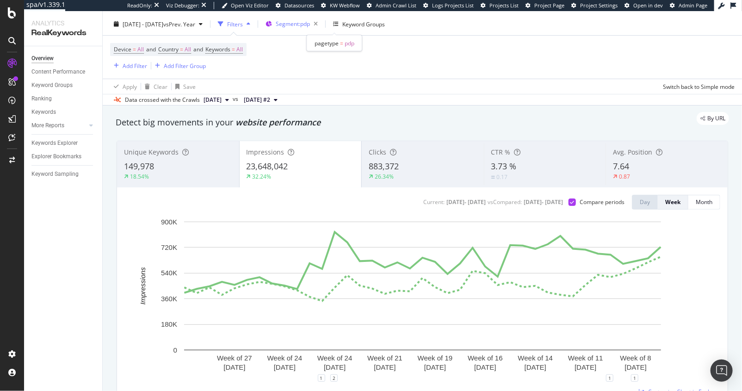
click at [321, 19] on div "Segment: pdp" at bounding box center [299, 24] width 46 height 13
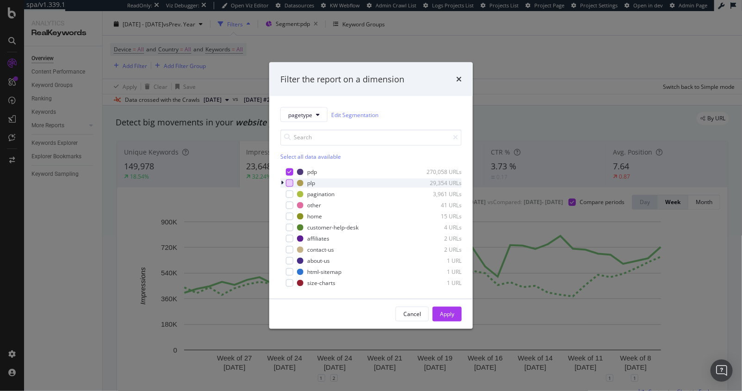
click at [290, 186] on div "modal" at bounding box center [289, 182] width 7 height 7
click at [289, 178] on div "plp 29,354 URLs" at bounding box center [370, 182] width 181 height 9
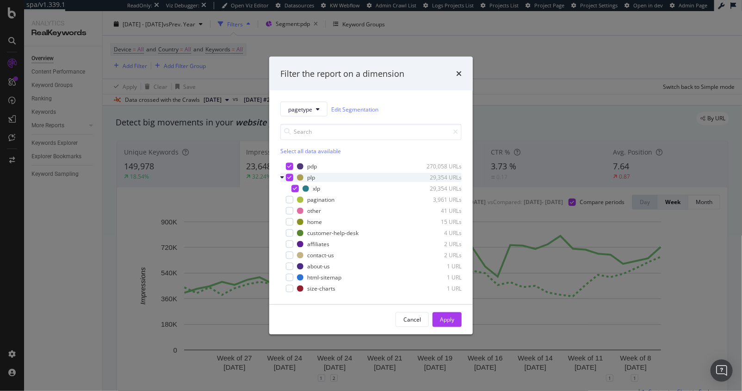
click at [289, 178] on icon "modal" at bounding box center [290, 177] width 4 height 5
click at [289, 178] on div "modal" at bounding box center [289, 177] width 7 height 7
click at [294, 161] on div "pdp 270,058 URLs plp 29,354 URLs xlp 29,354 URLs pagination 3,961 URLs other 41…" at bounding box center [370, 226] width 181 height 133
click at [289, 168] on icon "modal" at bounding box center [290, 166] width 4 height 5
click at [460, 317] on button "Apply" at bounding box center [446, 319] width 29 height 15
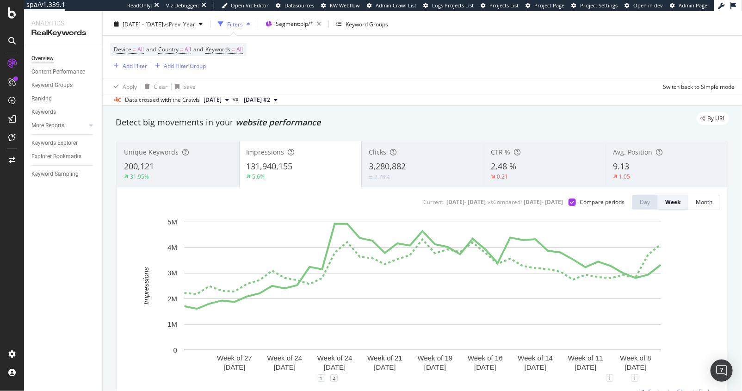
click at [320, 176] on div "5.6%" at bounding box center [300, 176] width 108 height 8
click at [392, 151] on icon at bounding box center [393, 152] width 6 height 6
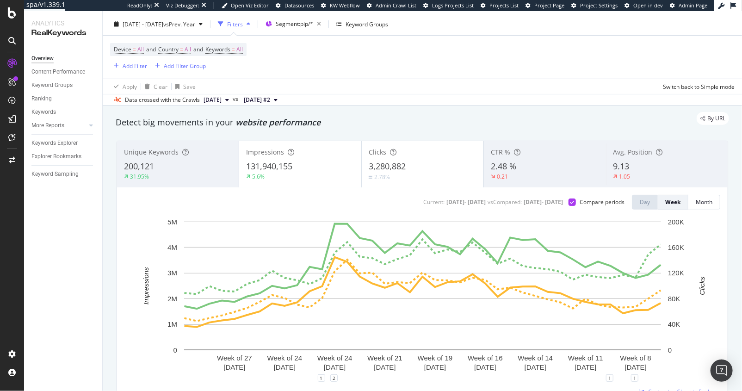
click at [332, 183] on div "Impressions 131,940,155 5.6%" at bounding box center [300, 164] width 122 height 42
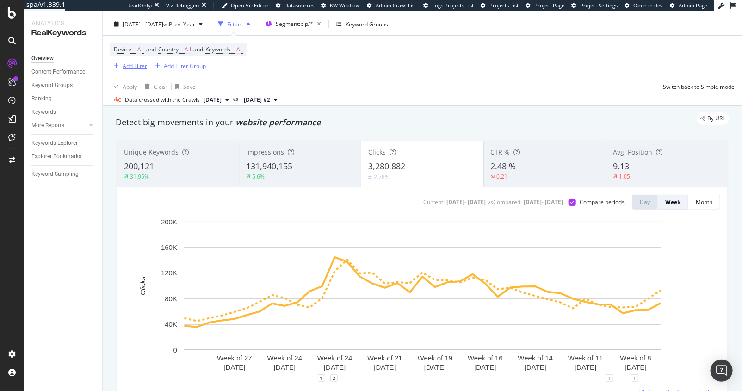
click at [134, 62] on div "Add Filter" at bounding box center [135, 66] width 25 height 8
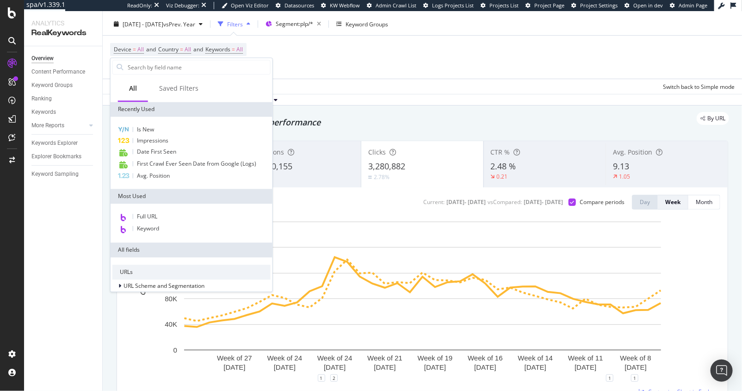
click at [134, 62] on input "text" at bounding box center [198, 67] width 143 height 14
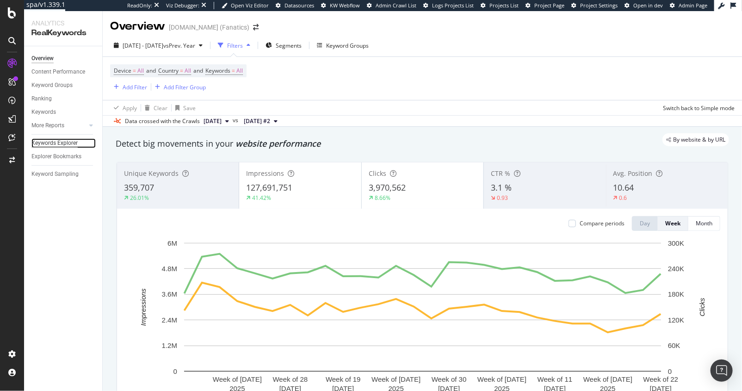
click at [52, 143] on div "Keywords Explorer" at bounding box center [54, 143] width 46 height 10
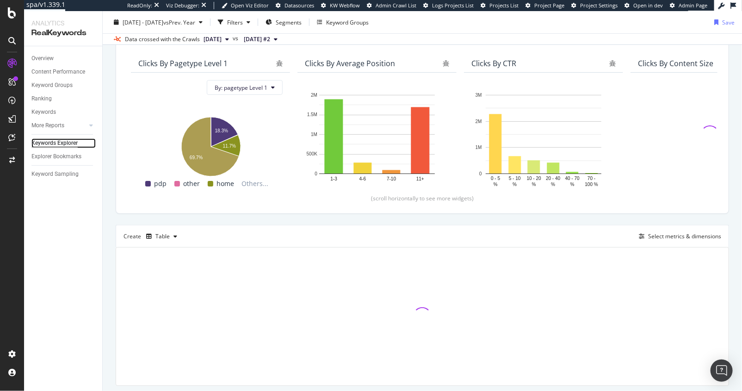
scroll to position [100, 0]
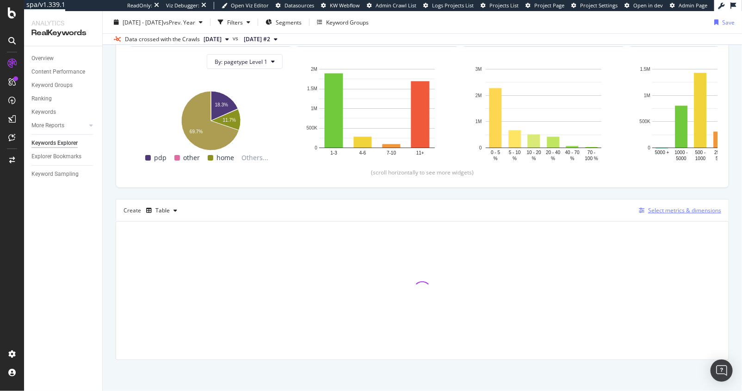
click at [643, 209] on icon "button" at bounding box center [641, 211] width 6 height 6
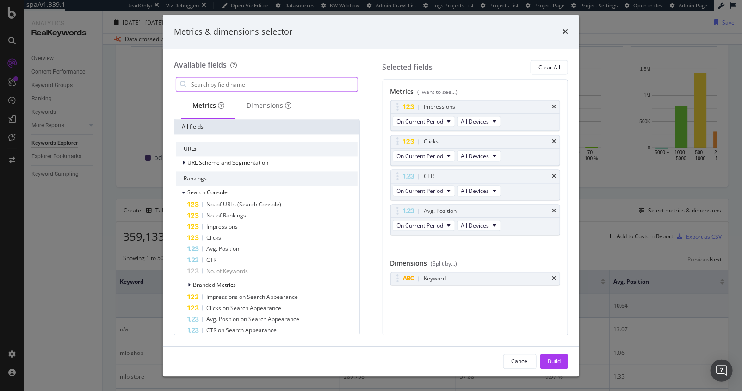
click at [245, 82] on input "modal" at bounding box center [273, 85] width 167 height 14
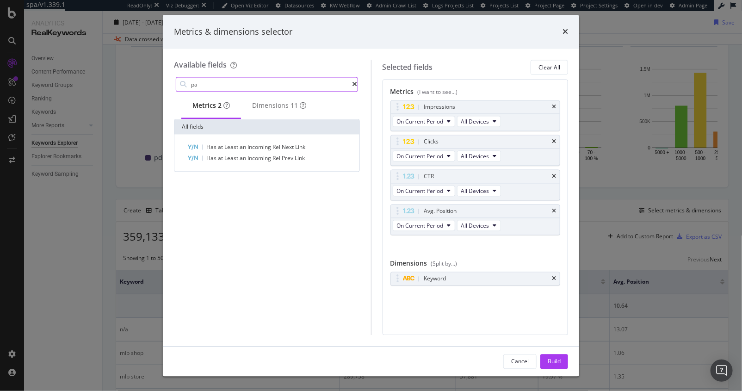
type input "p"
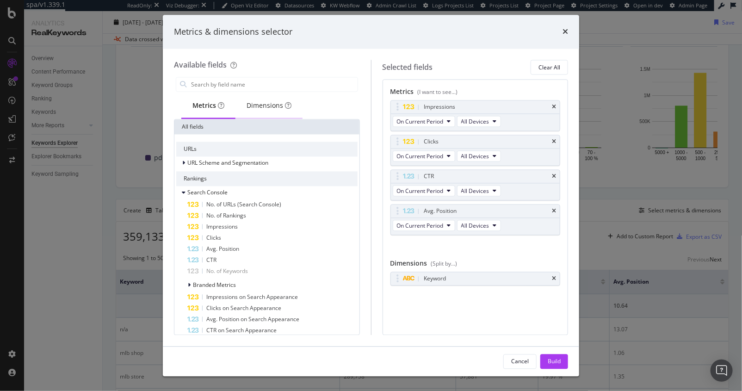
click at [275, 117] on div "Dimensions" at bounding box center [268, 106] width 67 height 25
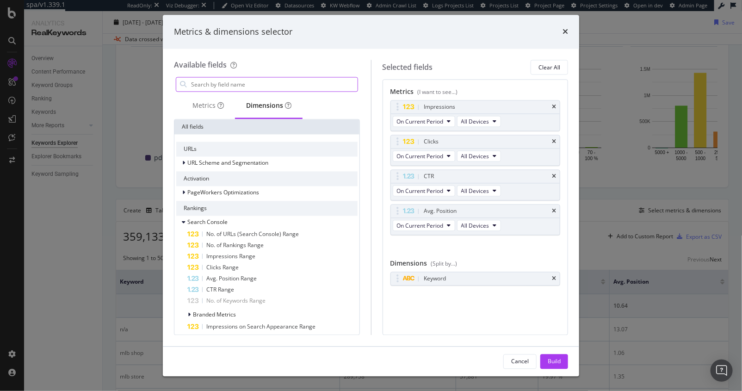
click at [245, 85] on input "modal" at bounding box center [273, 85] width 167 height 14
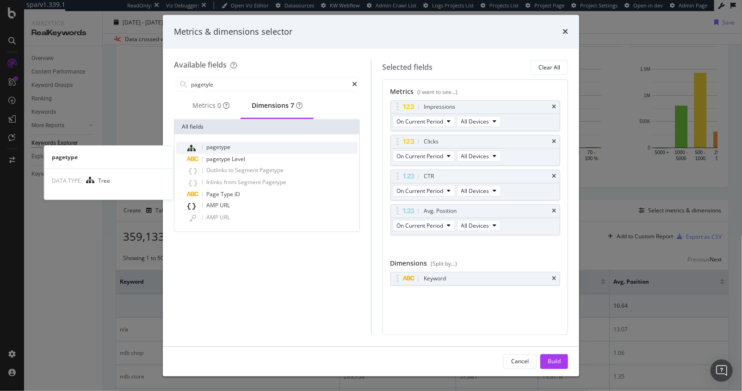
click at [228, 150] on span "pagetype" at bounding box center [218, 147] width 24 height 8
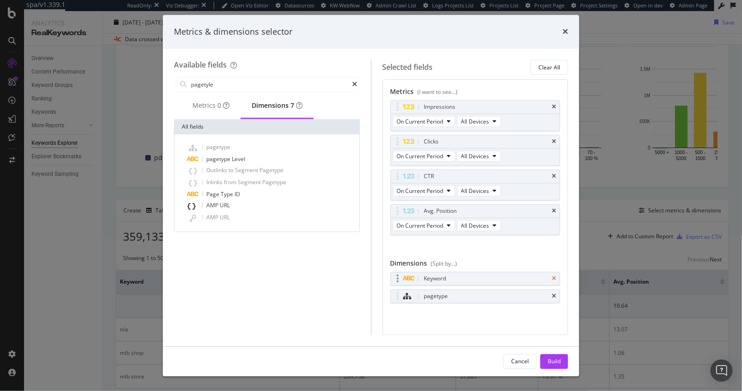
click at [553, 278] on icon "times" at bounding box center [554, 279] width 4 height 6
click at [554, 139] on icon "times" at bounding box center [554, 142] width 4 height 6
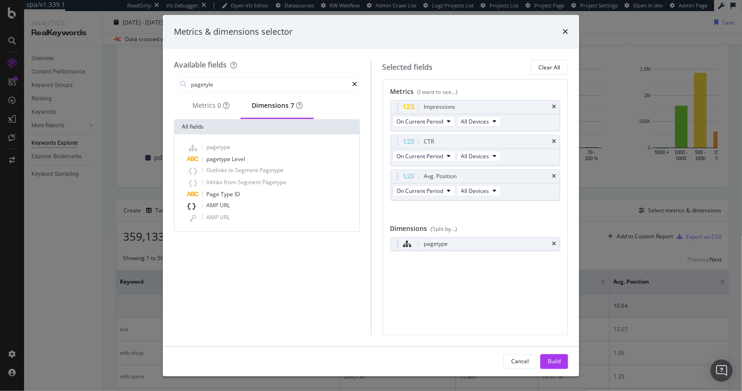
click at [554, 139] on icon "times" at bounding box center [554, 142] width 4 height 6
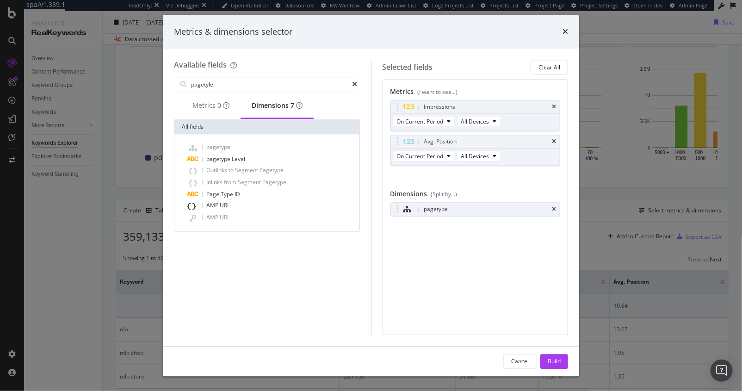
click at [554, 139] on icon "times" at bounding box center [554, 142] width 4 height 6
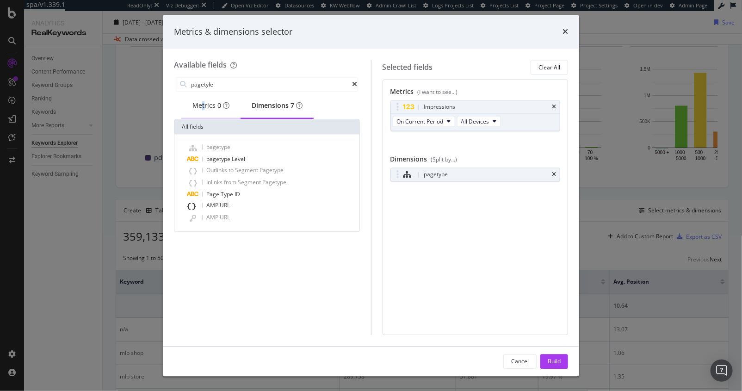
click at [203, 108] on div "Metrics 0" at bounding box center [210, 105] width 37 height 9
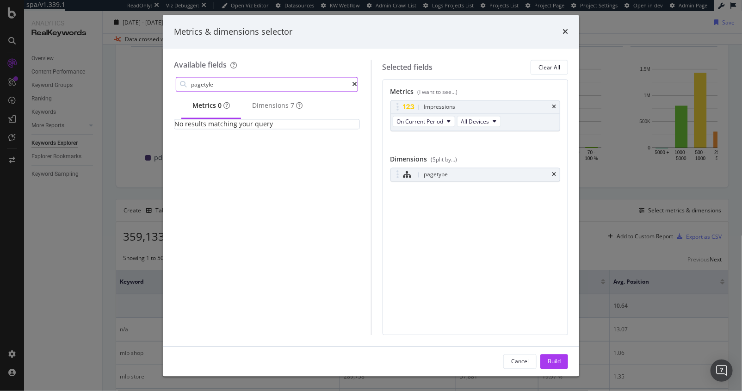
click at [201, 88] on input "pagetyle" at bounding box center [271, 85] width 162 height 14
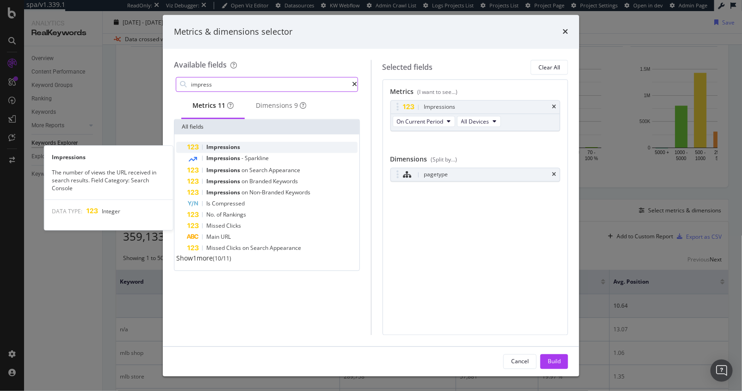
type input "impress"
click at [223, 150] on span "Impressions" at bounding box center [223, 147] width 34 height 8
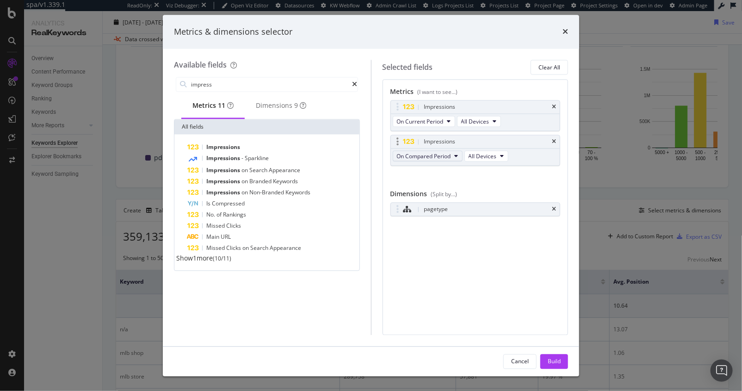
click at [430, 153] on span "On Compared Period" at bounding box center [424, 156] width 54 height 8
click at [450, 204] on span "Diff. between Periods - Percentage" at bounding box center [444, 206] width 89 height 8
click at [547, 368] on button "Build" at bounding box center [554, 361] width 28 height 15
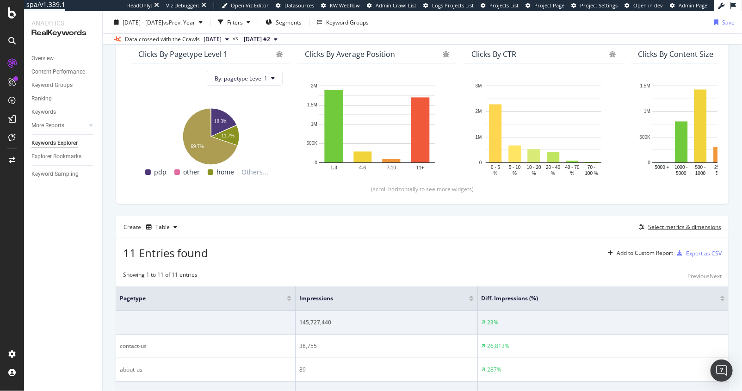
scroll to position [5, 0]
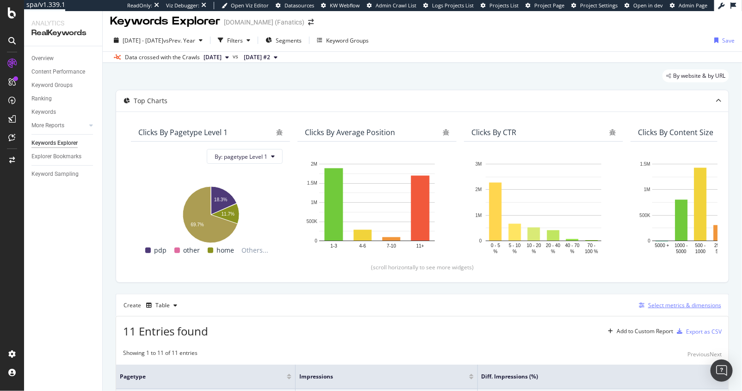
click at [638, 300] on div "Select metrics & dimensions" at bounding box center [678, 305] width 86 height 10
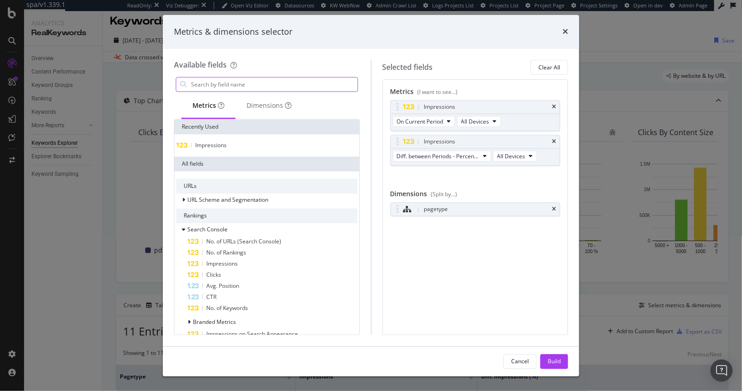
click at [231, 80] on input "modal" at bounding box center [273, 85] width 167 height 14
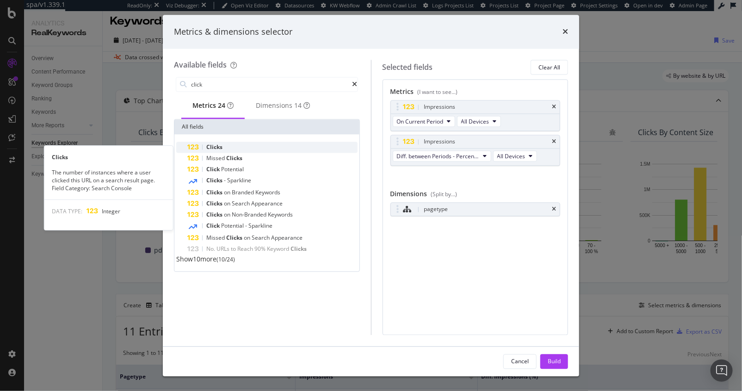
type input "click"
click at [215, 151] on span "Clicks" at bounding box center [214, 147] width 16 height 8
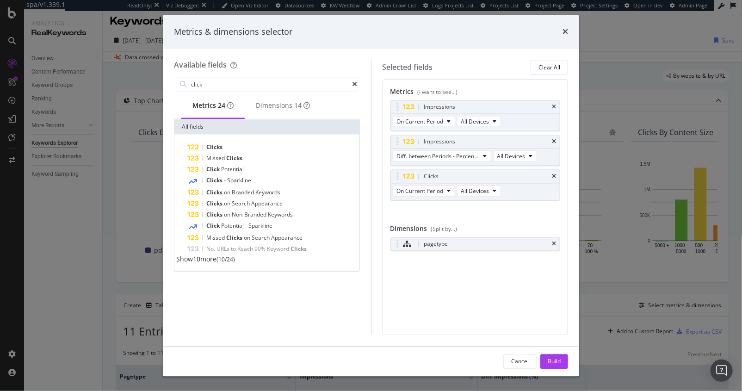
click at [215, 151] on span "Clicks" at bounding box center [214, 147] width 16 height 8
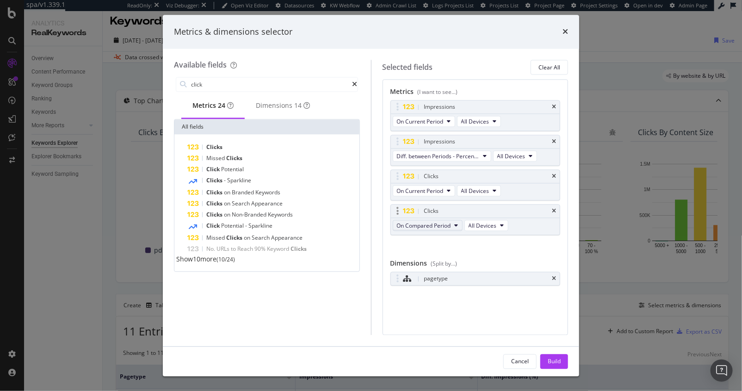
click at [431, 225] on span "On Compared Period" at bounding box center [424, 225] width 54 height 8
click at [434, 289] on span "Diff. between Periods - Value" at bounding box center [444, 292] width 89 height 8
click at [424, 222] on span "Diff. between Periods - Value" at bounding box center [434, 225] width 74 height 8
click at [426, 273] on span "Diff. between Periods - Percentage" at bounding box center [444, 274] width 89 height 8
click at [562, 369] on div "Cancel Build" at bounding box center [371, 361] width 416 height 30
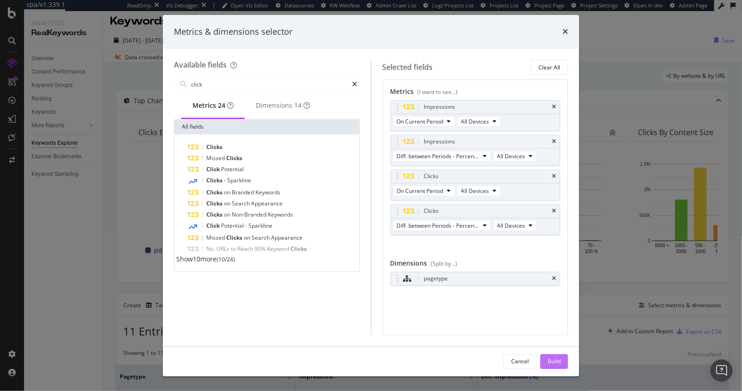
click at [561, 364] on button "Build" at bounding box center [554, 361] width 28 height 15
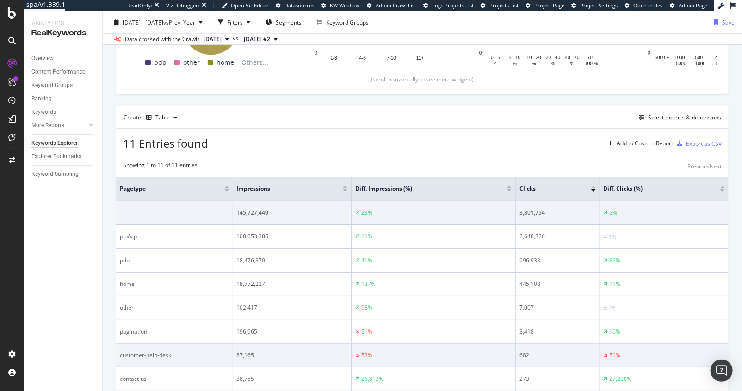
scroll to position [179, 0]
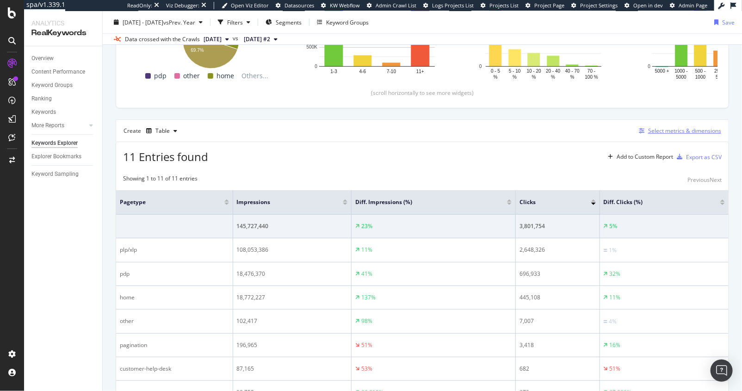
click at [640, 130] on icon "button" at bounding box center [641, 131] width 6 height 6
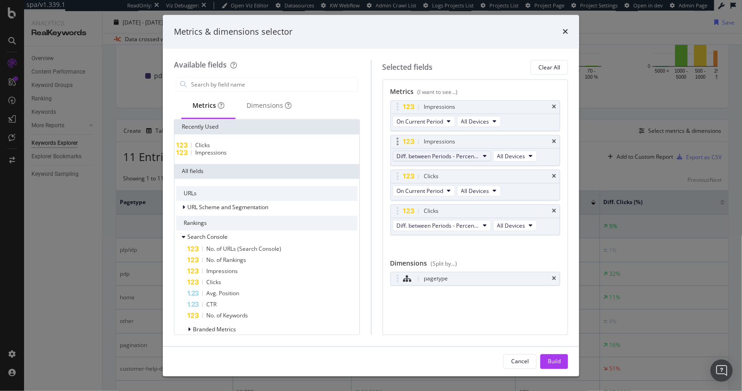
click at [429, 159] on button "Diff. between Periods - Percentage" at bounding box center [442, 156] width 98 height 11
click at [427, 222] on span "Diff. between Periods - Value" at bounding box center [446, 223] width 92 height 8
click at [453, 224] on span "Diff. between Periods - Percentage" at bounding box center [438, 225] width 83 height 8
click at [438, 283] on div "Diff. between Periods - Value" at bounding box center [446, 289] width 107 height 17
click at [564, 362] on button "Build" at bounding box center [554, 361] width 28 height 15
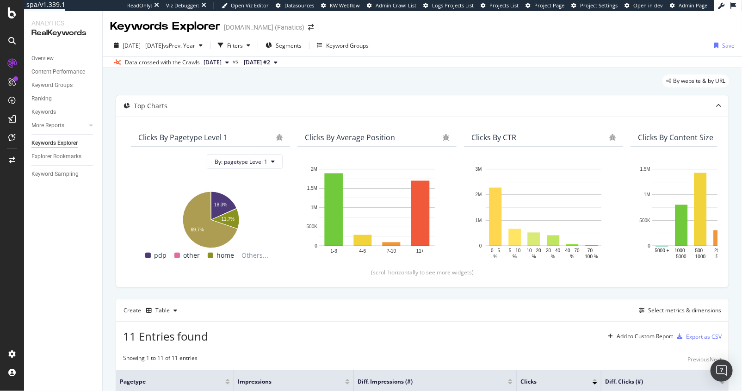
click at [37, 60] on div "Overview" at bounding box center [42, 59] width 22 height 10
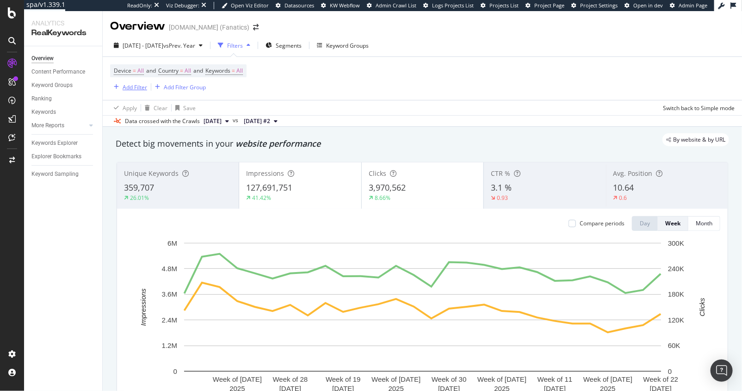
click at [140, 85] on div "Add Filter" at bounding box center [135, 87] width 25 height 8
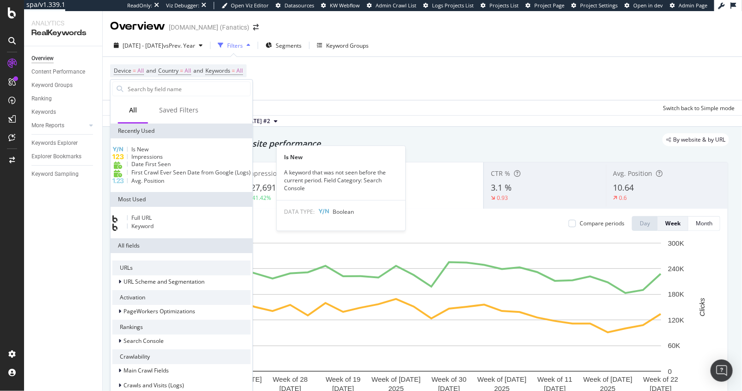
click at [148, 152] on span "Is New" at bounding box center [139, 149] width 17 height 8
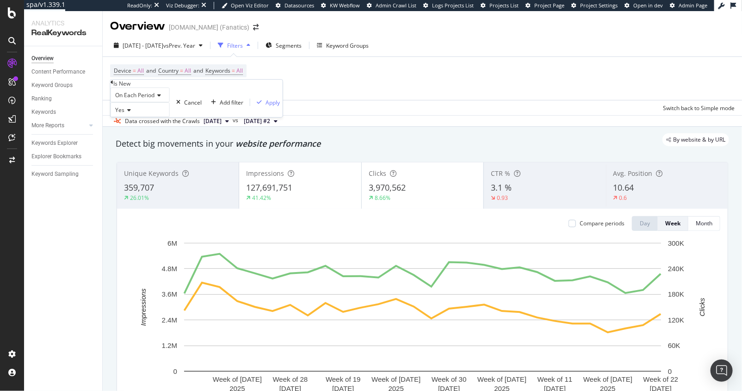
click at [144, 102] on div "On Each Period" at bounding box center [139, 94] width 59 height 15
click at [136, 121] on span "On Current Period" at bounding box center [136, 117] width 47 height 8
click at [273, 106] on div "Apply" at bounding box center [280, 102] width 14 height 8
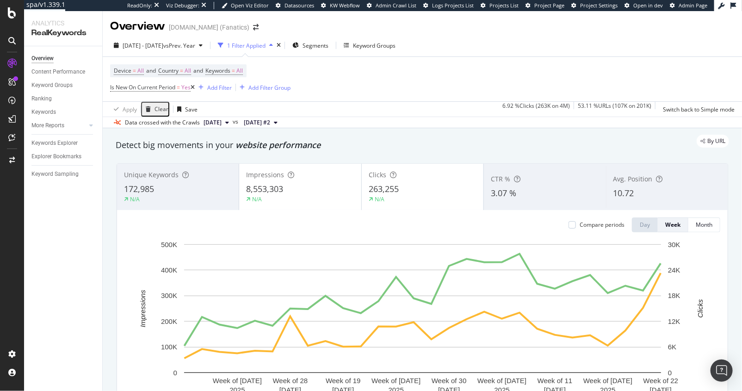
click at [194, 88] on icon at bounding box center [192, 88] width 4 height 6
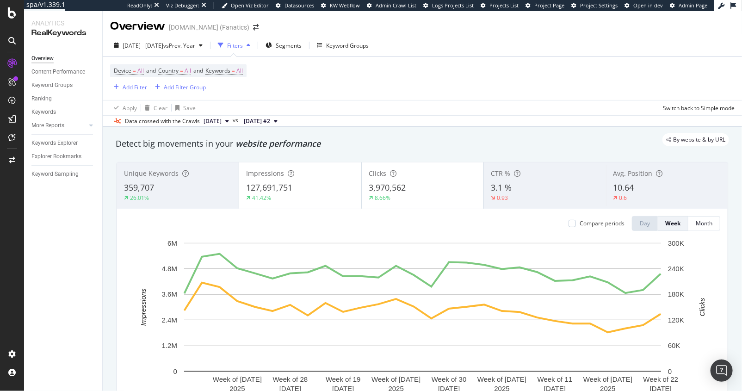
click at [283, 97] on div "Device = All and Country = All and Keywords = All Add Filter Add Filter Group" at bounding box center [422, 78] width 624 height 43
click at [131, 90] on div "Add Filter" at bounding box center [135, 87] width 25 height 8
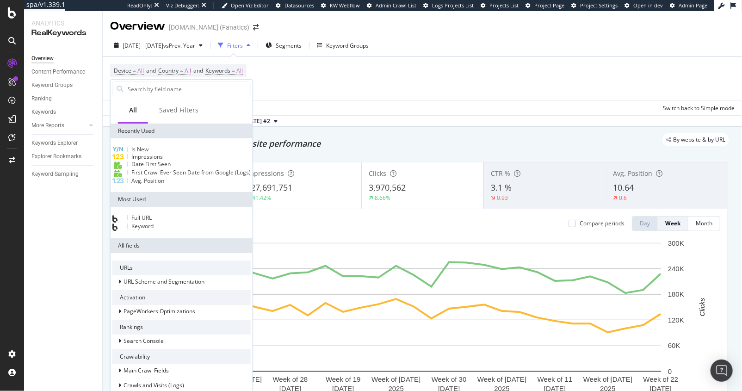
click at [148, 152] on span "Is New" at bounding box center [139, 149] width 17 height 8
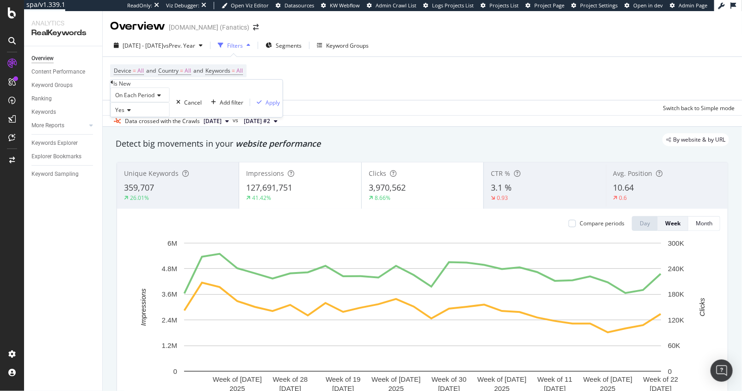
click at [210, 117] on div "On Each Period Yes Cancel Add filter Apply" at bounding box center [196, 102] width 172 height 30
click at [265, 106] on div "Apply" at bounding box center [272, 102] width 14 height 8
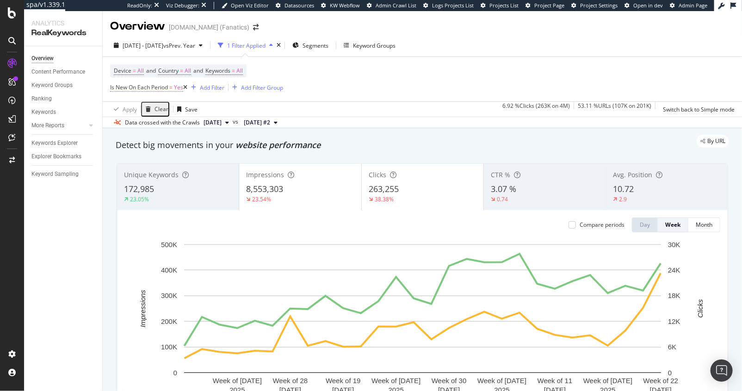
click at [145, 87] on span "Is New On Each Period" at bounding box center [139, 87] width 58 height 8
click at [135, 101] on div "On Each Period" at bounding box center [139, 93] width 59 height 15
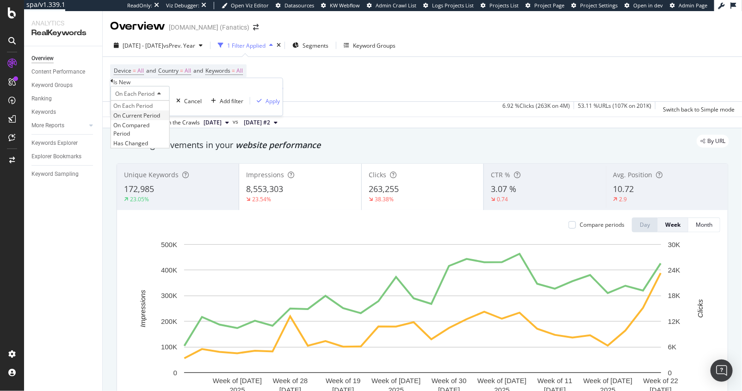
click at [135, 119] on span "On Current Period" at bounding box center [136, 115] width 47 height 8
click at [258, 105] on button "Apply" at bounding box center [274, 100] width 32 height 9
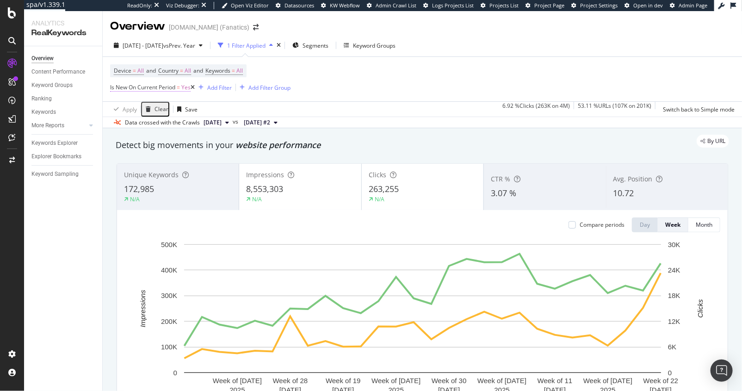
click at [155, 87] on span "Is New On Current Period" at bounding box center [142, 87] width 65 height 8
click at [129, 98] on span "On Current Period" at bounding box center [138, 94] width 47 height 8
click at [128, 110] on div "On Each Period" at bounding box center [144, 106] width 66 height 10
click at [170, 116] on div "Yes" at bounding box center [139, 108] width 59 height 15
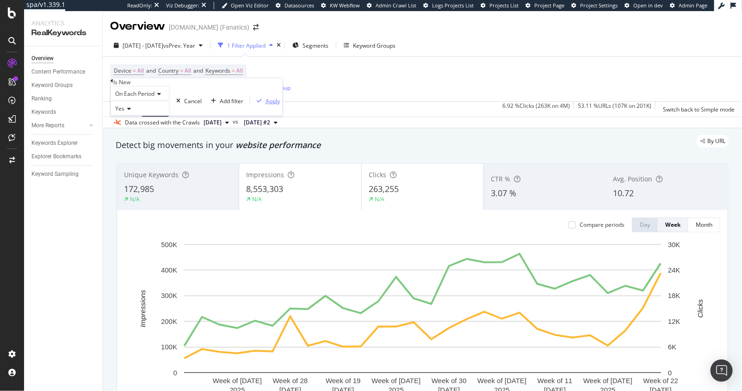
click at [253, 104] on div "Apply" at bounding box center [266, 101] width 27 height 8
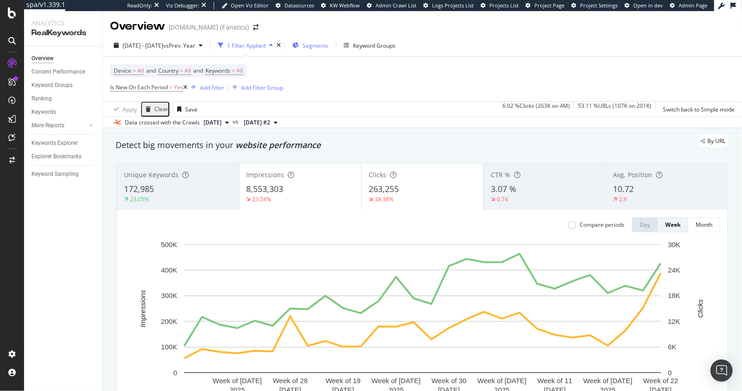
click at [328, 49] on div "Segments" at bounding box center [315, 46] width 26 height 8
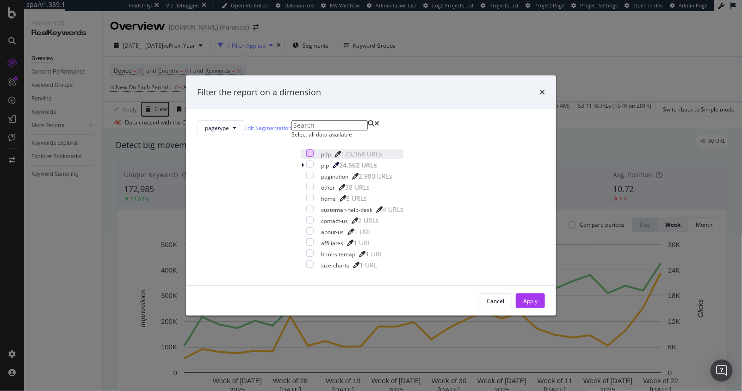
click at [306, 157] on div "modal" at bounding box center [309, 152] width 7 height 7
click at [301, 177] on div "pdp 173,368 URLs plp 24,562 URLs pagination 2,980 URLs other 38 URLs home 5 URL…" at bounding box center [352, 209] width 103 height 120
click at [306, 168] on div "modal" at bounding box center [309, 163] width 7 height 7
click at [523, 305] on div "Apply" at bounding box center [530, 301] width 14 height 8
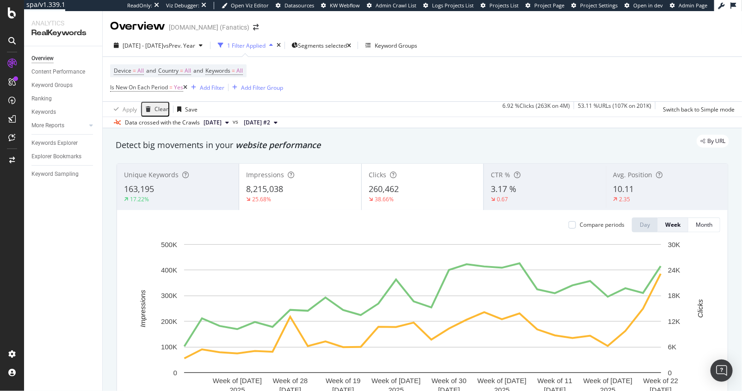
click at [187, 88] on icon at bounding box center [185, 88] width 4 height 6
